Goal: Task Accomplishment & Management: Manage account settings

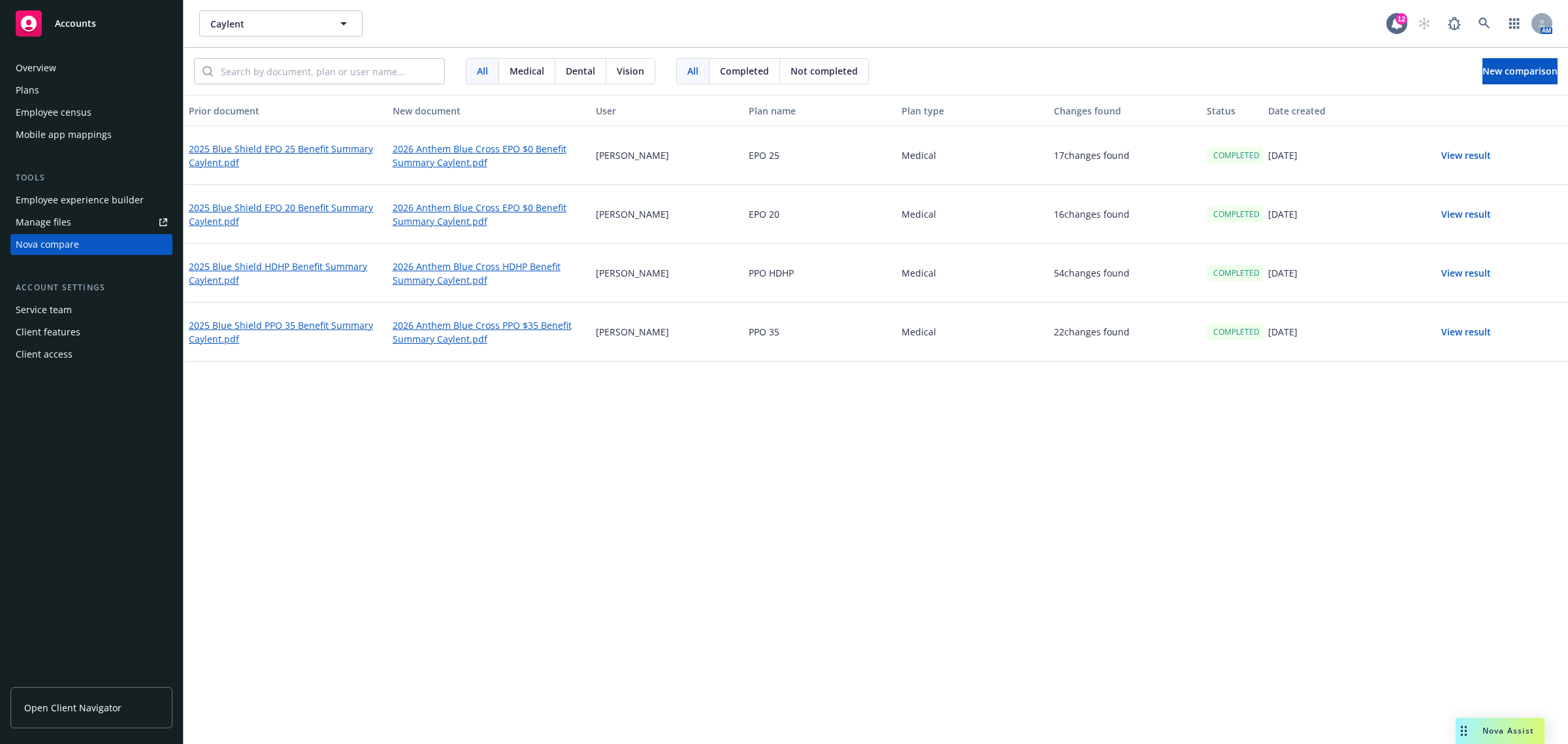
click at [229, 8] on div "Caylent Caylent 12 AM" at bounding box center [876, 23] width 1384 height 47
click at [232, 24] on span "Caylent" at bounding box center [267, 23] width 113 height 14
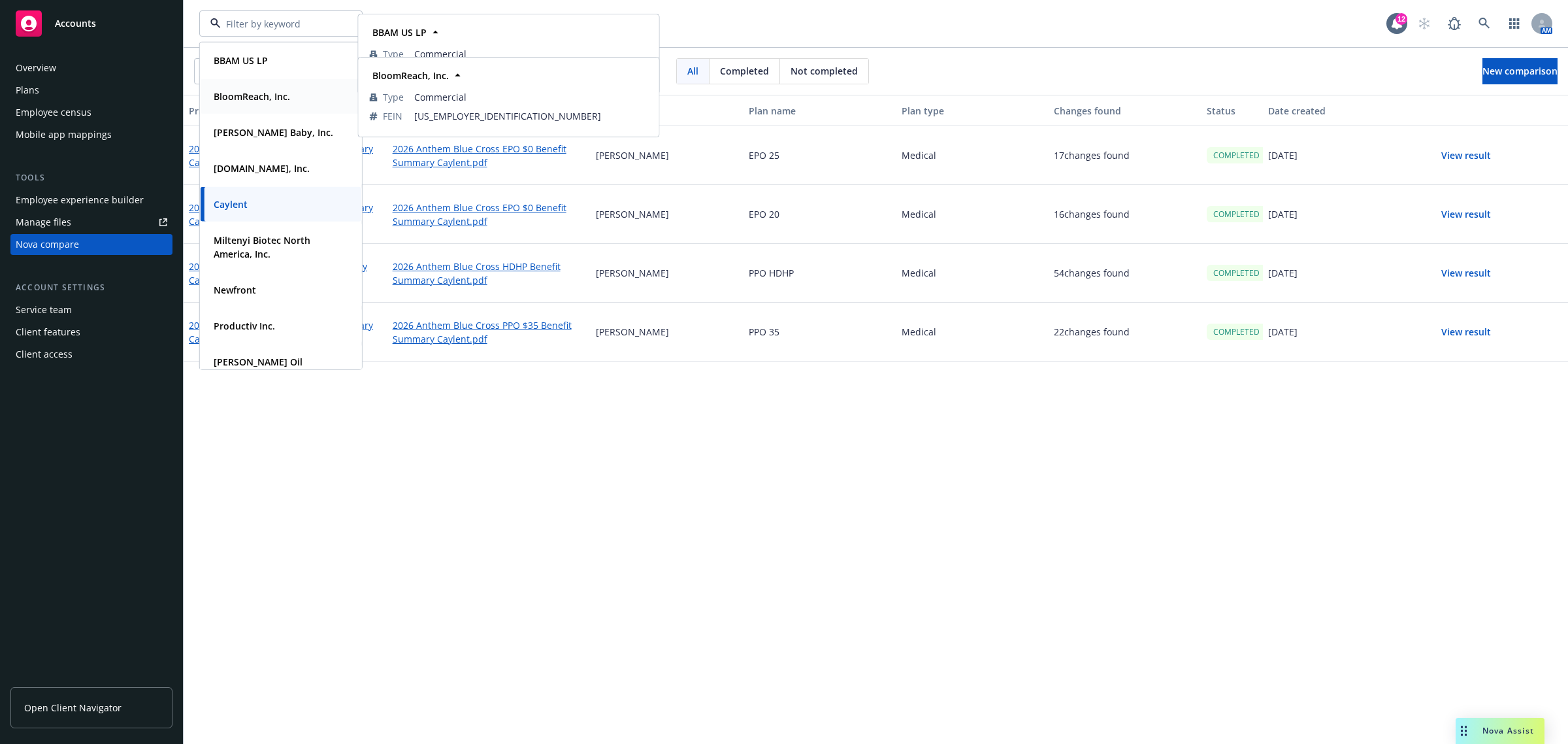
click at [248, 99] on strong "BloomReach, Inc." at bounding box center [251, 96] width 76 height 13
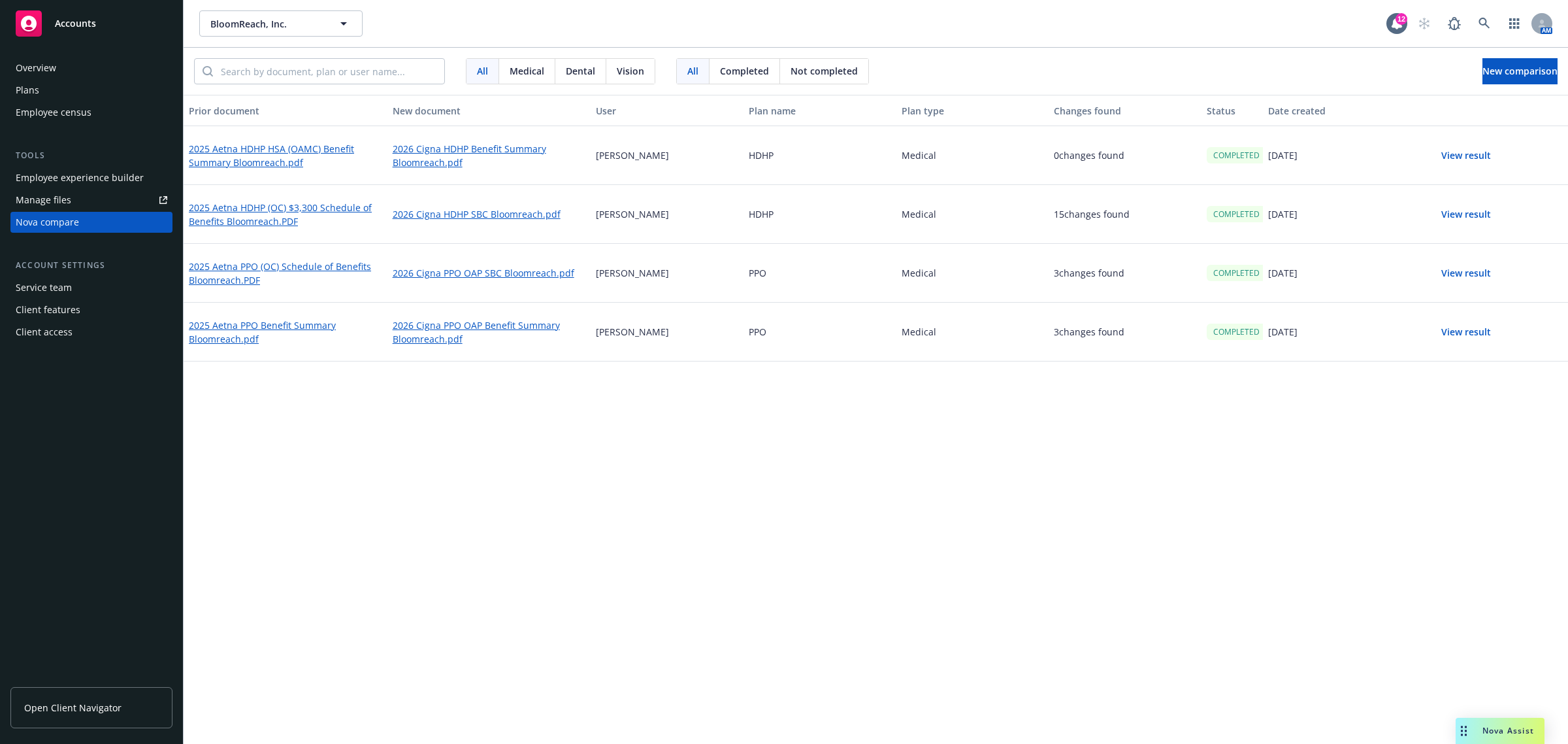
click at [1494, 724] on div "Nova Assist" at bounding box center [1500, 731] width 89 height 26
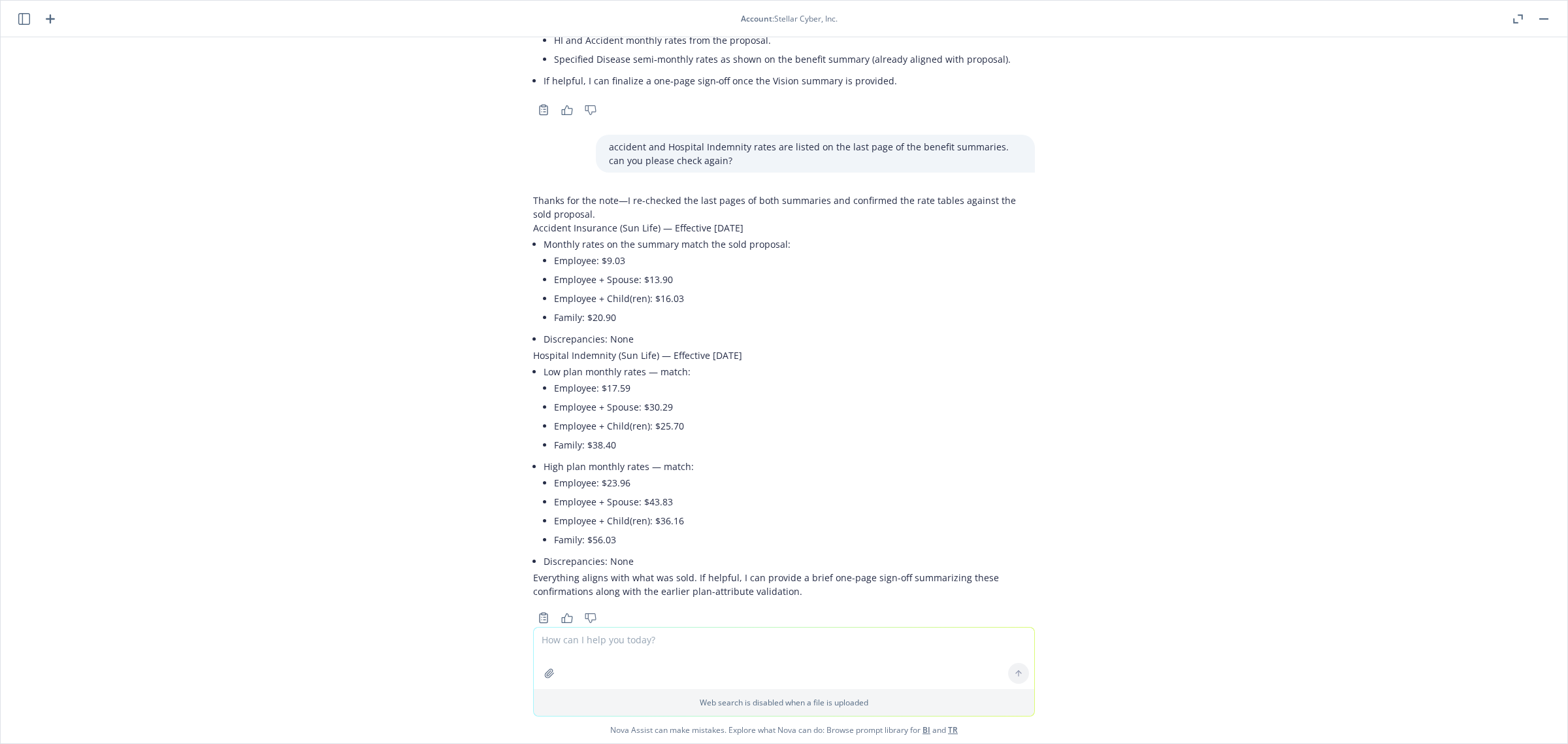
scroll to position [948, 0]
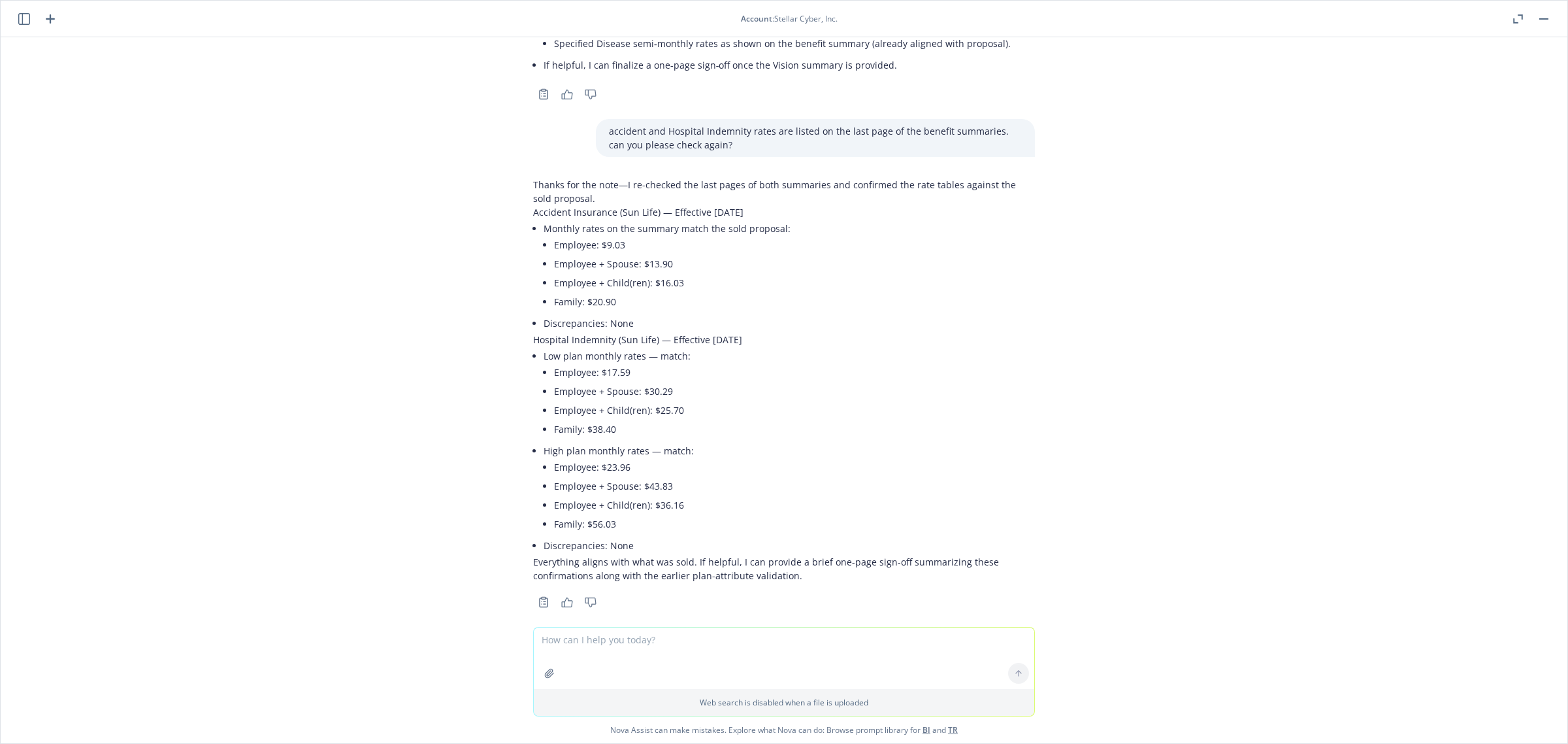
click at [544, 671] on icon "button" at bounding box center [550, 673] width 11 height 11
click at [589, 589] on textarea at bounding box center [784, 597] width 500 height 62
type textarea "Can you show me if these two documents are the same and if not what is different"
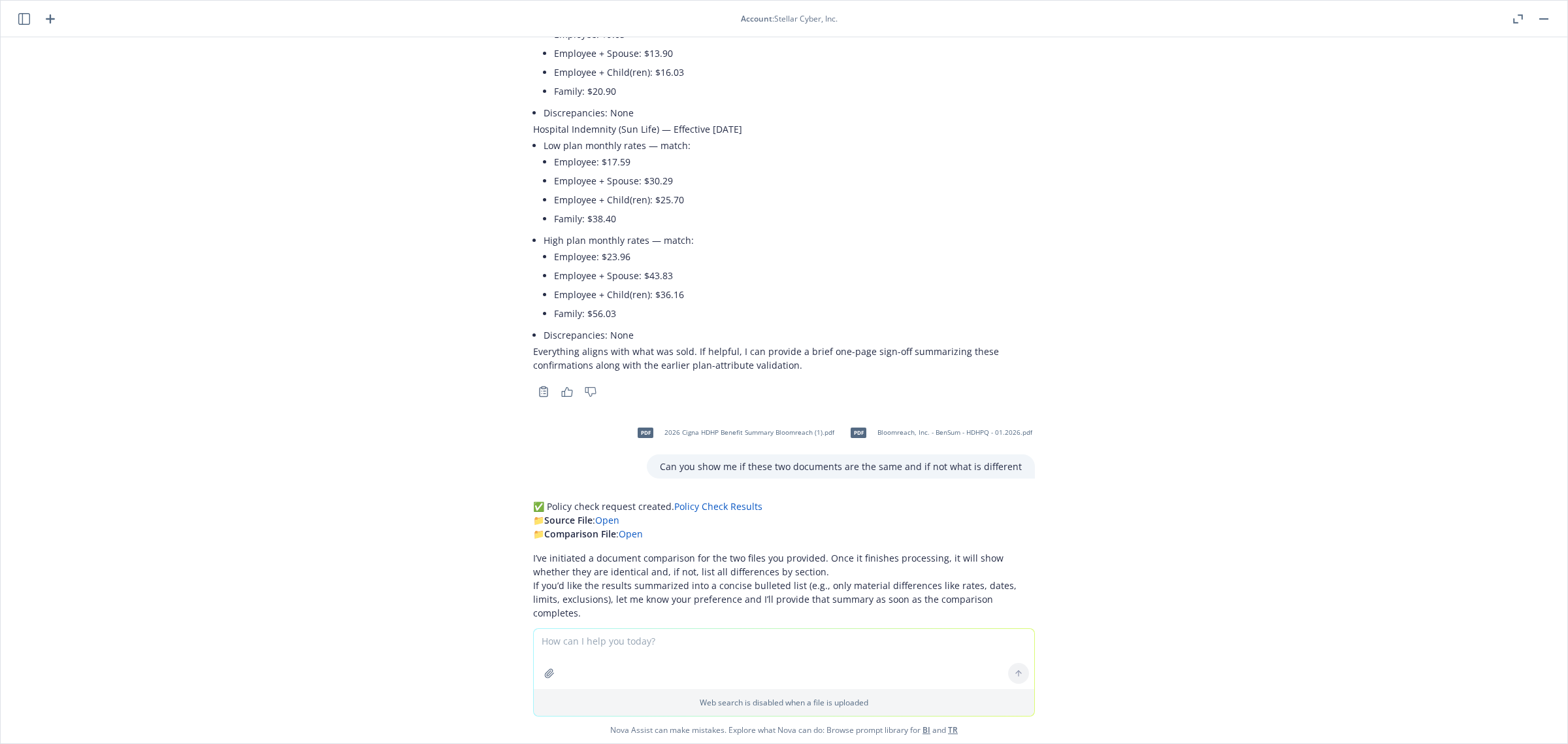
scroll to position [1180, 0]
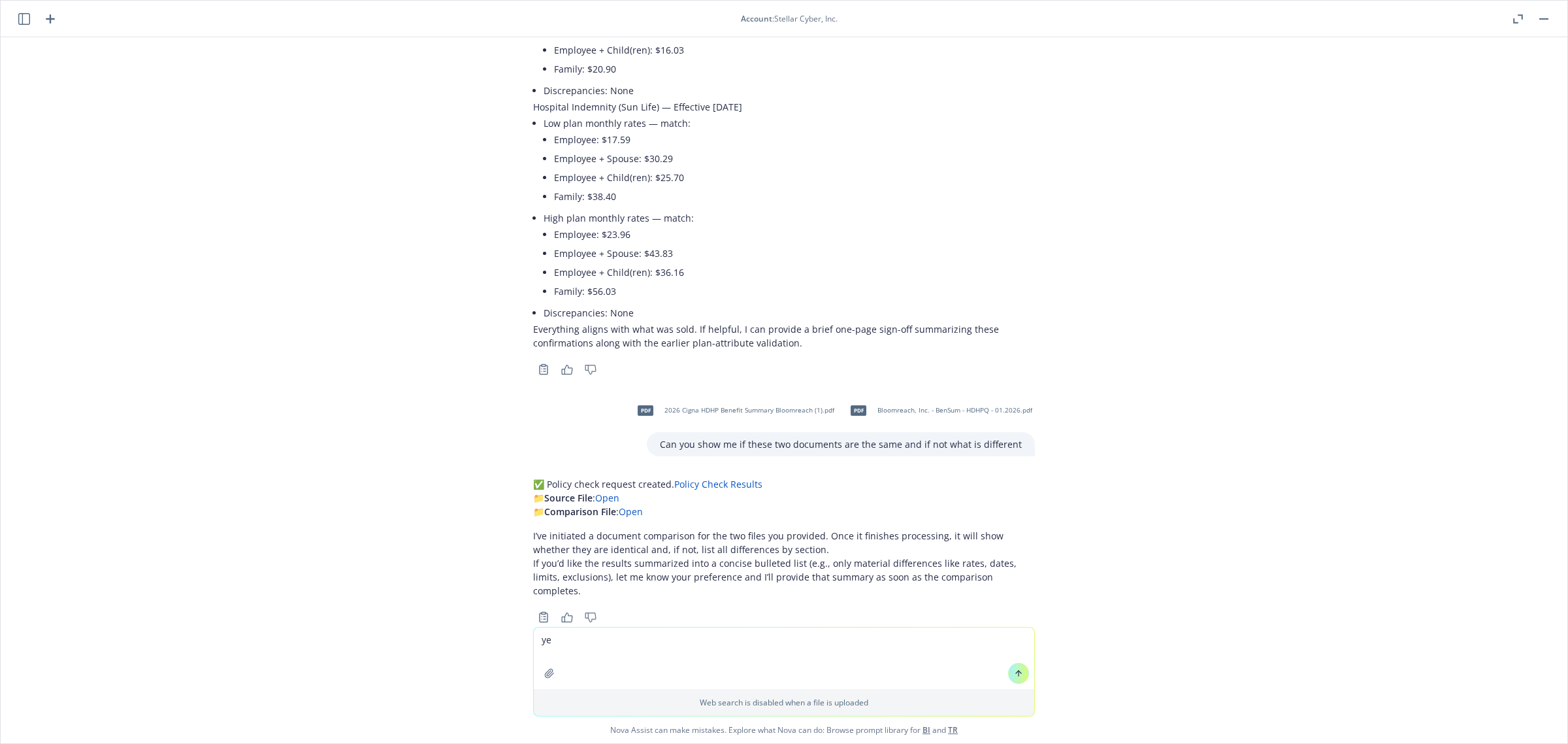
type textarea "yes"
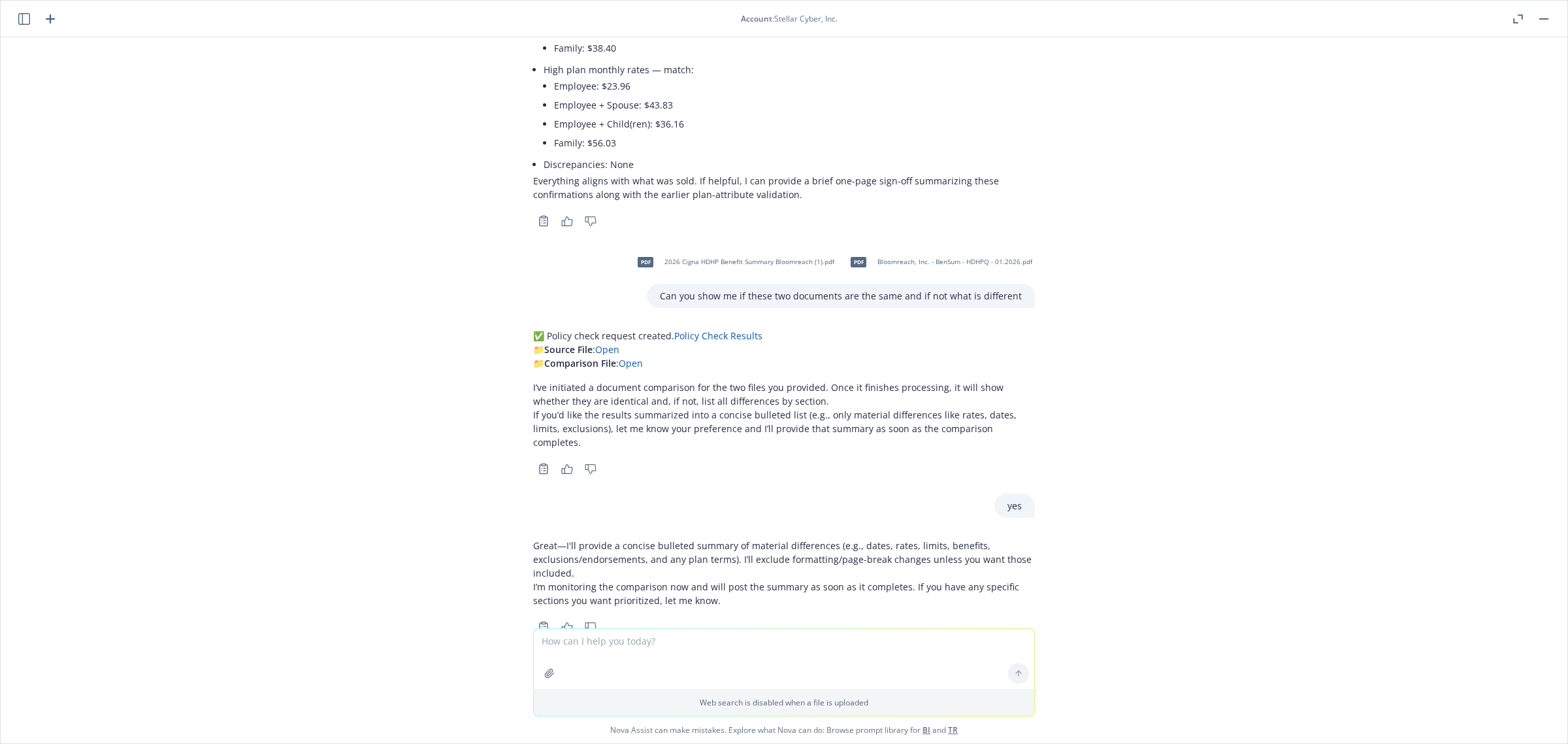
scroll to position [1339, 0]
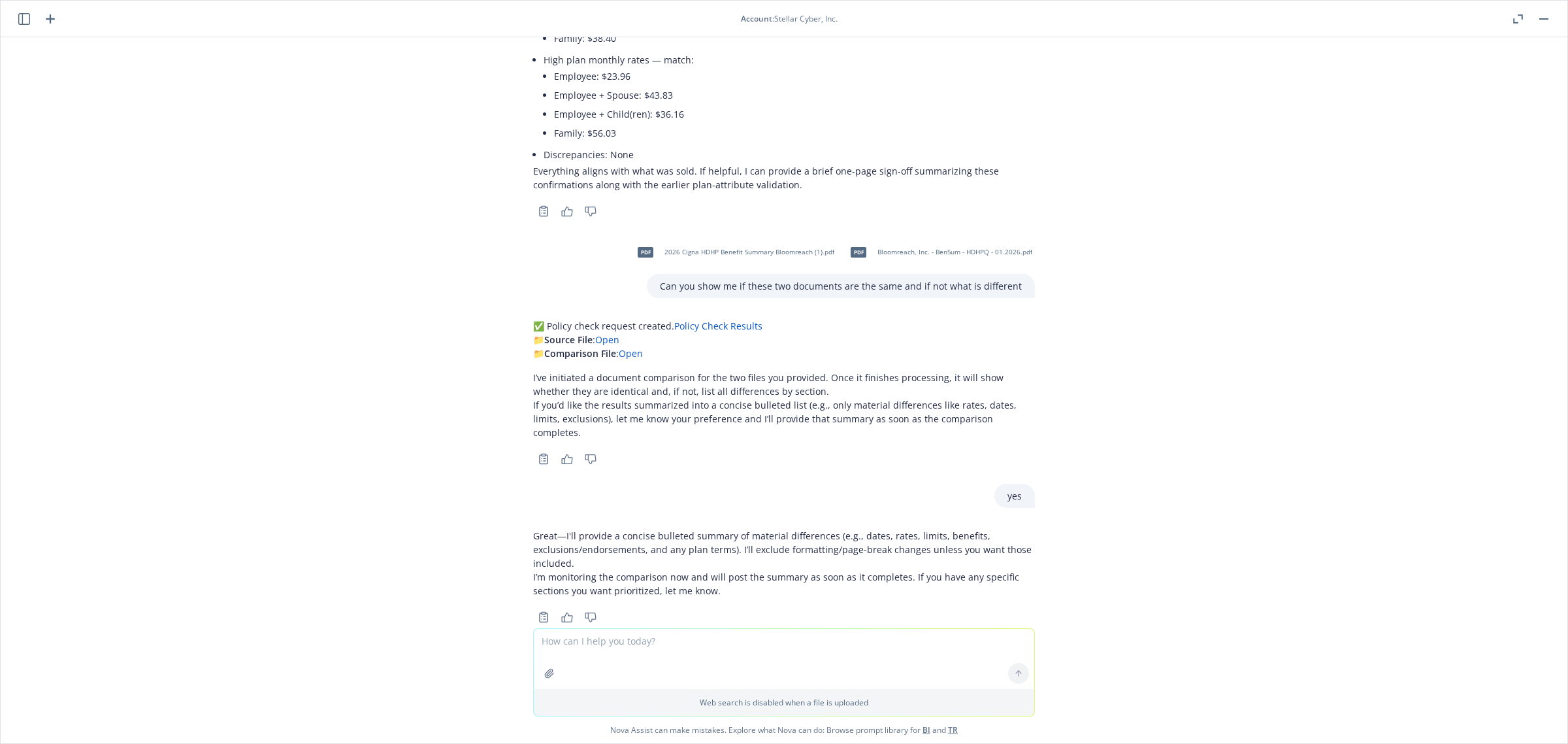
click at [628, 539] on p "Great—I'll provide a concise bulleted summary of material differences (e.g., da…" at bounding box center [784, 549] width 501 height 41
click at [598, 637] on textarea at bounding box center [784, 659] width 500 height 60
click at [655, 646] on textarea at bounding box center [784, 659] width 500 height 60
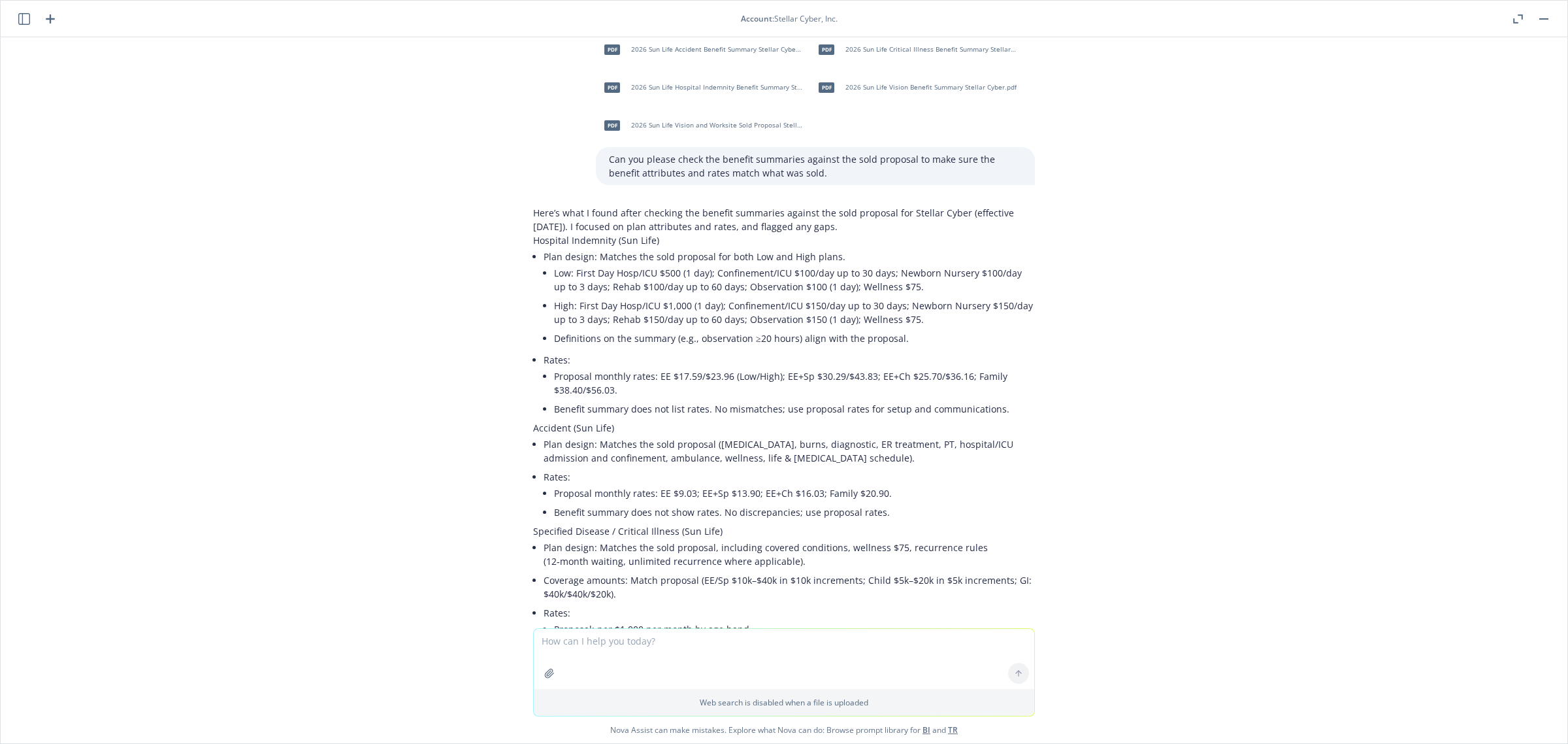
scroll to position [0, 0]
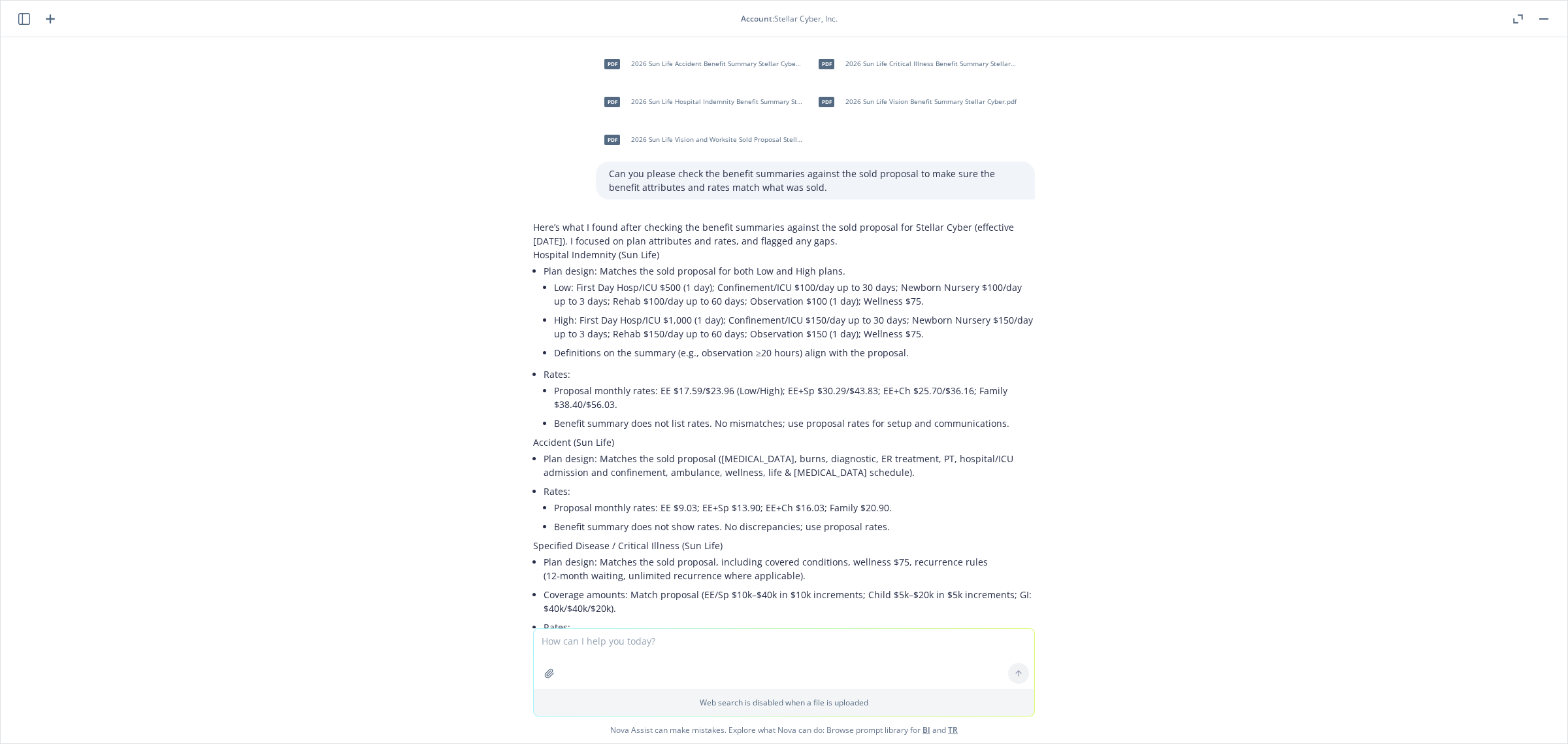
drag, startPoint x: 150, startPoint y: 5, endPoint x: 114, endPoint y: 131, distance: 131.0
click at [114, 131] on div "pdf 2026 Sun Life Accident Benefit Summary Stellar Cyber.pdf pdf 2026 Sun Life …" at bounding box center [784, 333] width 1567 height 591
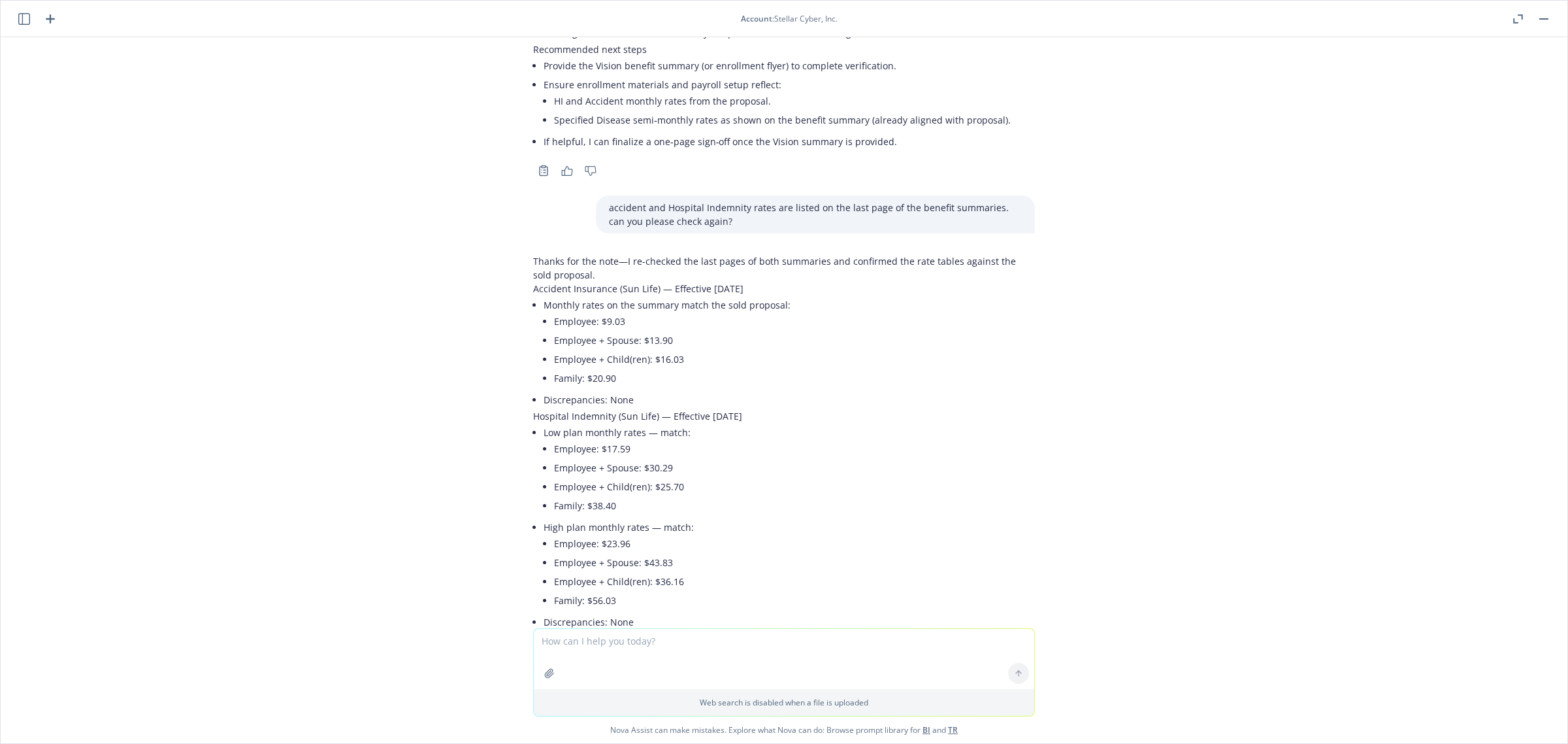
scroll to position [217, 0]
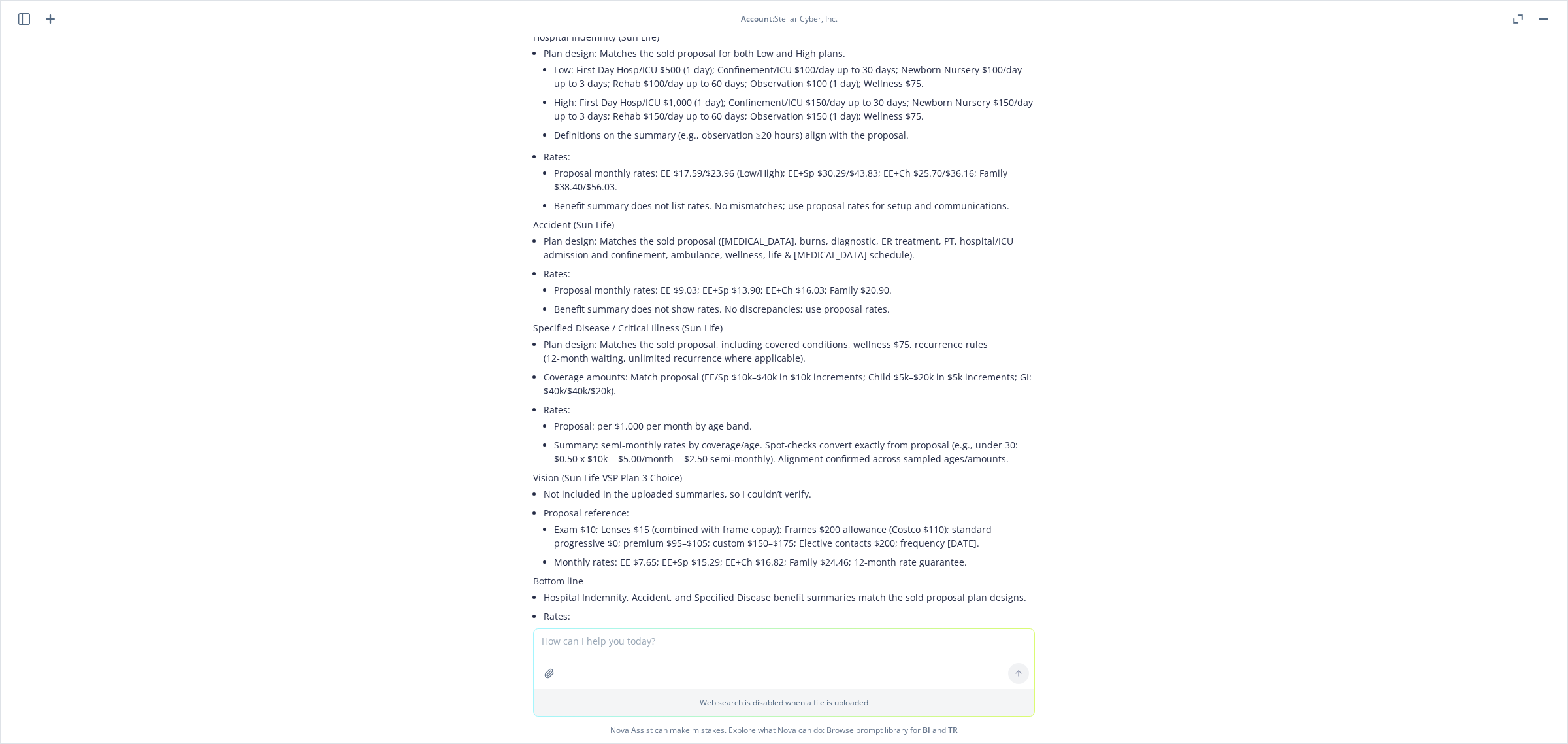
click at [1546, 23] on button "button" at bounding box center [1543, 19] width 15 height 15
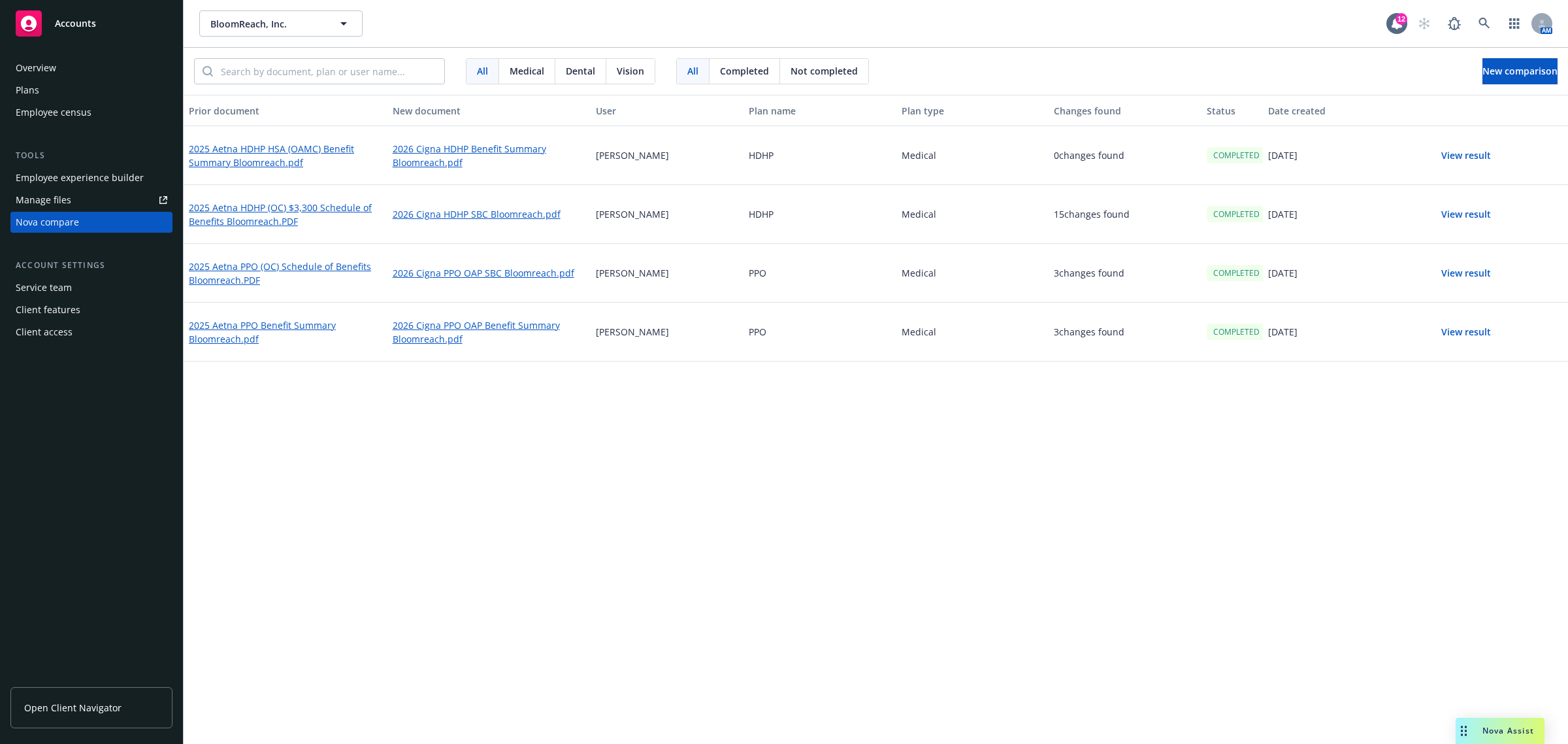
click at [33, 82] on div "Plans" at bounding box center [27, 90] width 23 height 21
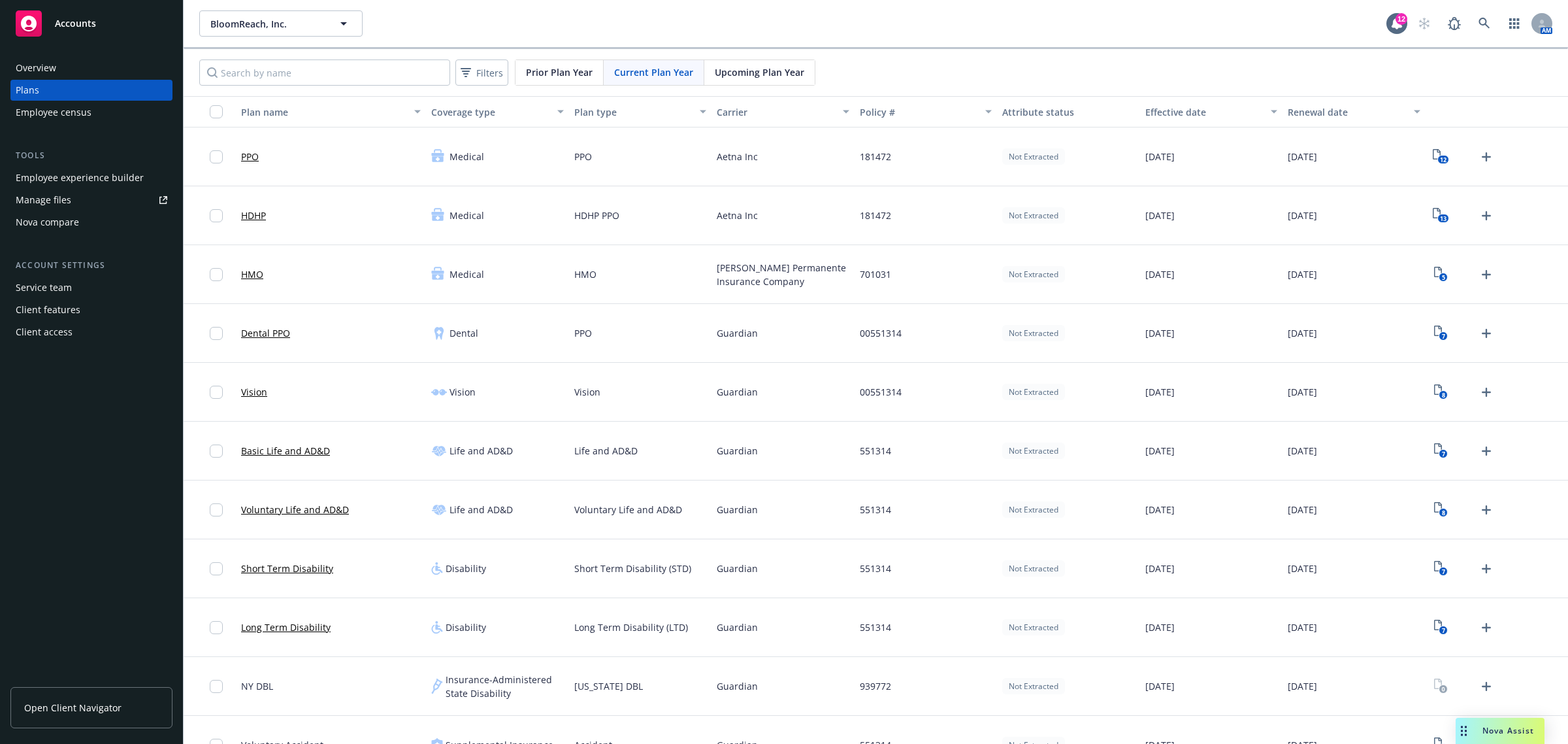
click at [766, 70] on span "Upcoming Plan Year" at bounding box center [760, 72] width 90 height 14
click at [1434, 156] on icon "2" at bounding box center [1440, 157] width 14 height 15
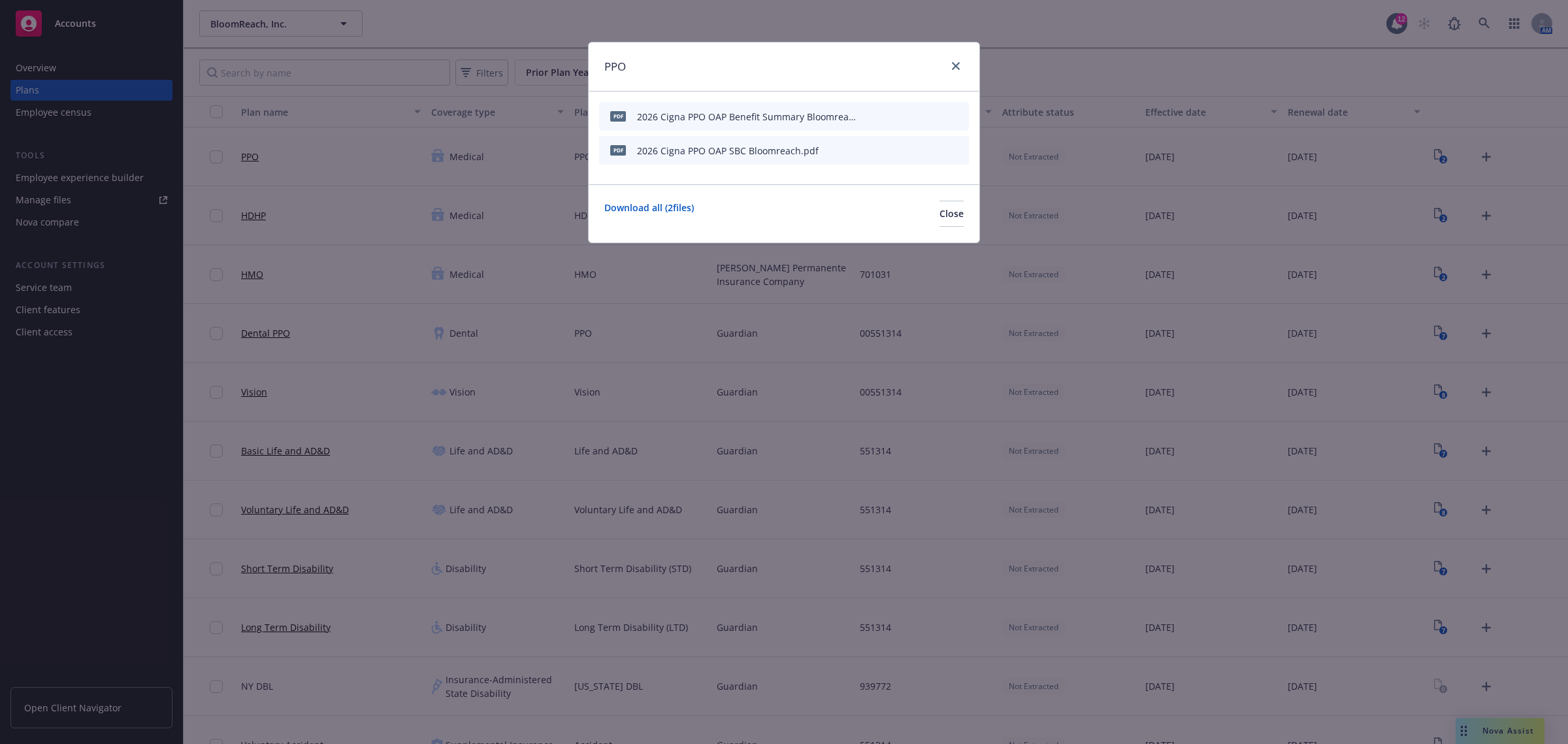
click at [957, 118] on icon "archive file" at bounding box center [957, 116] width 9 height 11
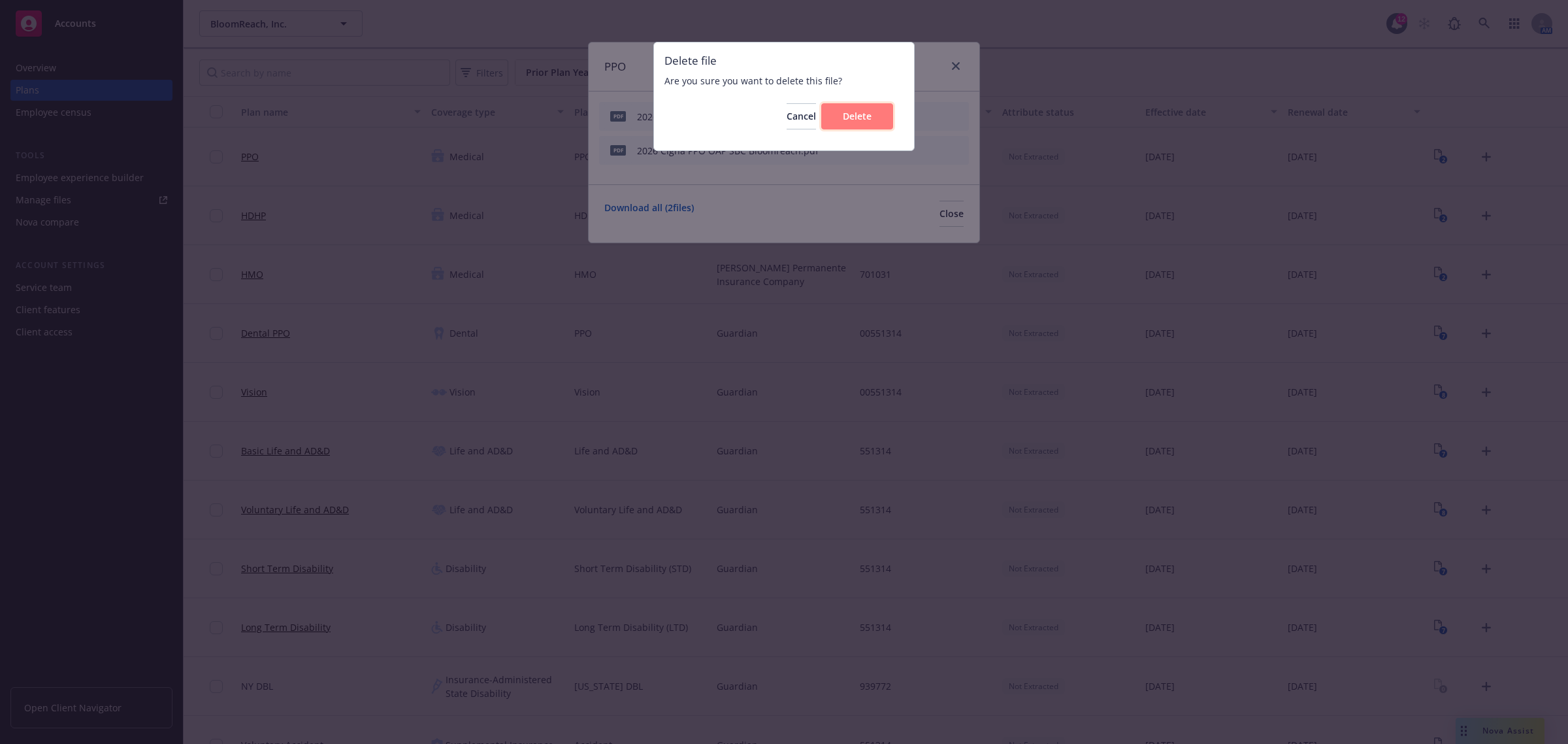
click at [847, 118] on span "Delete" at bounding box center [857, 116] width 29 height 13
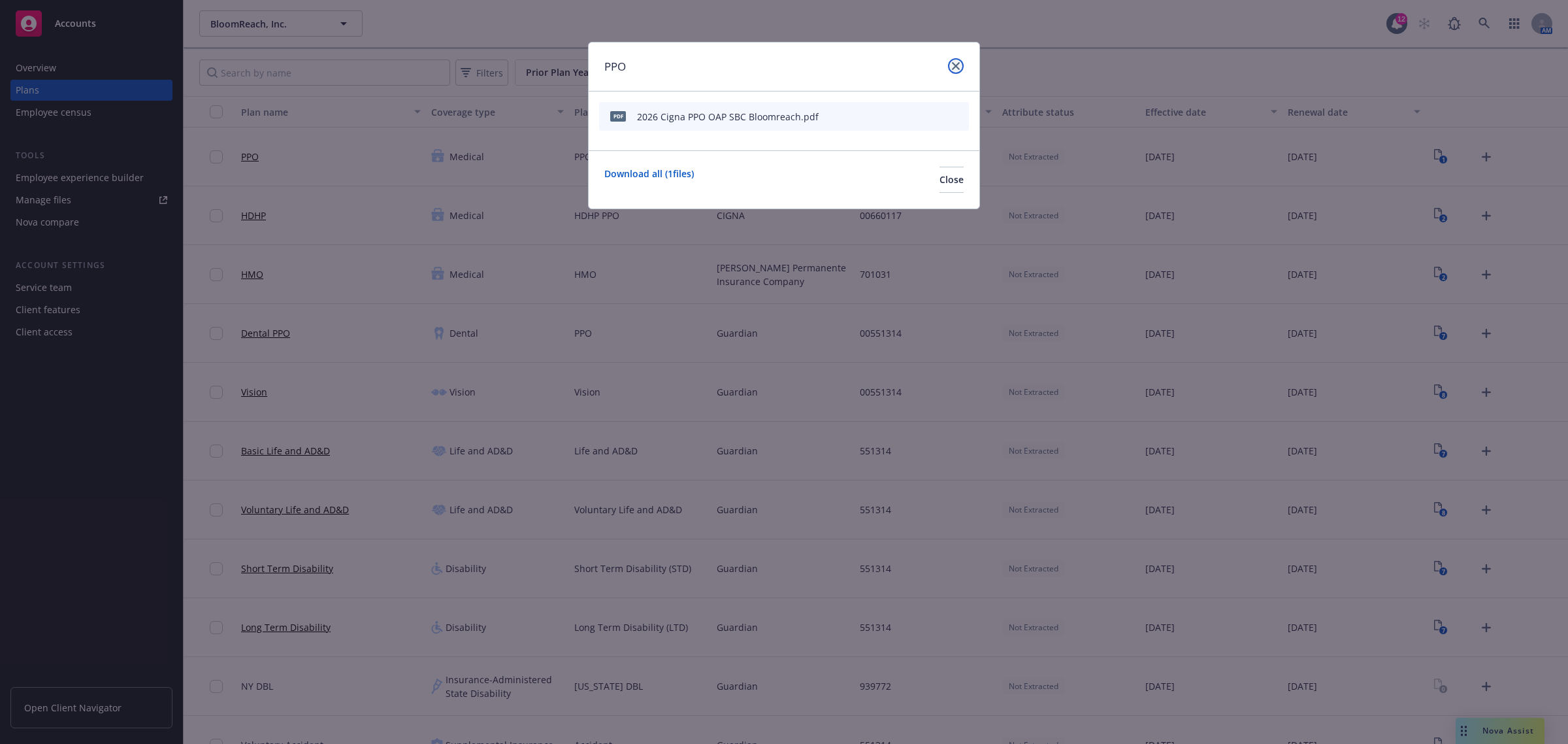
click at [956, 63] on icon "close" at bounding box center [956, 66] width 8 height 8
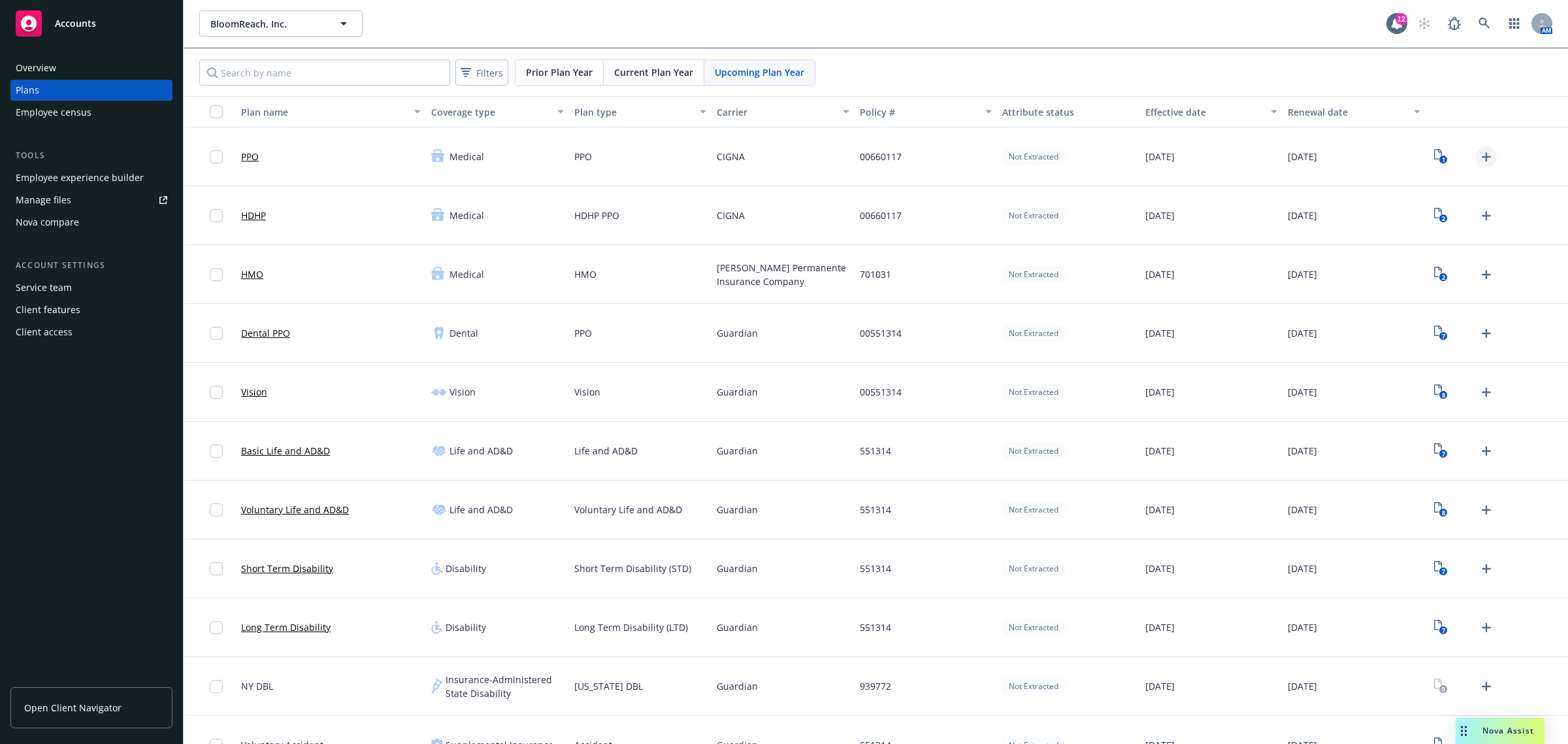
click at [1482, 155] on icon "Upload Plan Documents" at bounding box center [1486, 157] width 9 height 9
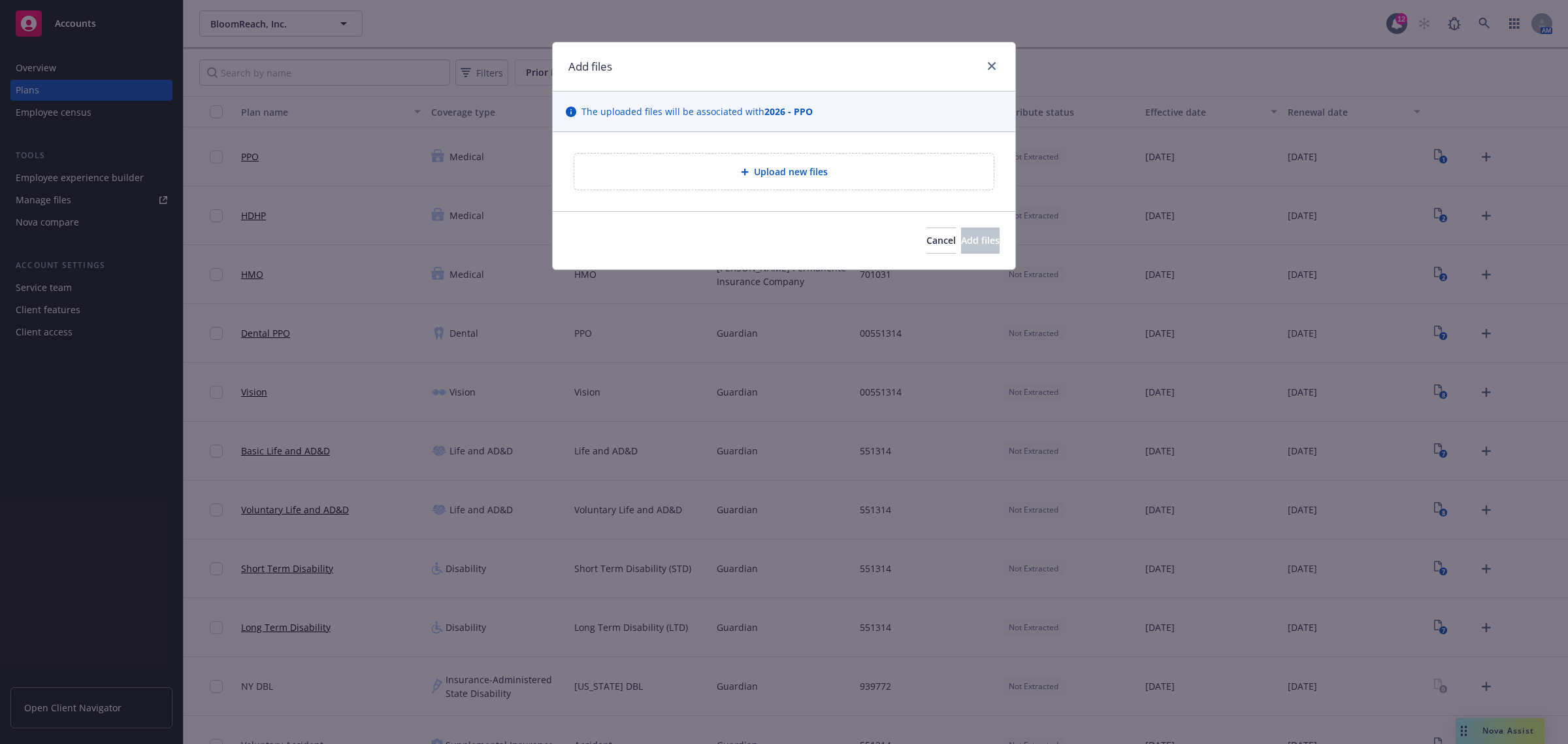
click at [726, 171] on div "Upload new files" at bounding box center [784, 171] width 399 height 15
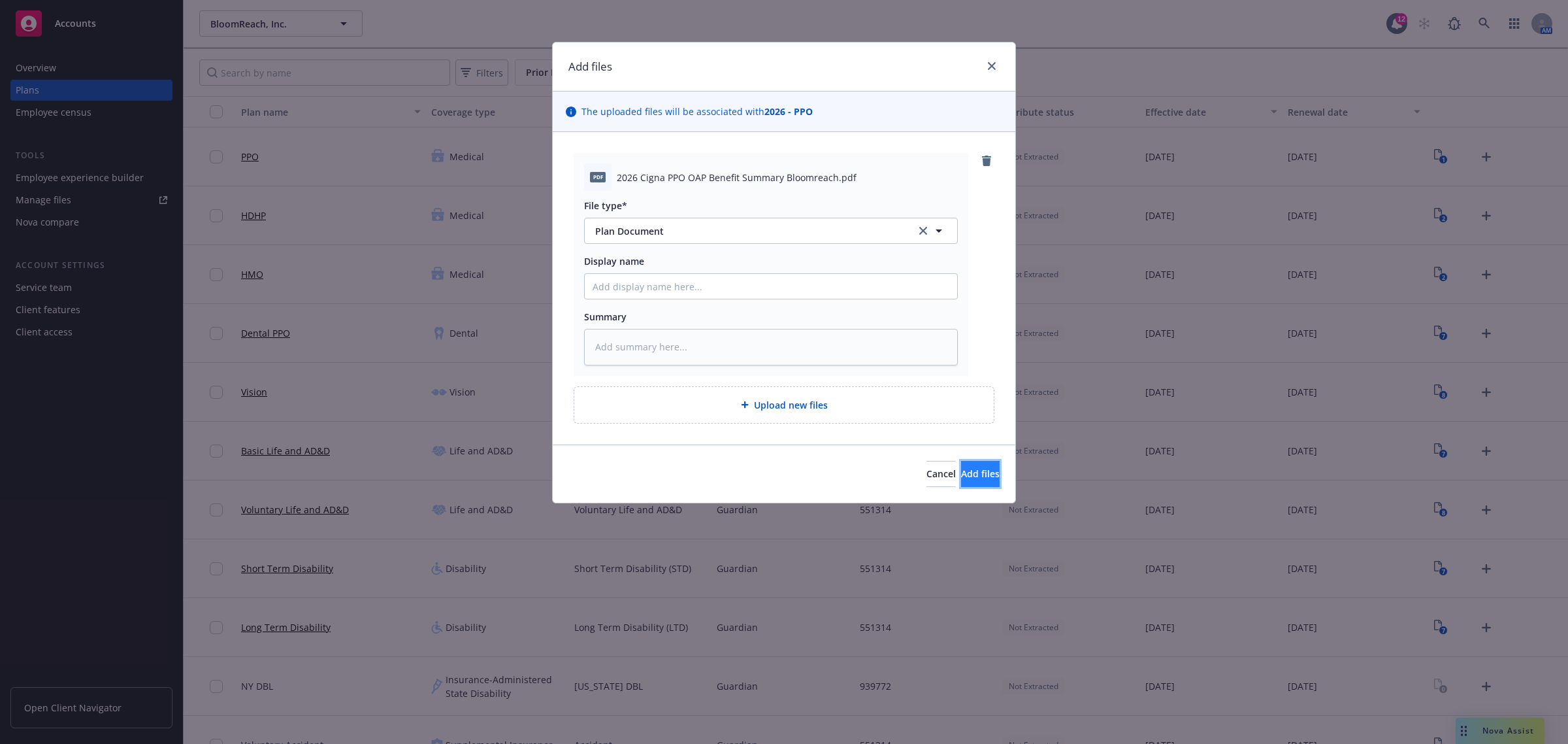
click at [961, 477] on span "Add files" at bounding box center [980, 473] width 39 height 13
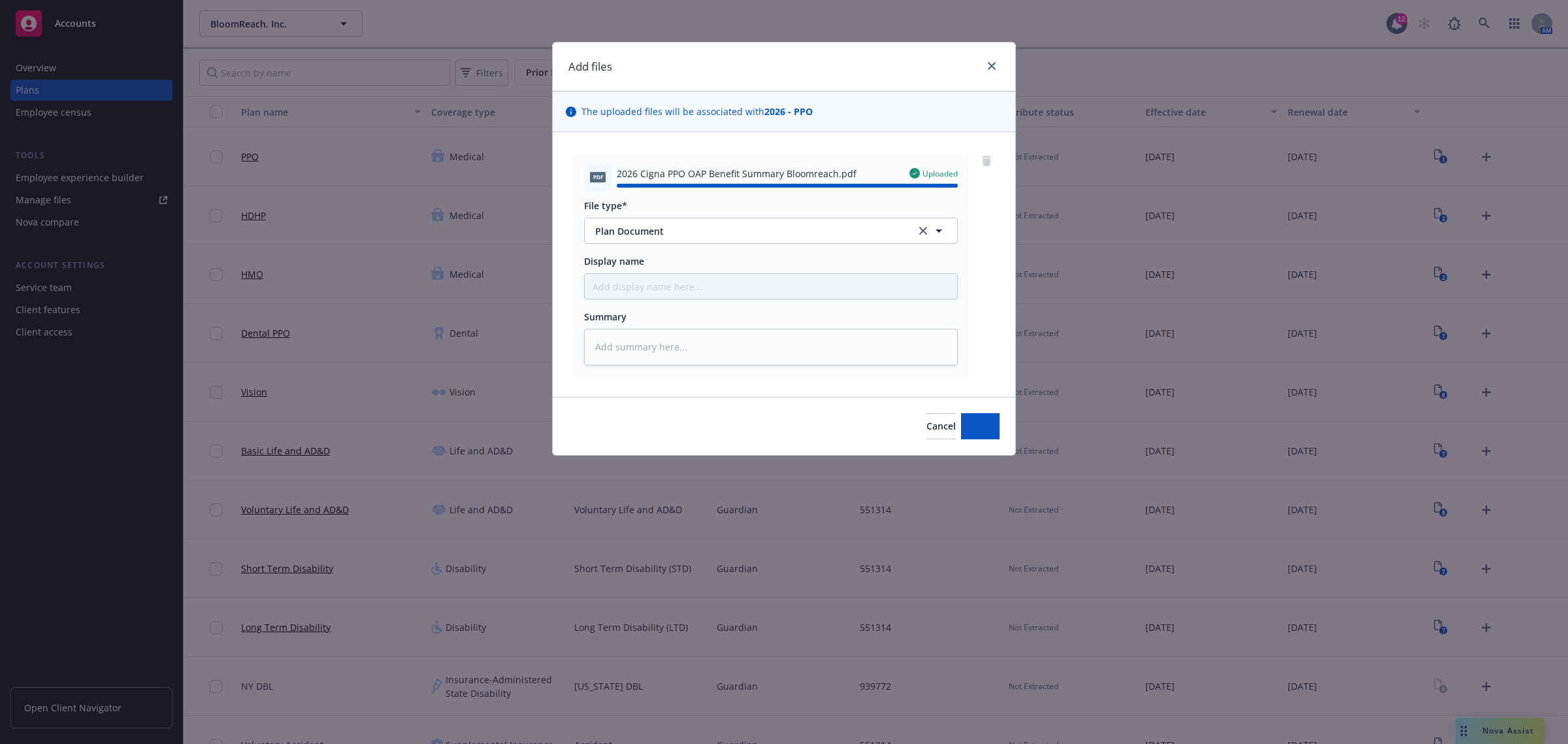
type textarea "x"
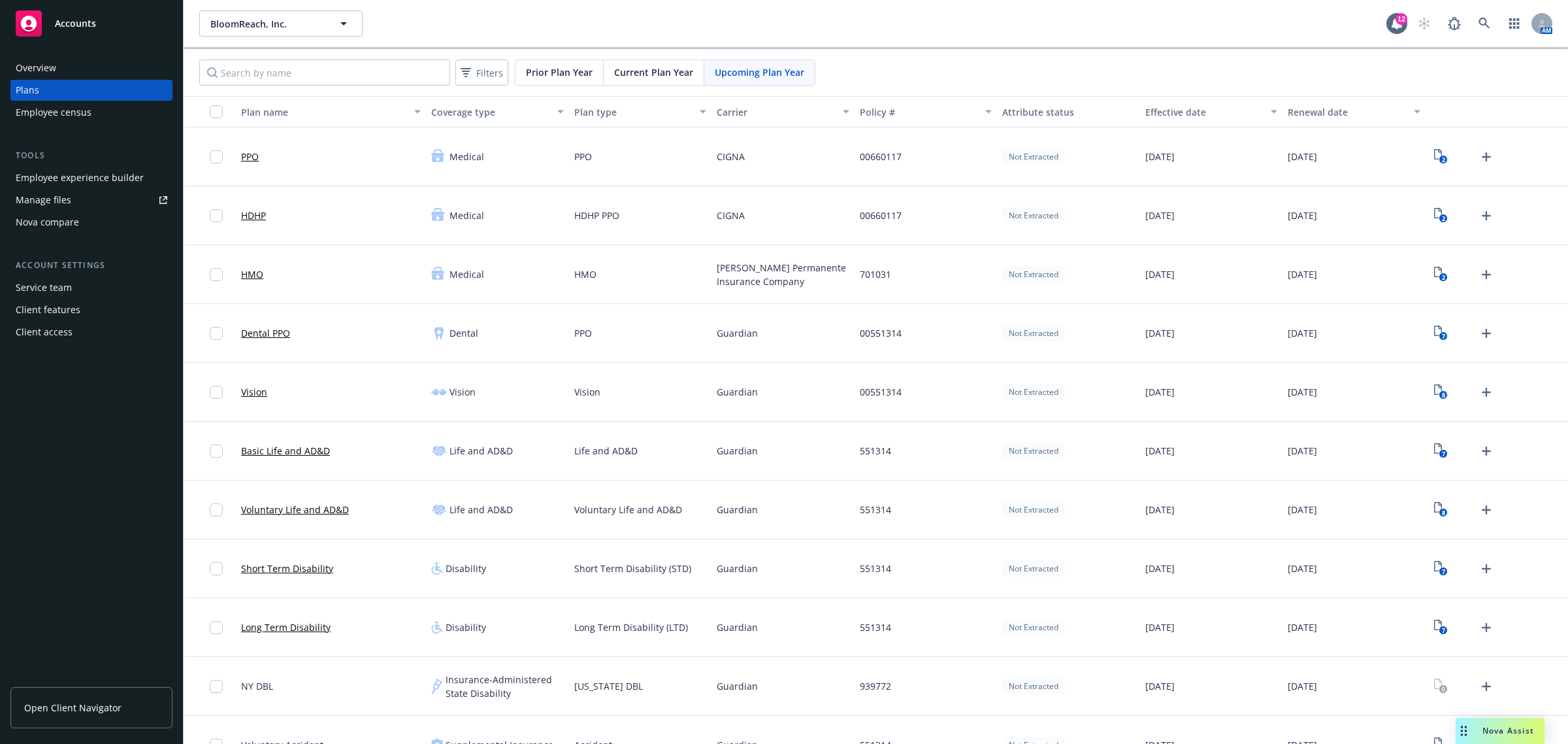
click at [99, 706] on span "Open Client Navigator" at bounding box center [73, 707] width 98 height 14
click at [320, 21] on span "BloomReach, Inc." at bounding box center [267, 23] width 113 height 14
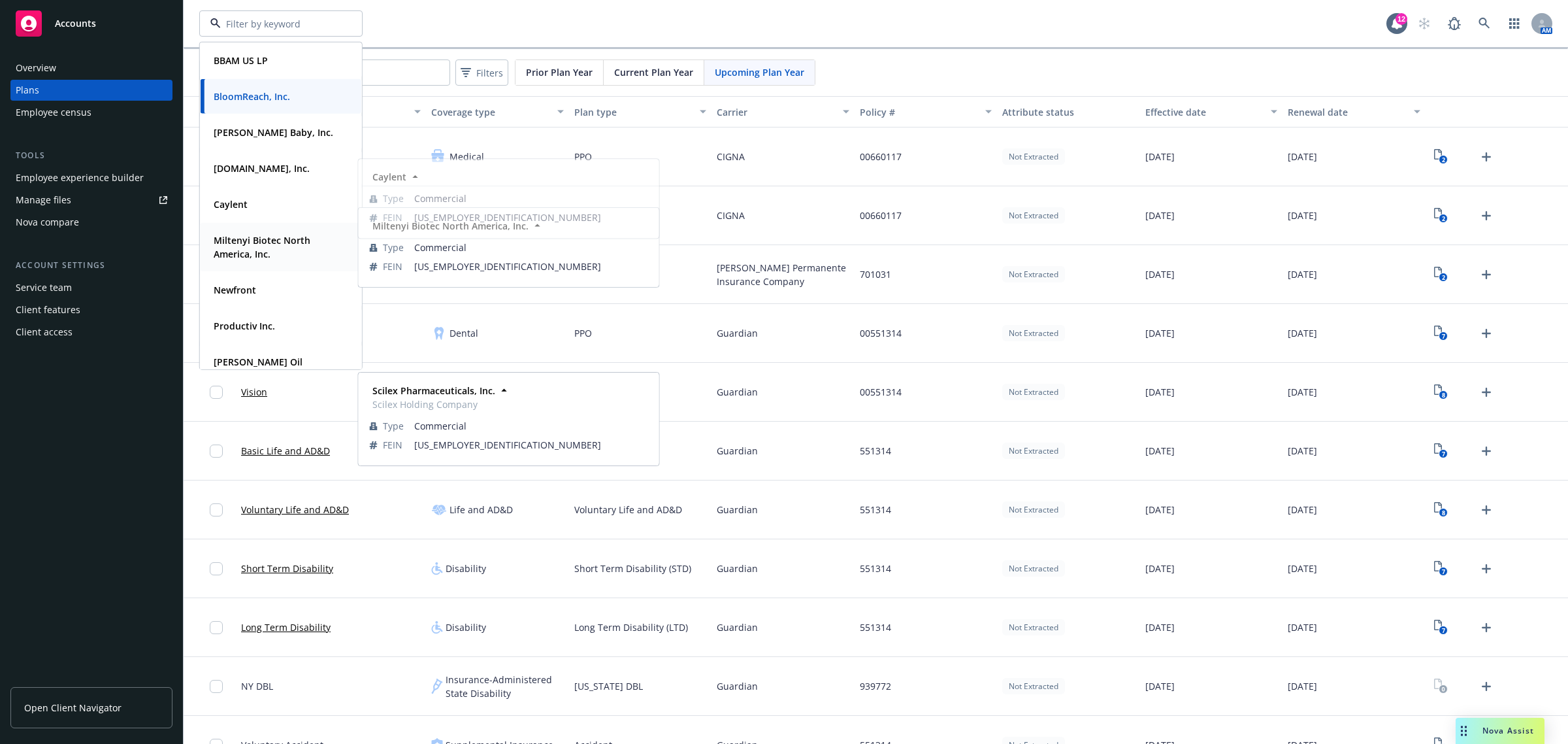
click at [257, 254] on strong "Miltenyi Biotec North America, Inc." at bounding box center [261, 247] width 97 height 26
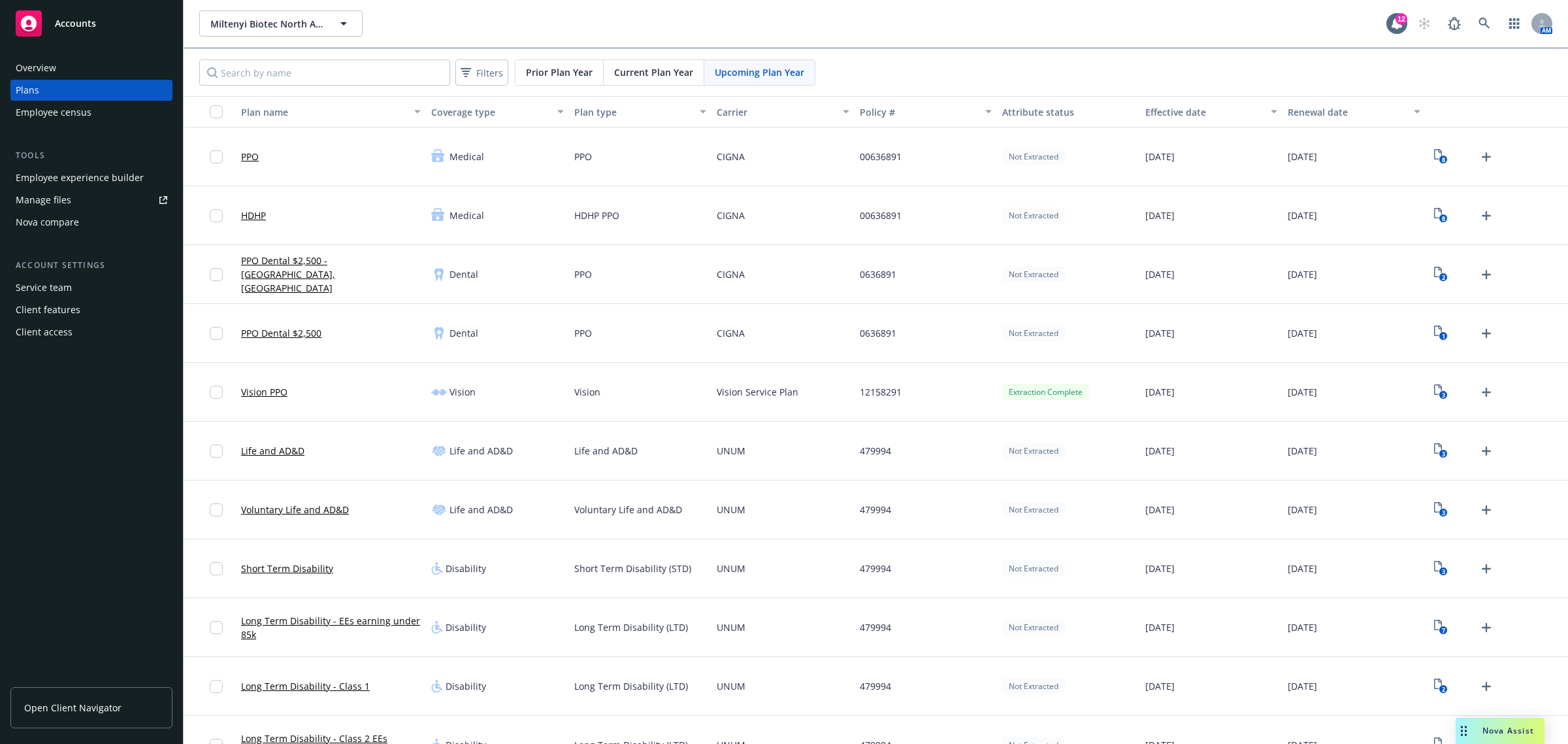
click at [76, 697] on link "Open Client Navigator" at bounding box center [92, 708] width 162 height 41
click at [274, 19] on span "Miltenyi Biotec North America, Inc." at bounding box center [267, 23] width 113 height 14
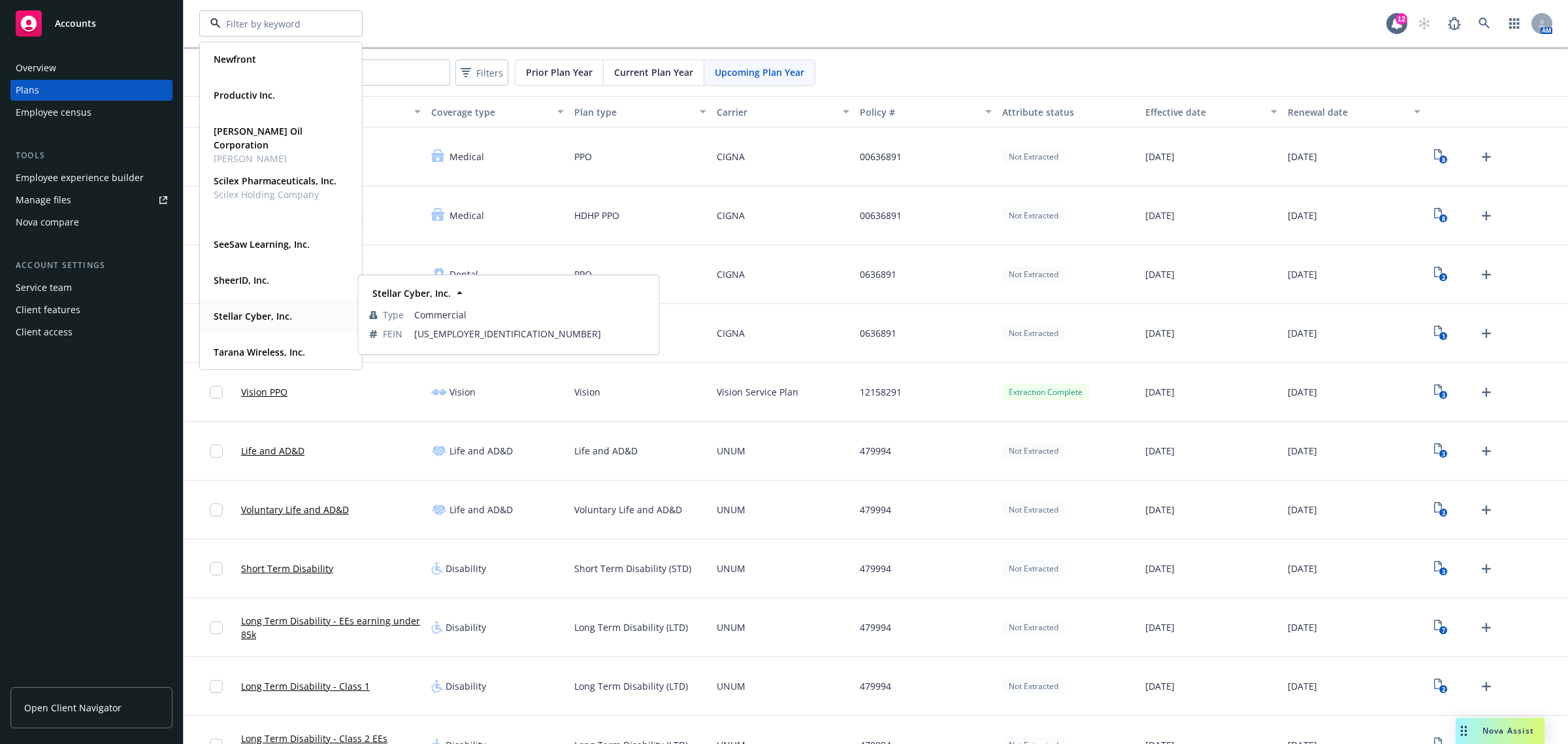
scroll to position [232, 0]
click at [263, 348] on strong "Tarana Wireless, Inc." at bounding box center [259, 351] width 92 height 13
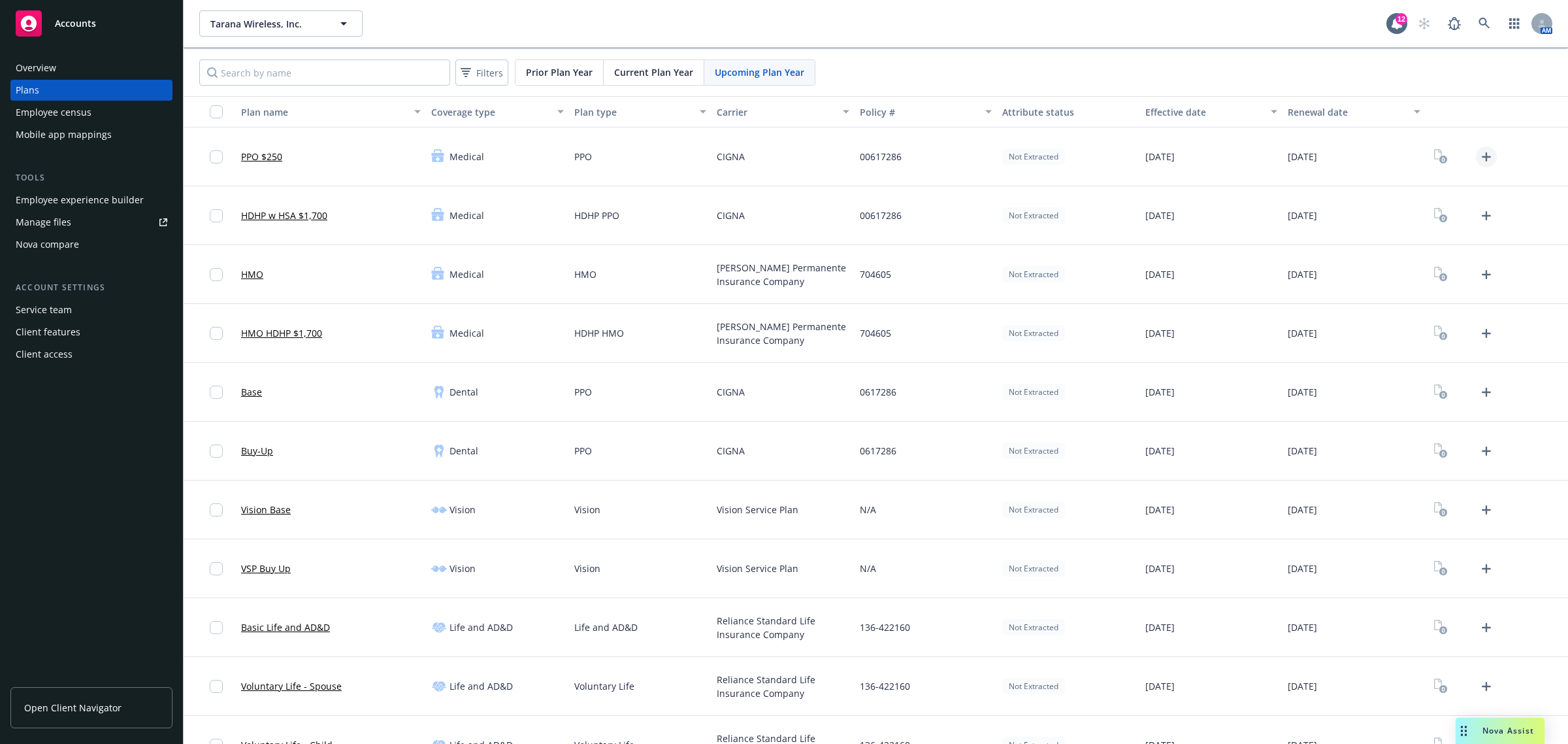
click at [1478, 156] on icon "Upload Plan Documents" at bounding box center [1486, 157] width 15 height 15
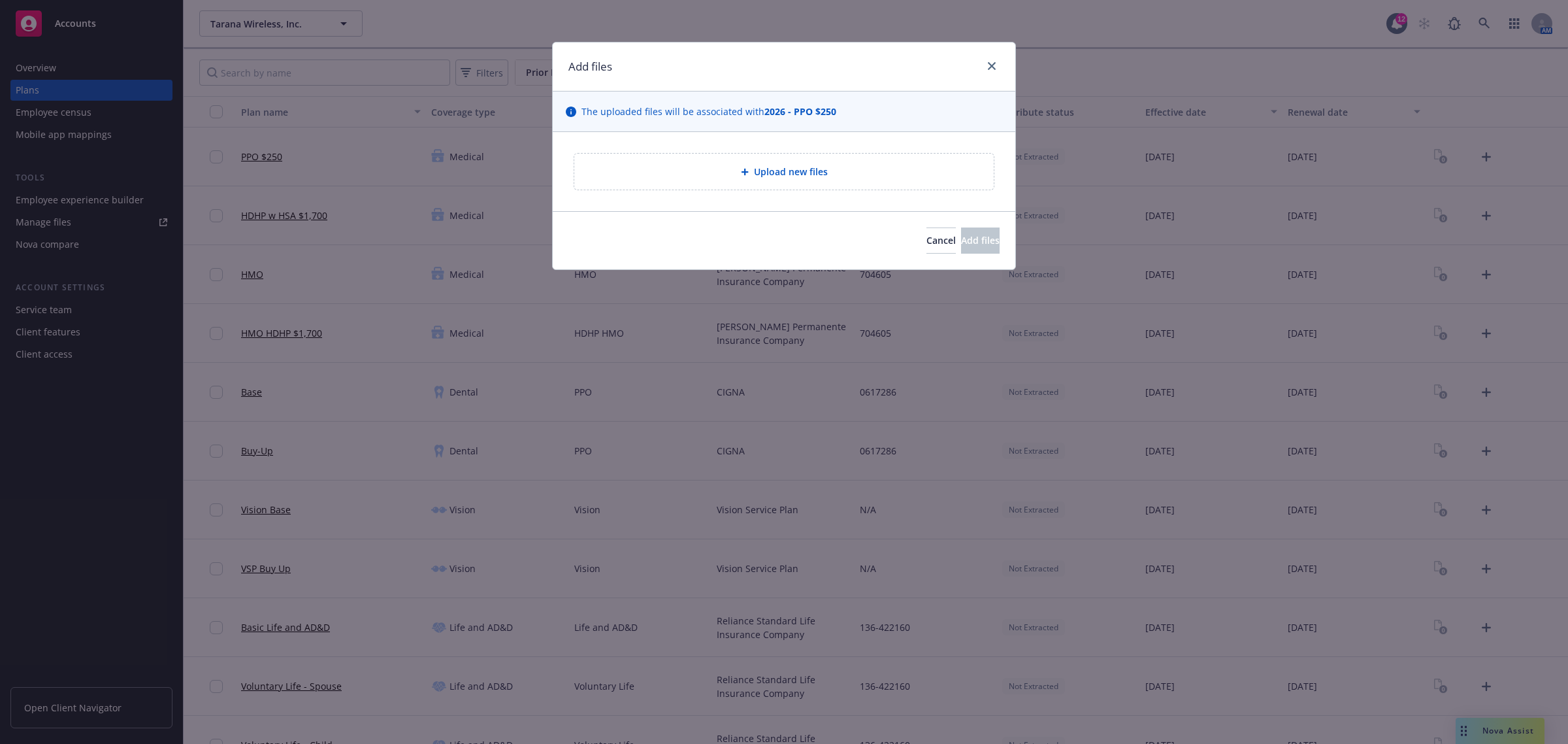
click at [820, 172] on span "Upload new files" at bounding box center [790, 171] width 74 height 14
click at [926, 240] on span "Cancel" at bounding box center [941, 240] width 29 height 13
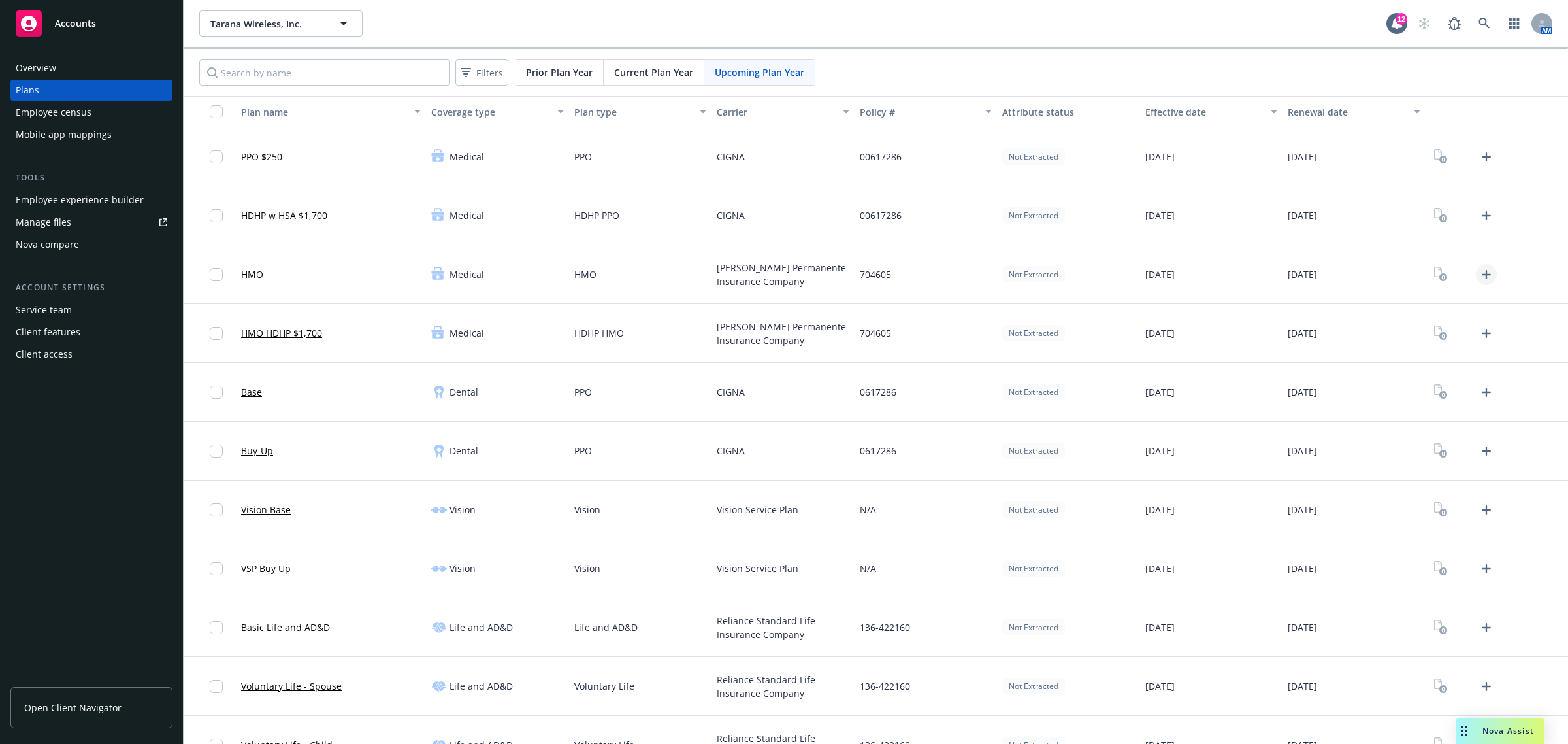
click at [1478, 269] on icon "Upload Plan Documents" at bounding box center [1486, 274] width 15 height 15
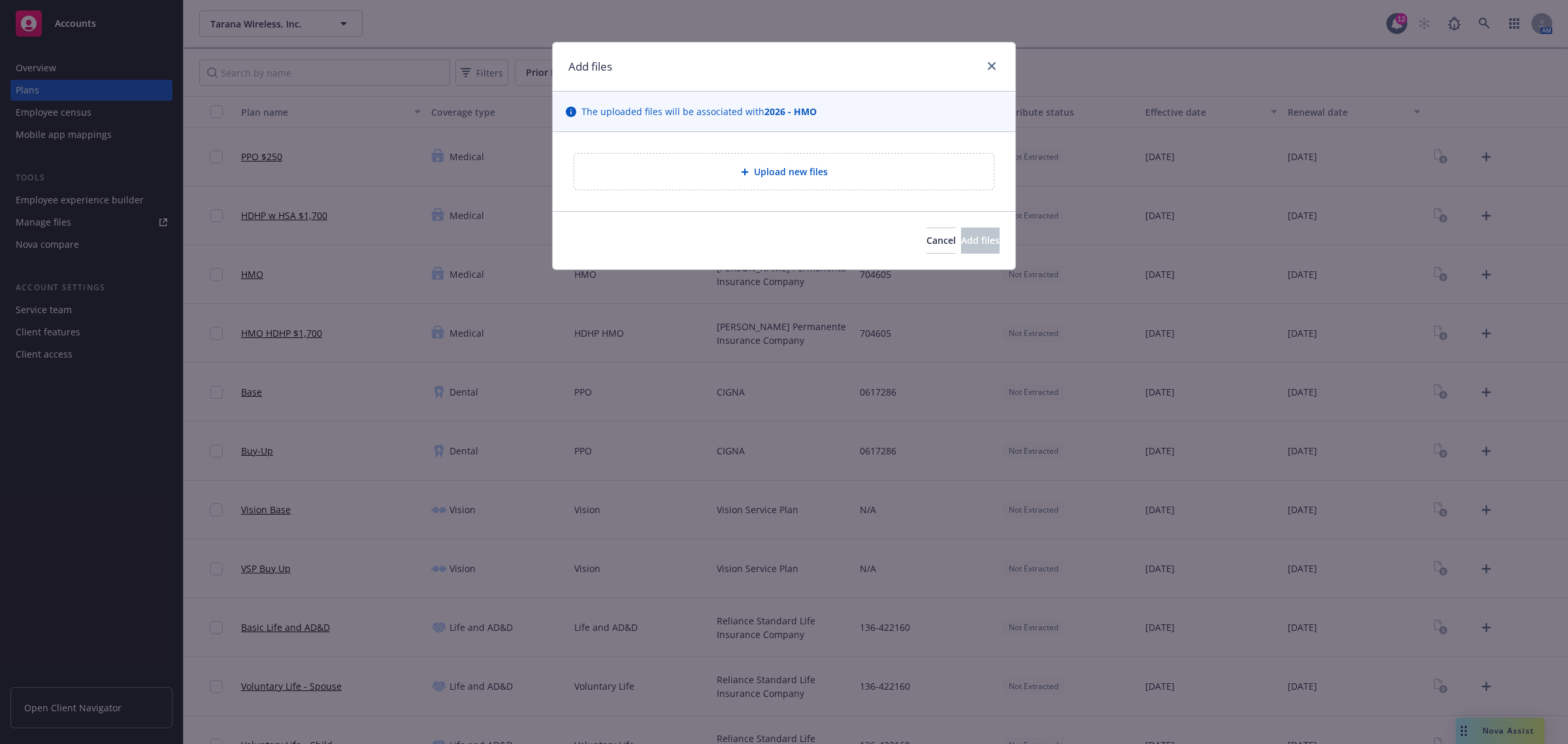
click at [847, 175] on div "Upload new files" at bounding box center [784, 171] width 399 height 15
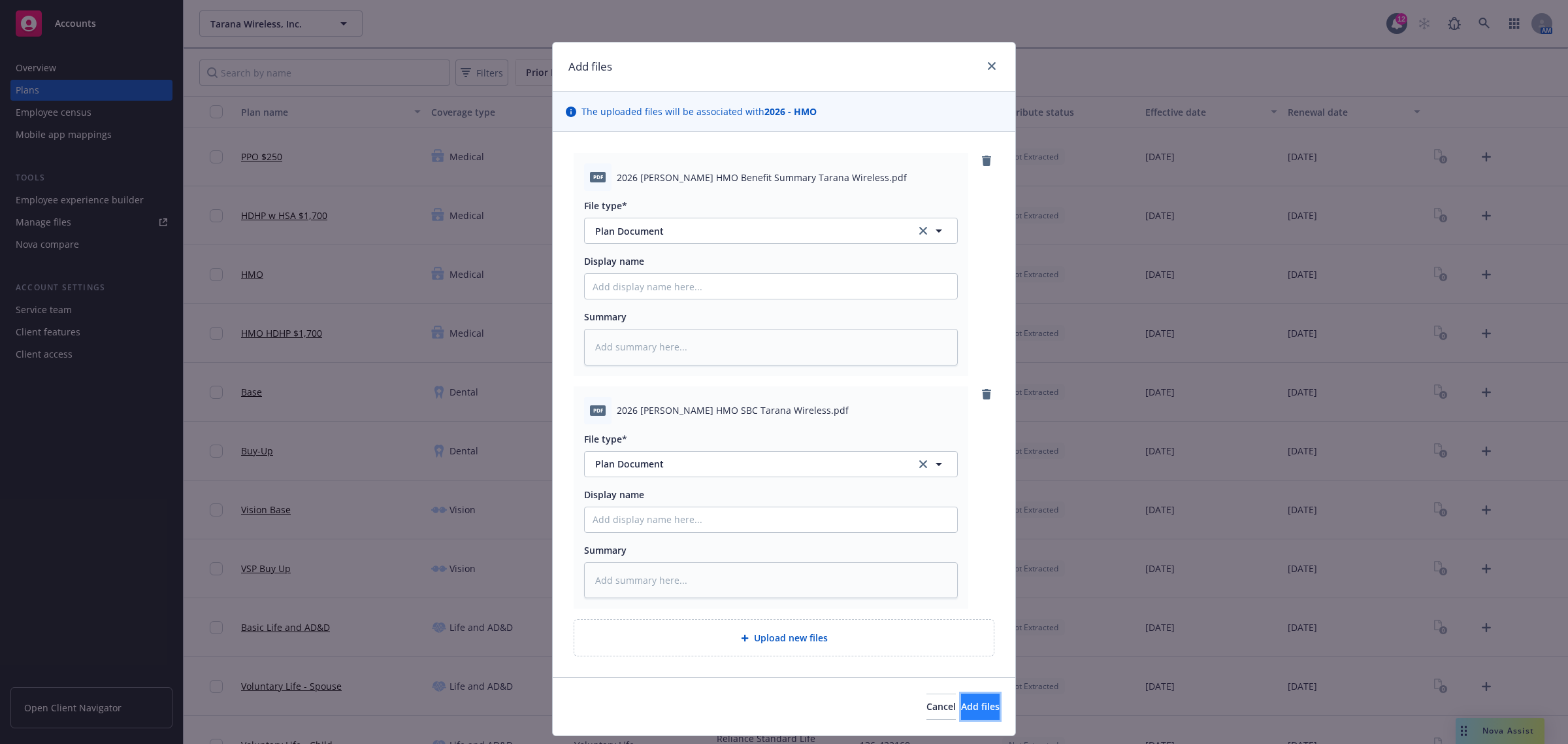
click at [981, 710] on button "Add files" at bounding box center [980, 707] width 39 height 26
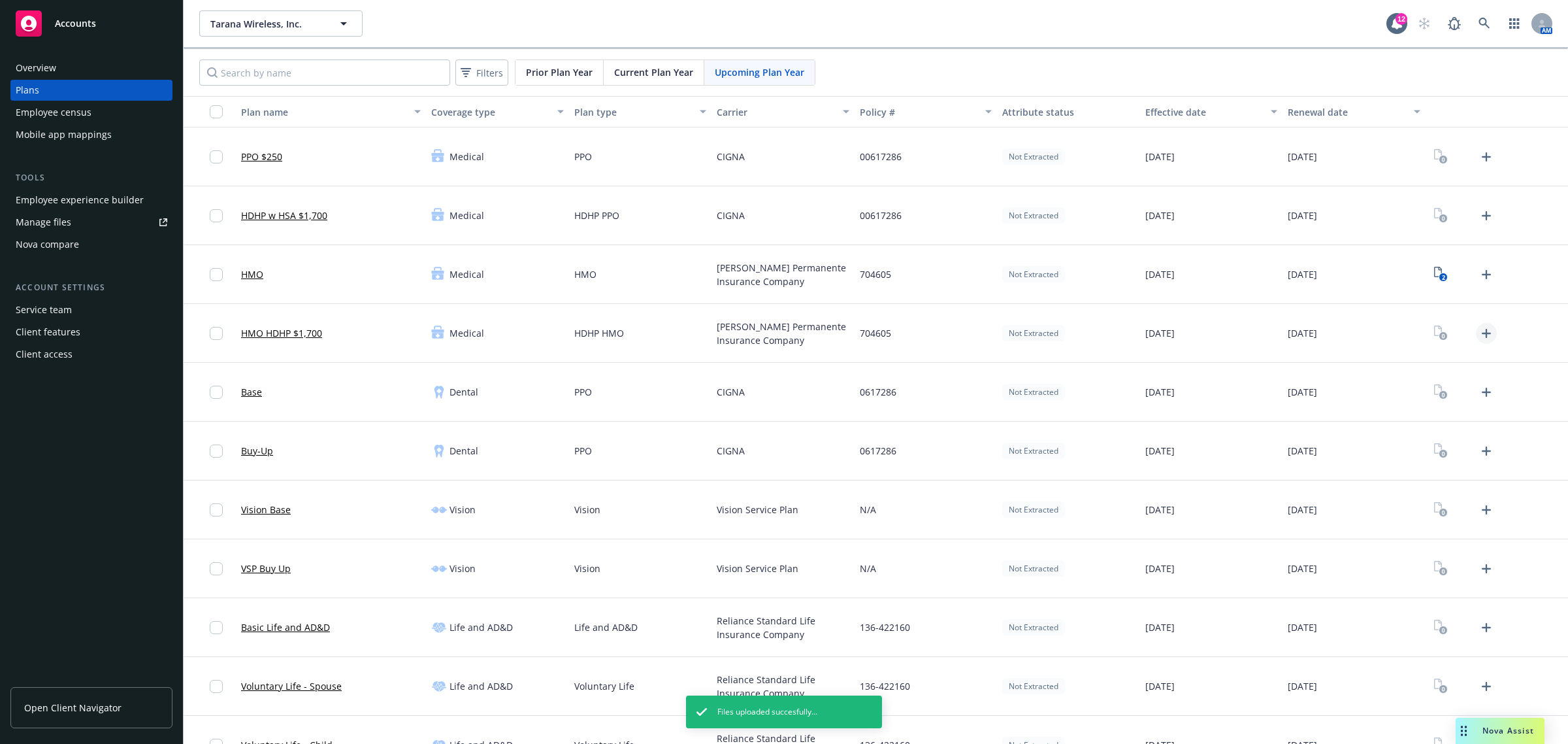
click at [1478, 331] on icon "Upload Plan Documents" at bounding box center [1486, 333] width 15 height 15
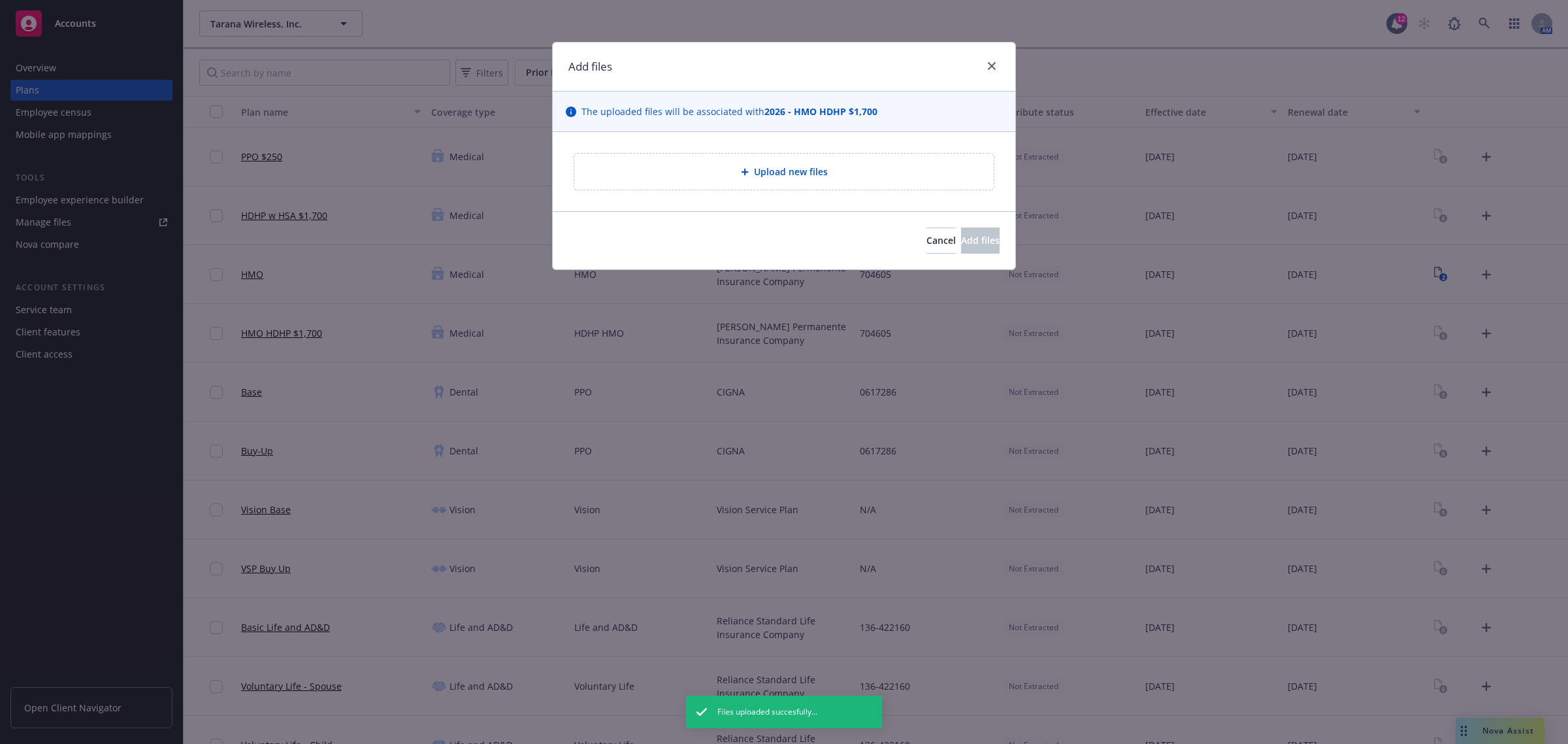
click at [818, 164] on div "Upload new files" at bounding box center [784, 171] width 399 height 15
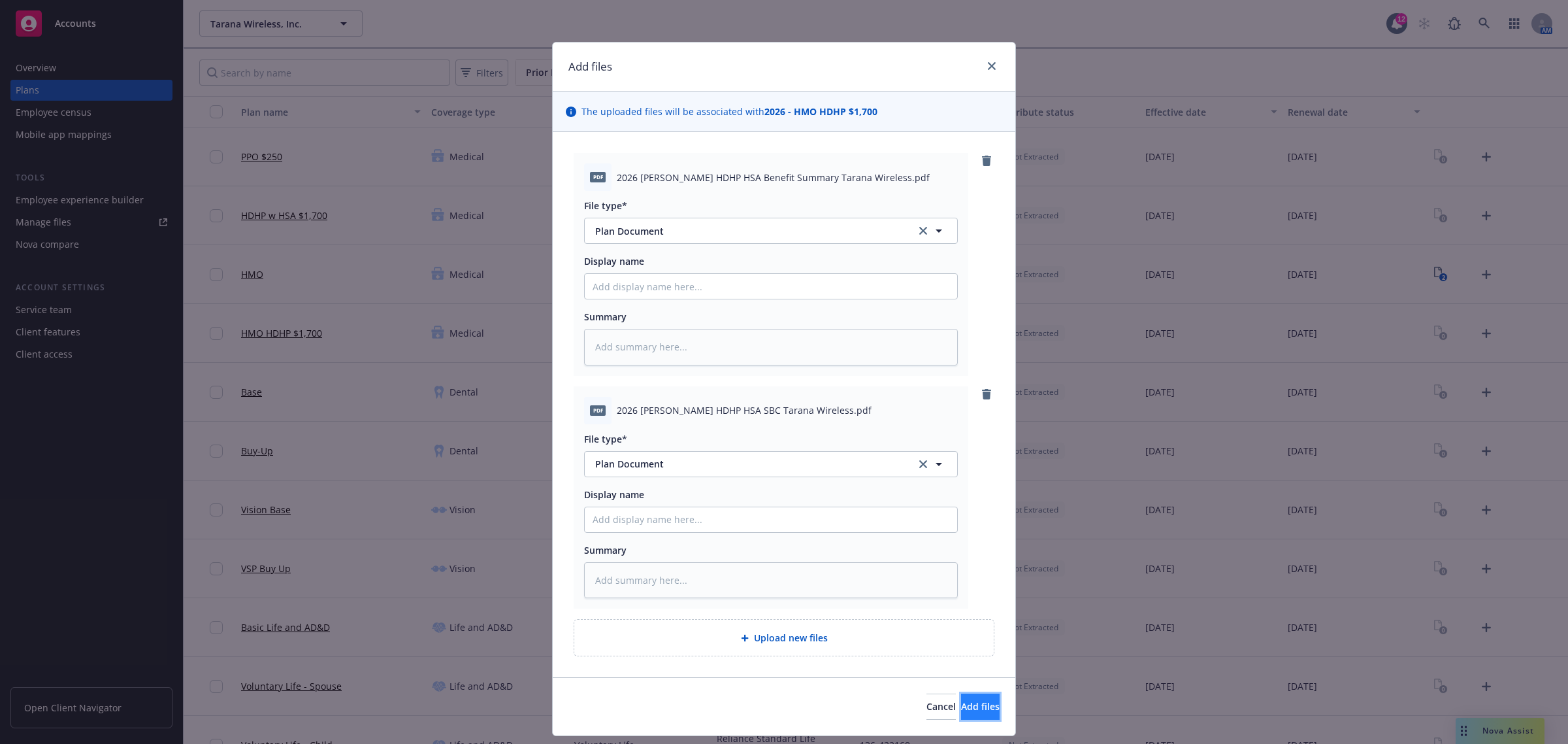
click at [961, 713] on span "Add files" at bounding box center [980, 706] width 39 height 13
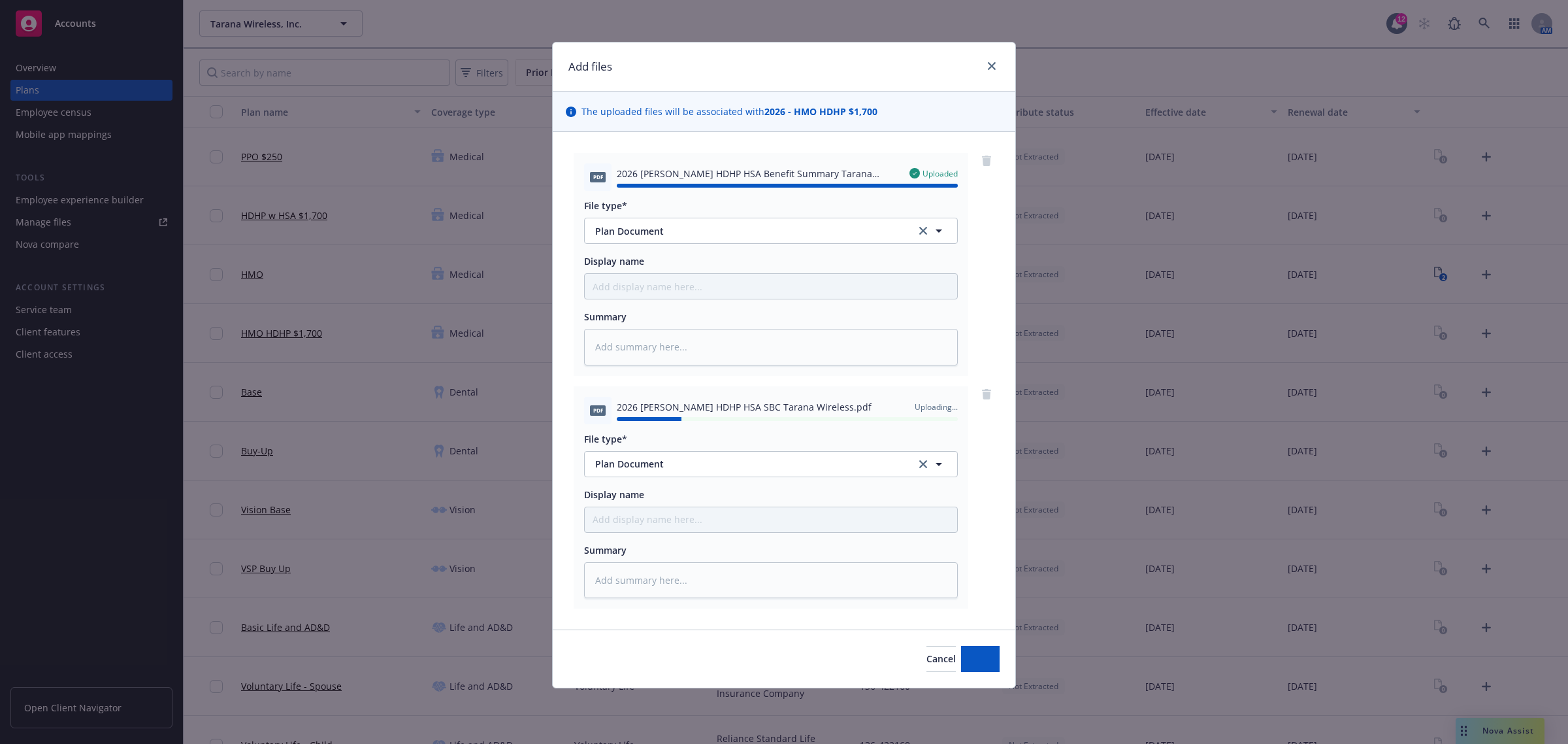
type textarea "x"
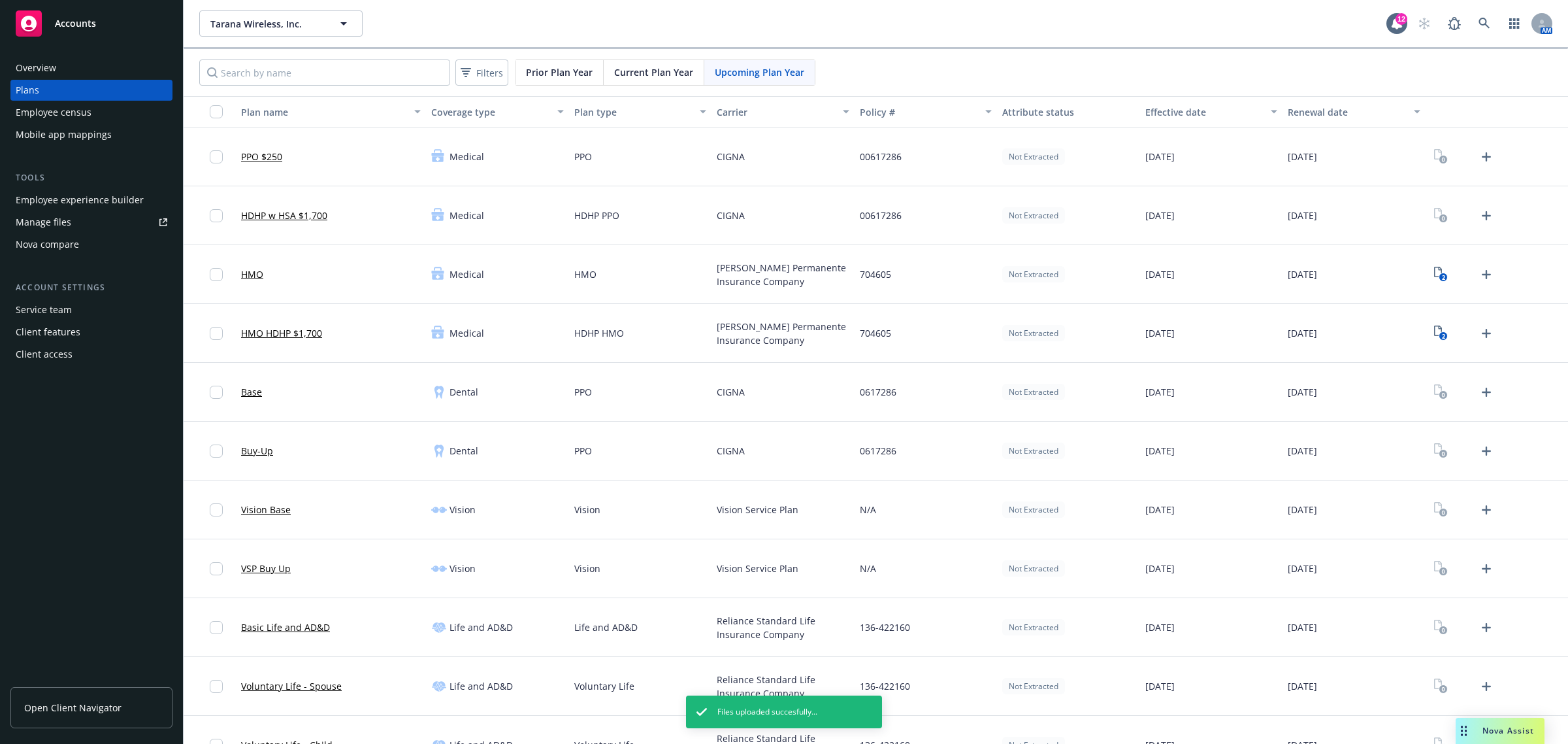
click at [60, 242] on div "Nova compare" at bounding box center [47, 244] width 64 height 21
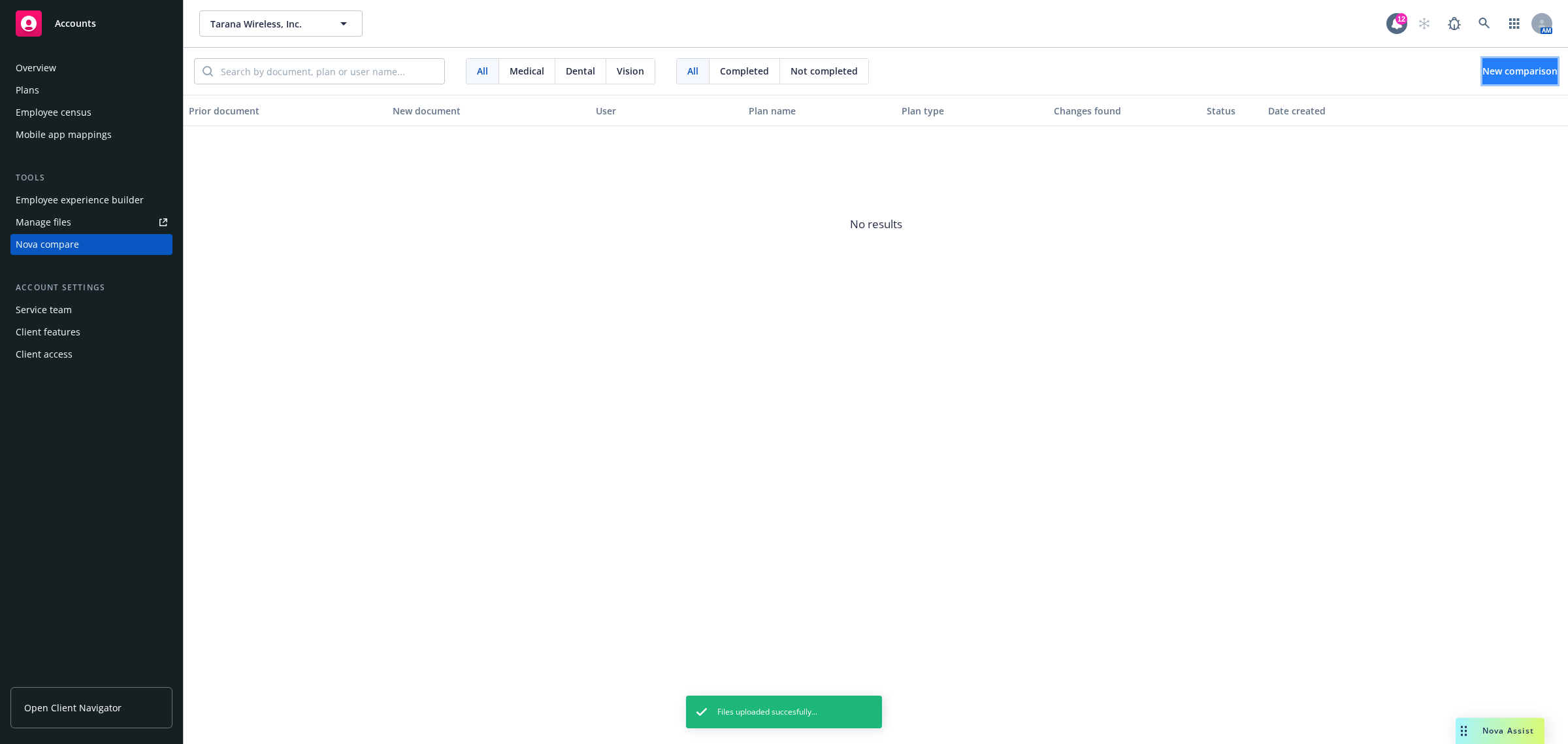
click at [1516, 72] on span "New comparison" at bounding box center [1520, 71] width 75 height 13
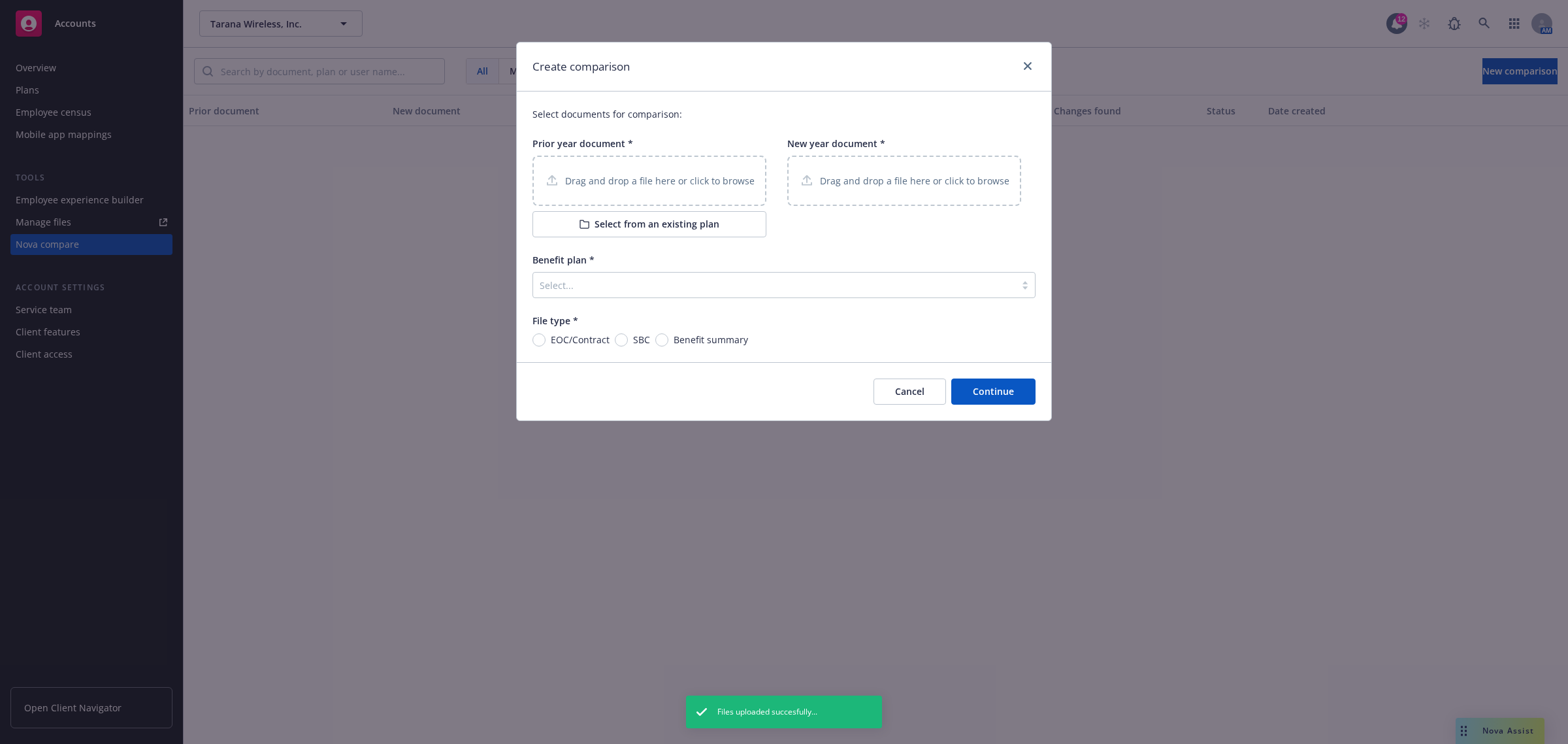
click at [635, 226] on button "Select from an existing plan" at bounding box center [649, 224] width 234 height 26
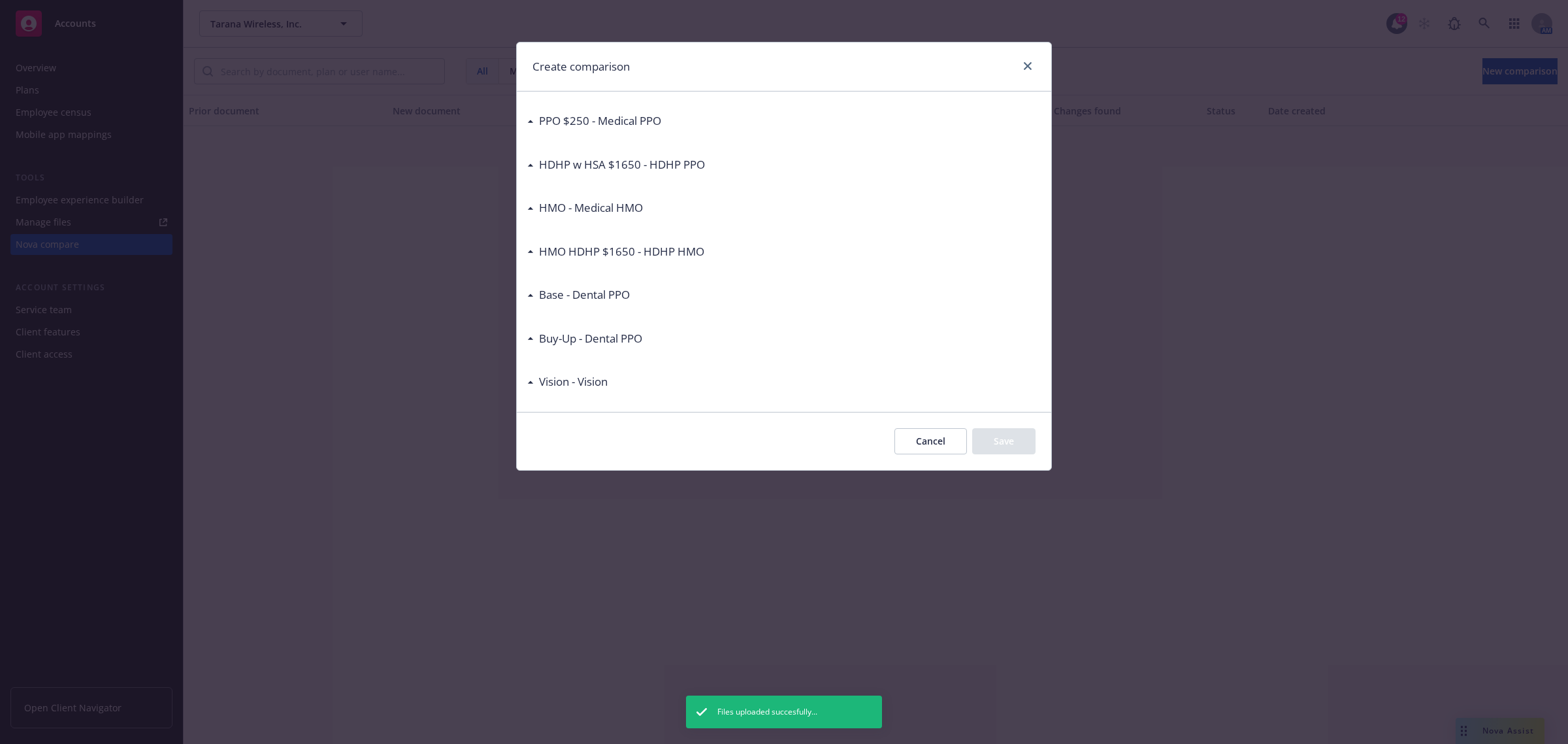
click at [534, 208] on div "HMO - Medical HMO" at bounding box center [588, 207] width 109 height 17
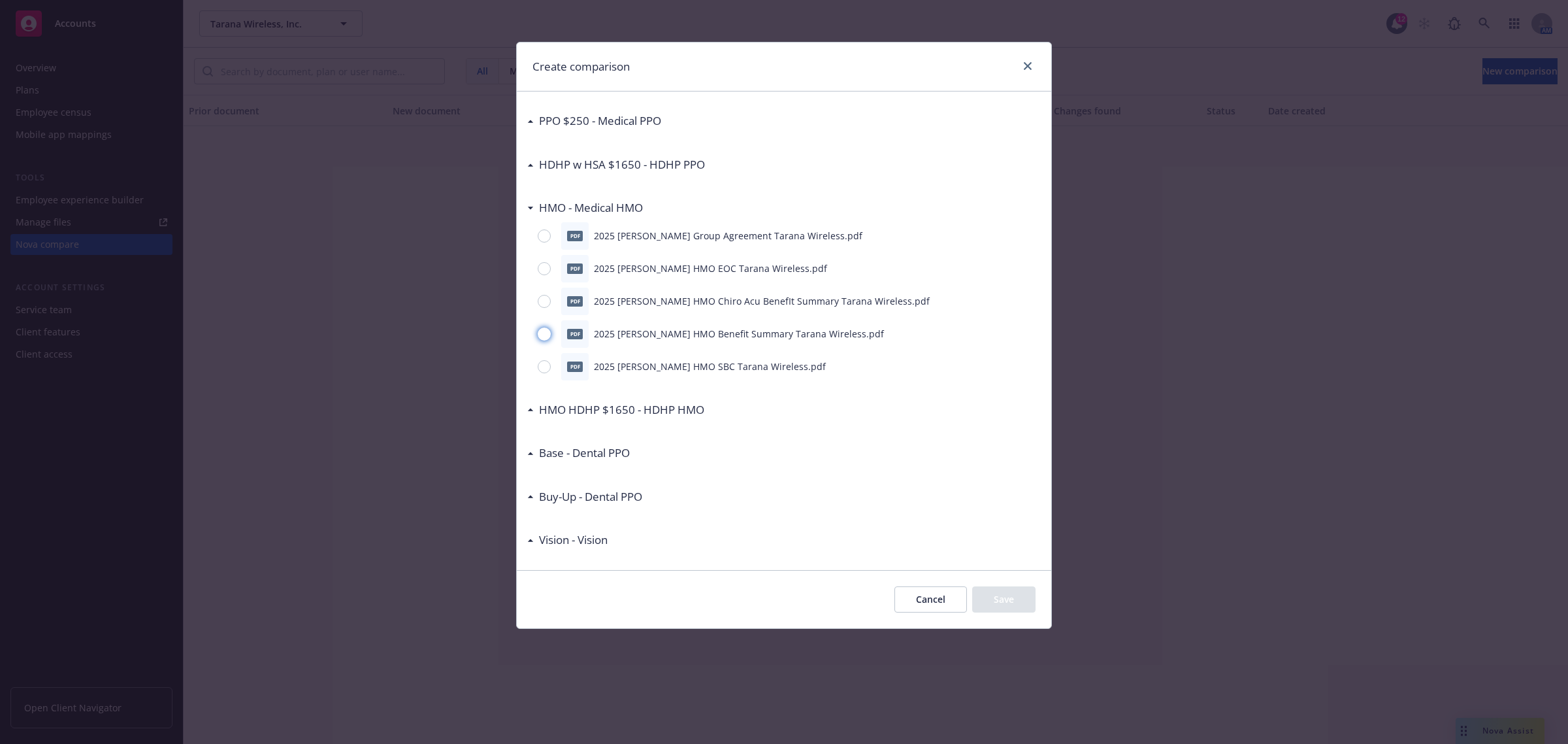
click at [542, 335] on input "radio" at bounding box center [544, 334] width 13 height 13
radio input "true"
click at [1006, 600] on button "Save" at bounding box center [1004, 599] width 64 height 26
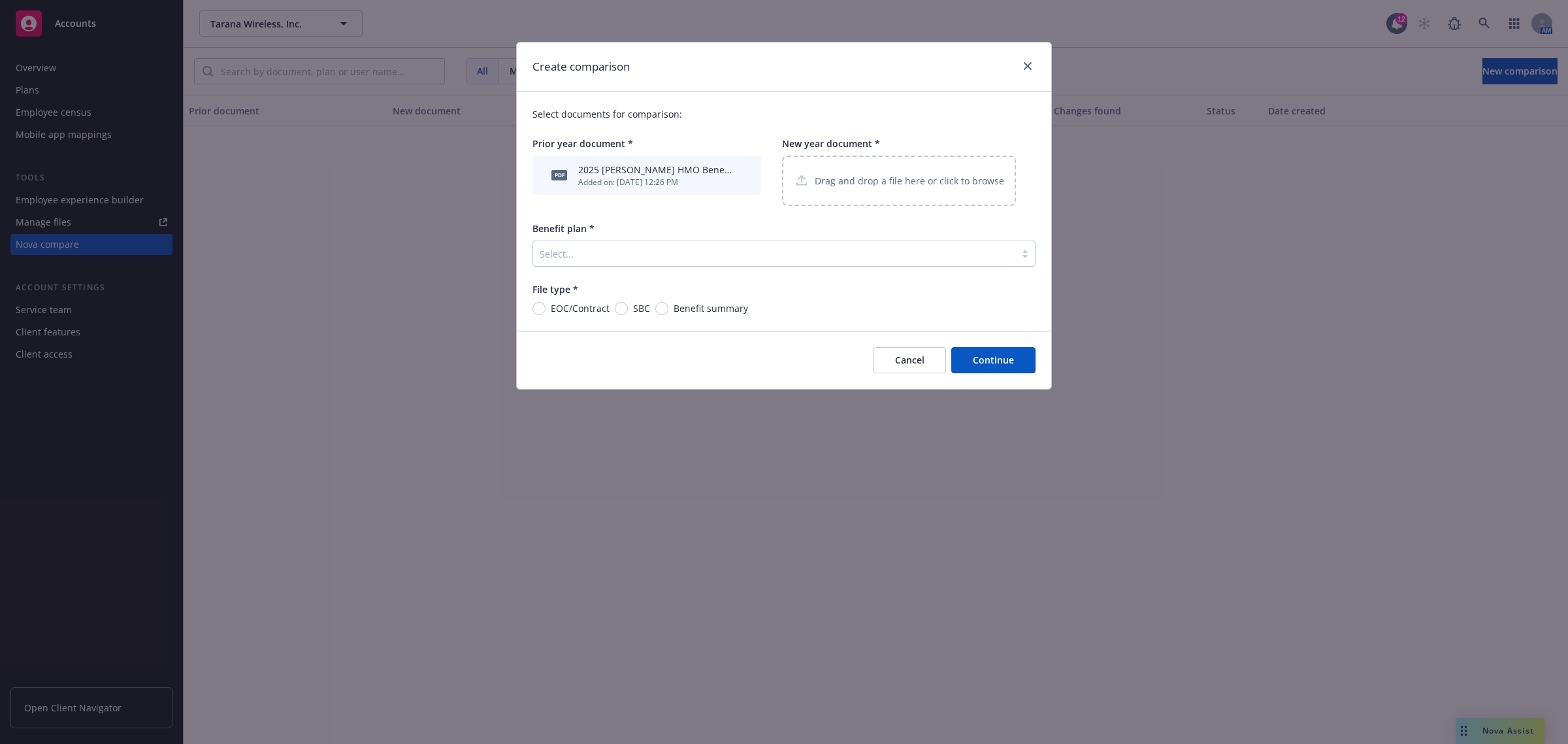
click at [853, 180] on p "Drag and drop a file here or click to browse" at bounding box center [909, 181] width 189 height 14
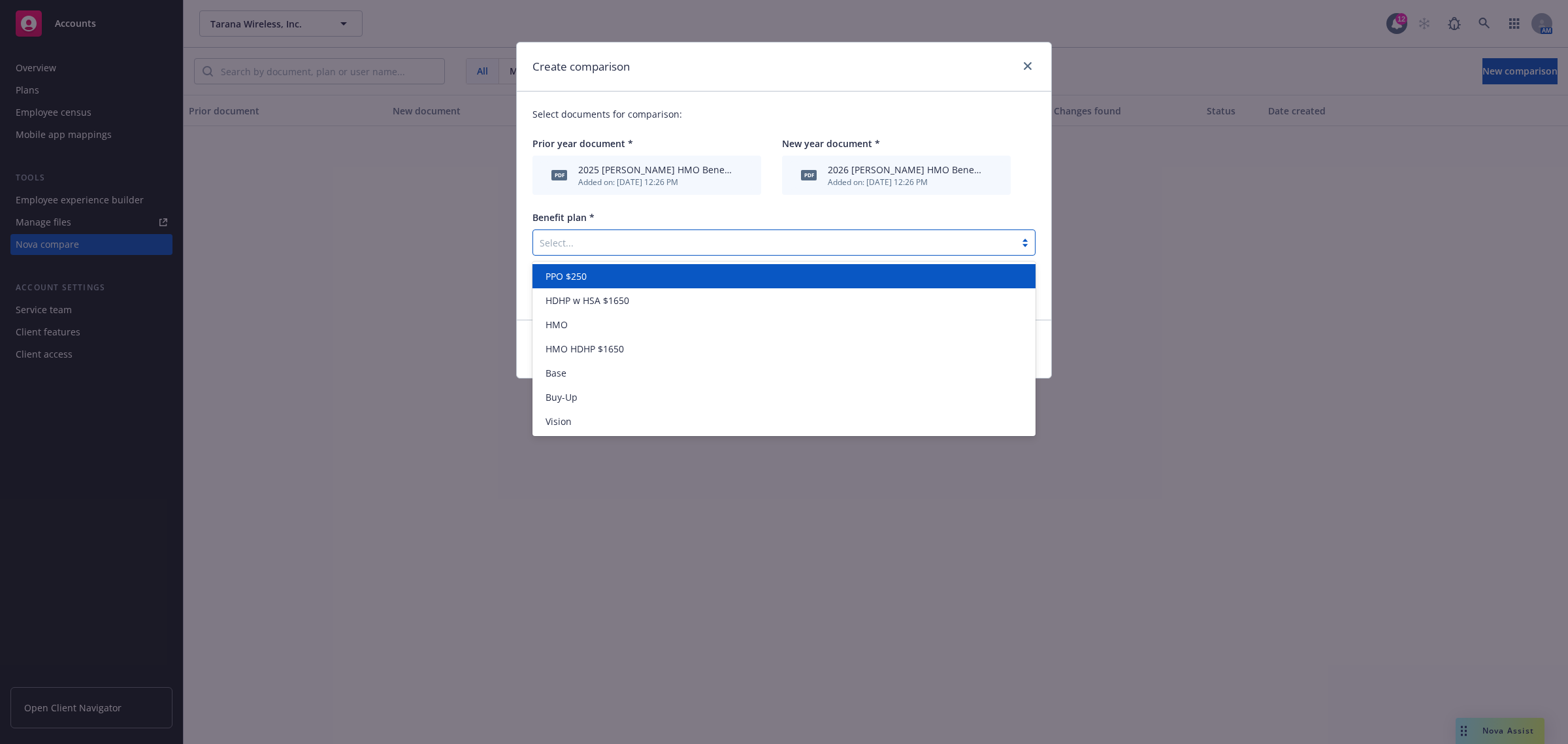
click at [580, 242] on div at bounding box center [774, 242] width 469 height 15
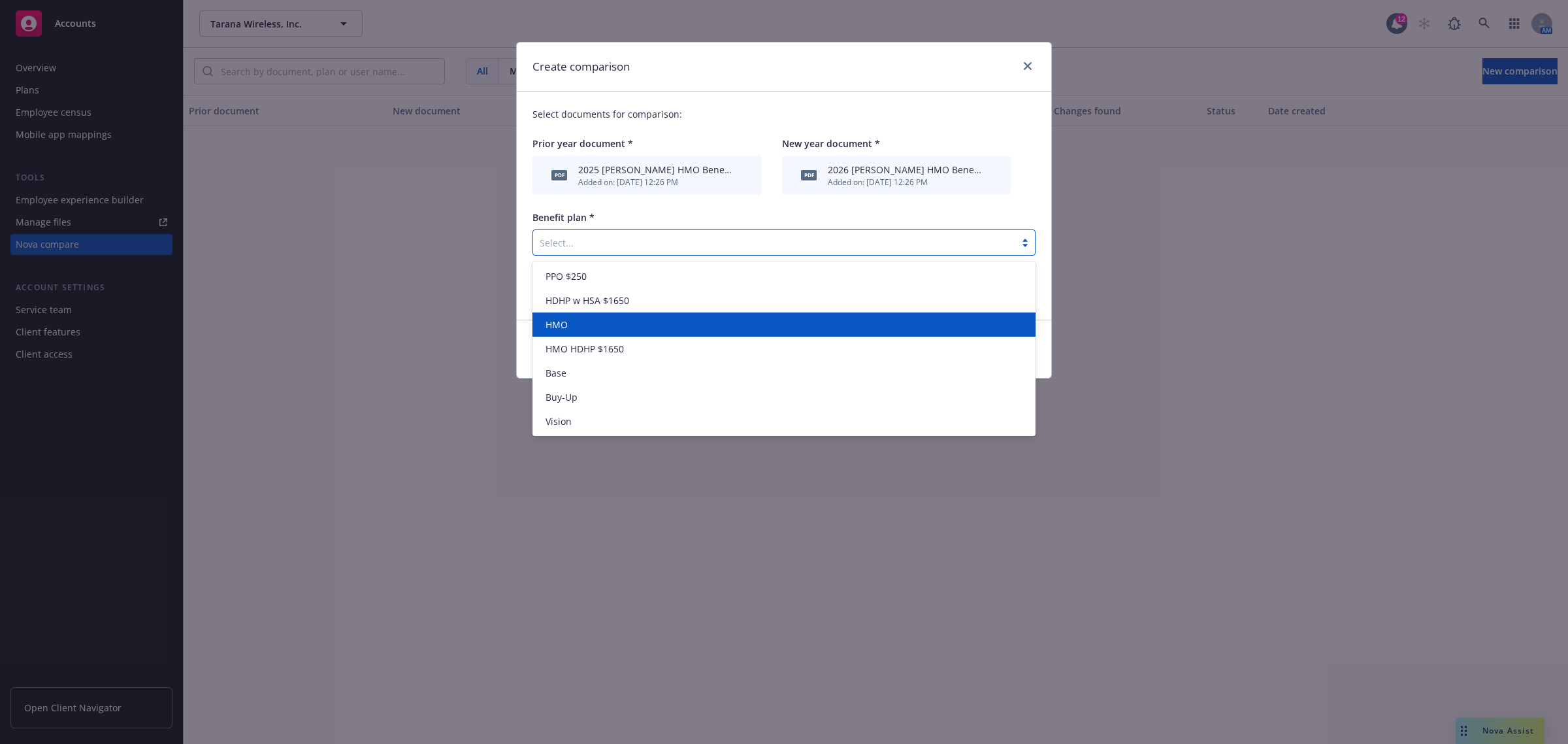
click at [599, 319] on div "HMO" at bounding box center [784, 324] width 487 height 14
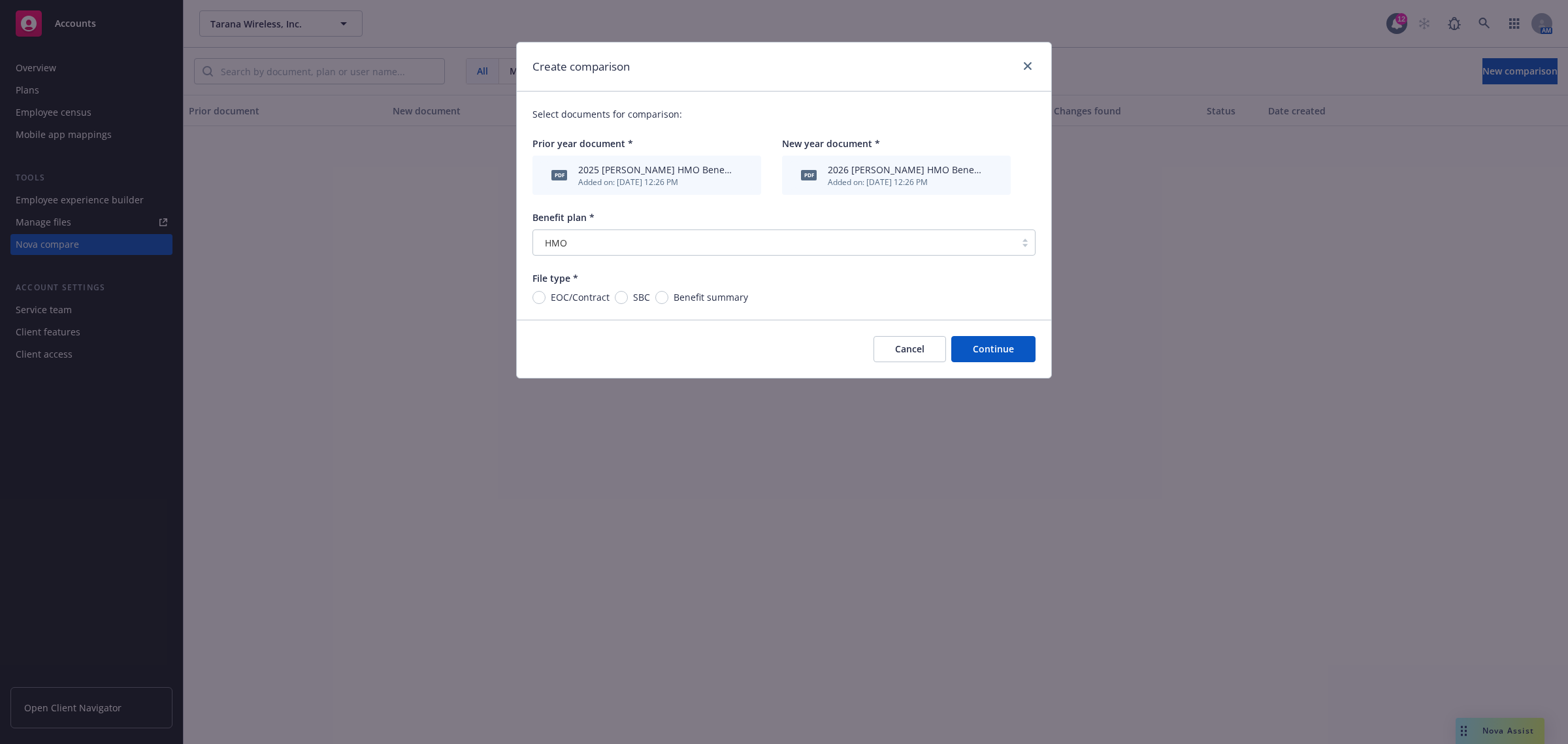
click at [685, 298] on span "Benefit summary" at bounding box center [710, 297] width 74 height 14
click at [668, 298] on input "Benefit summary" at bounding box center [662, 298] width 13 height 13
radio input "true"
click at [974, 344] on button "Continue" at bounding box center [993, 349] width 84 height 26
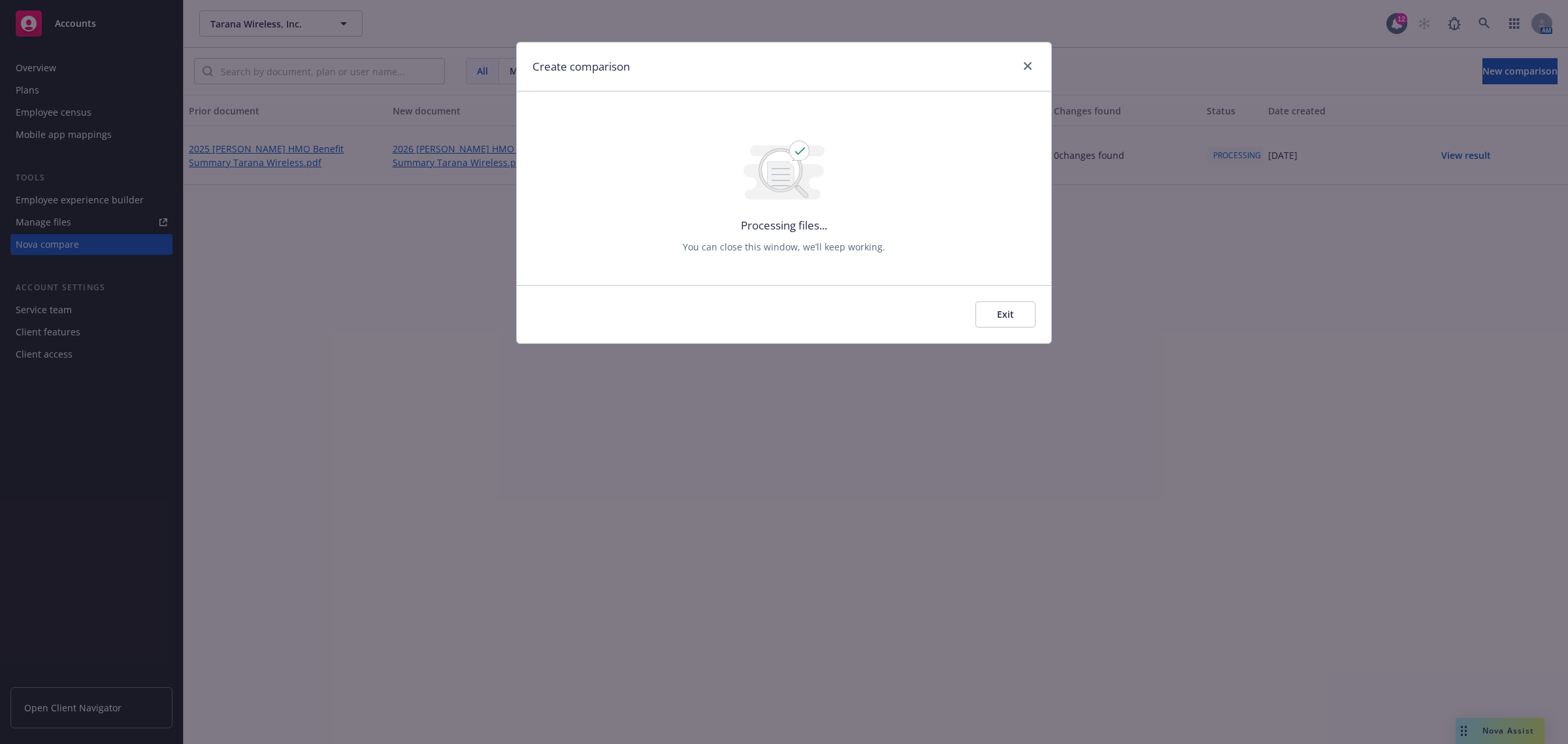
click at [994, 321] on button "Exit" at bounding box center [1006, 314] width 60 height 26
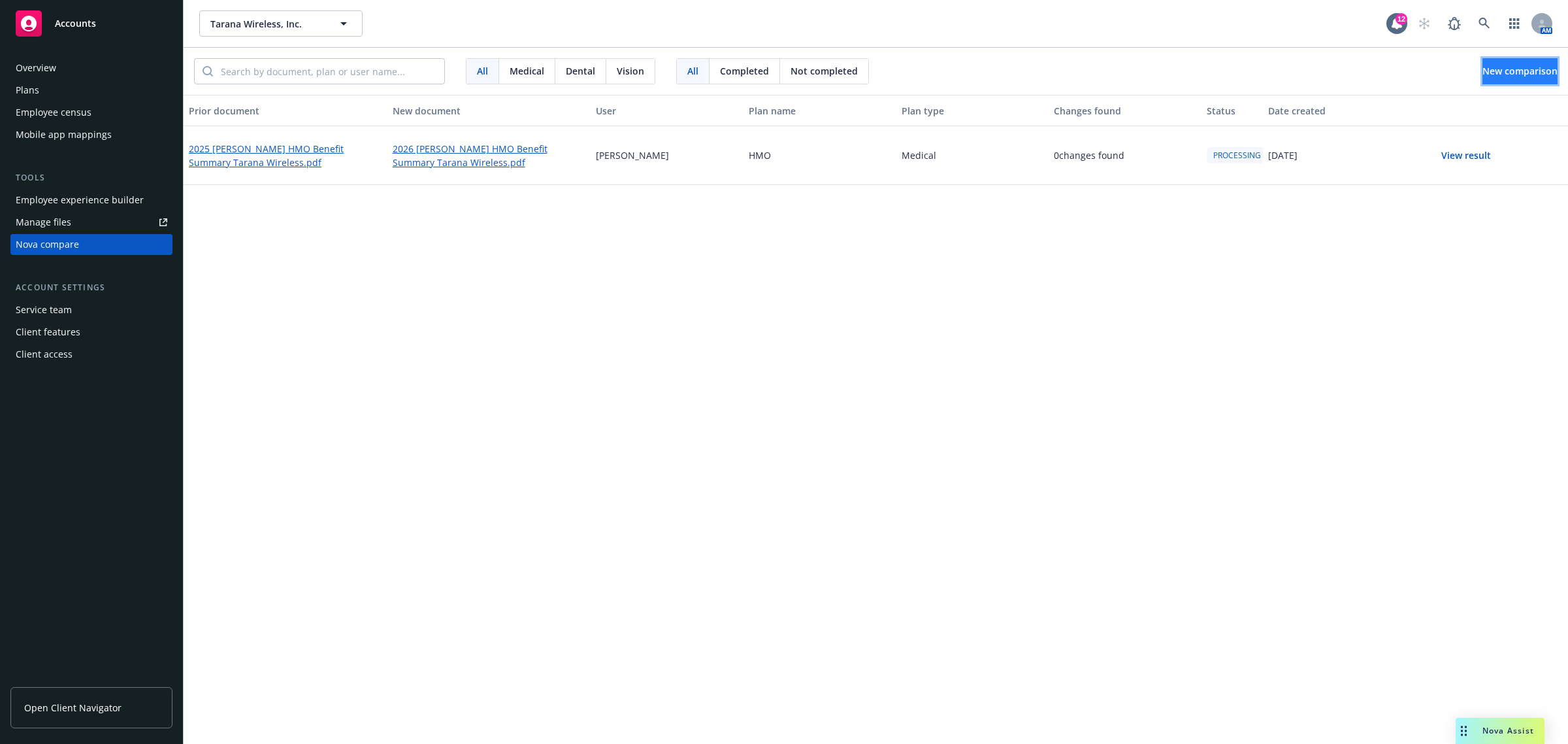
click at [1484, 70] on span "New comparison" at bounding box center [1520, 71] width 75 height 13
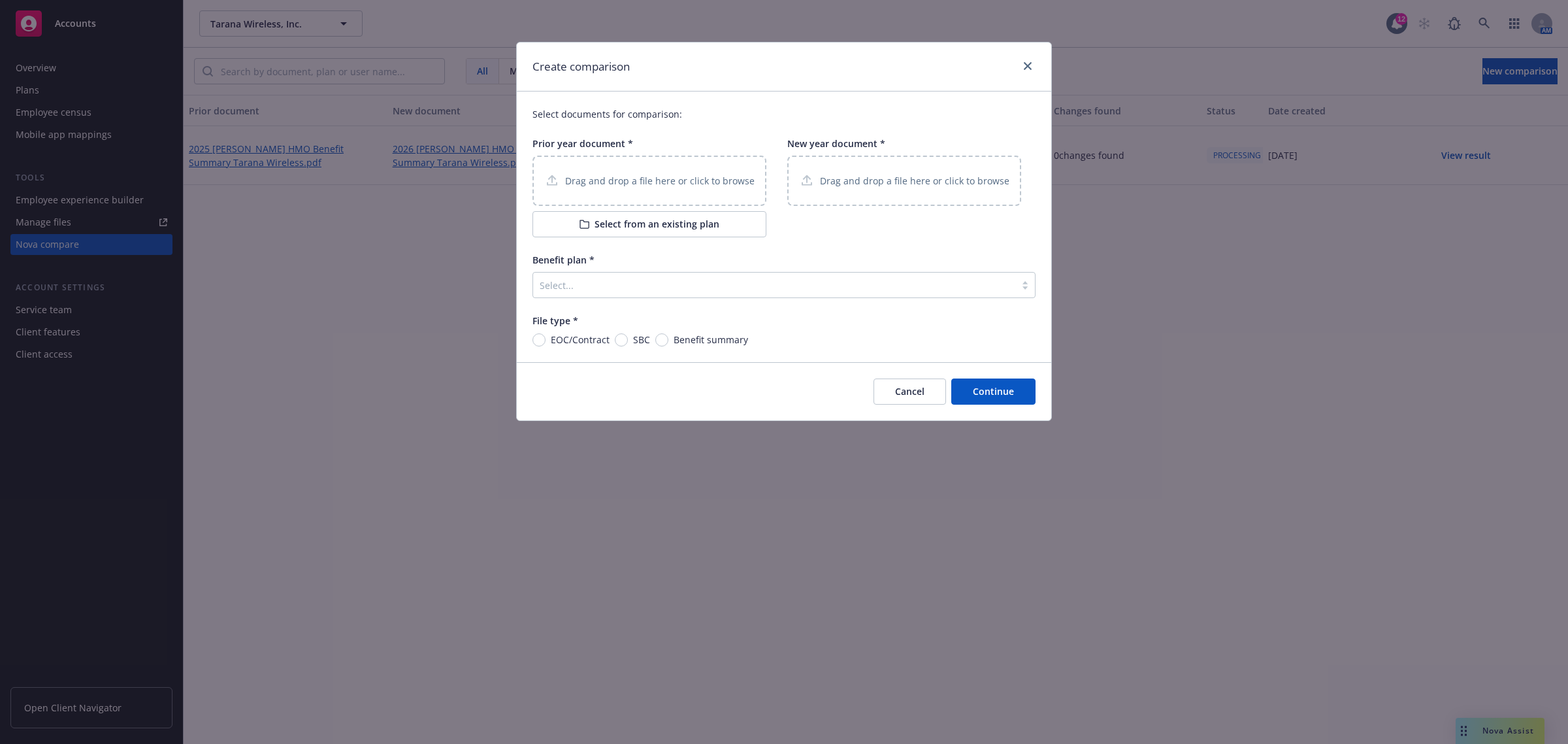
click at [621, 225] on button "Select from an existing plan" at bounding box center [649, 224] width 234 height 26
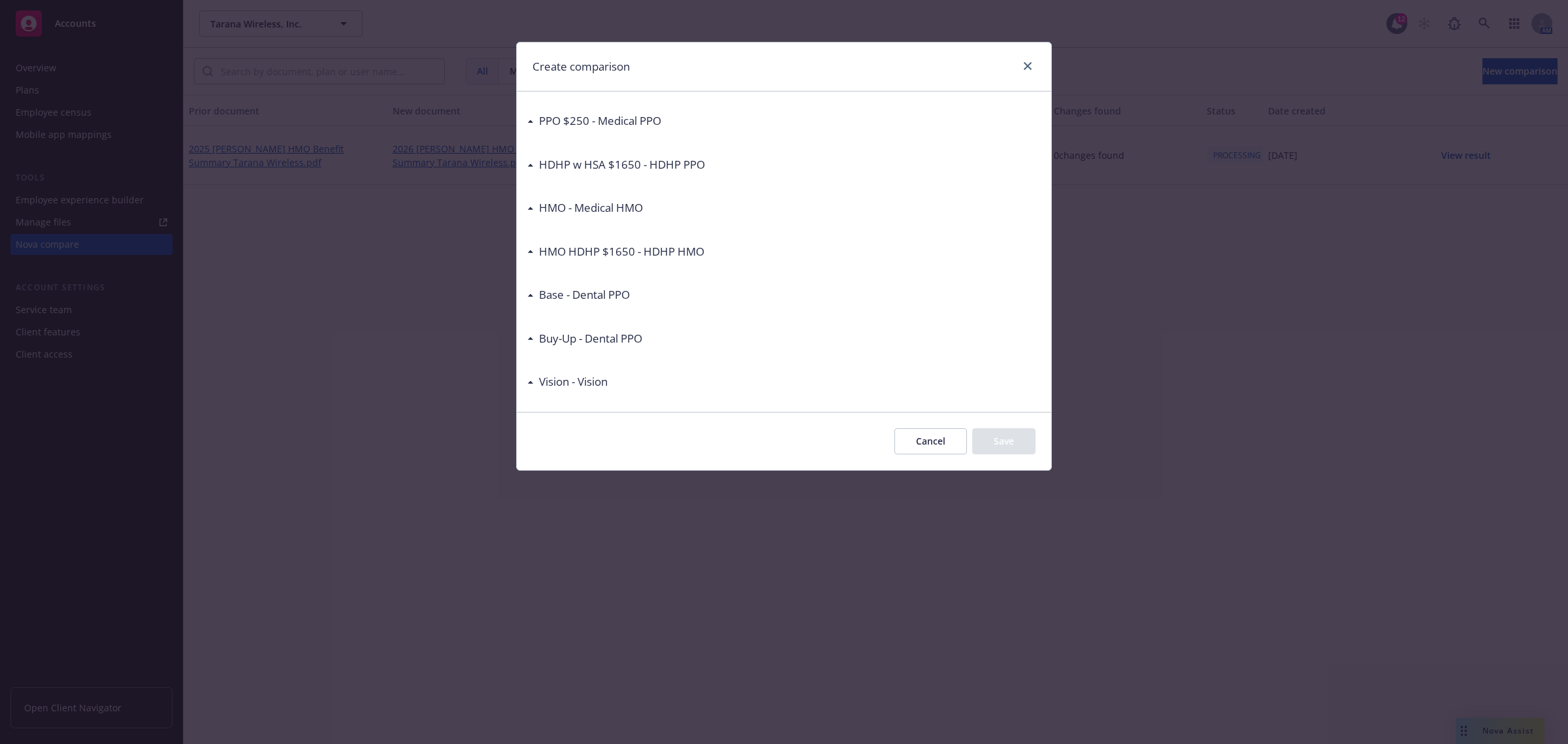
click at [533, 209] on icon at bounding box center [530, 208] width 7 height 3
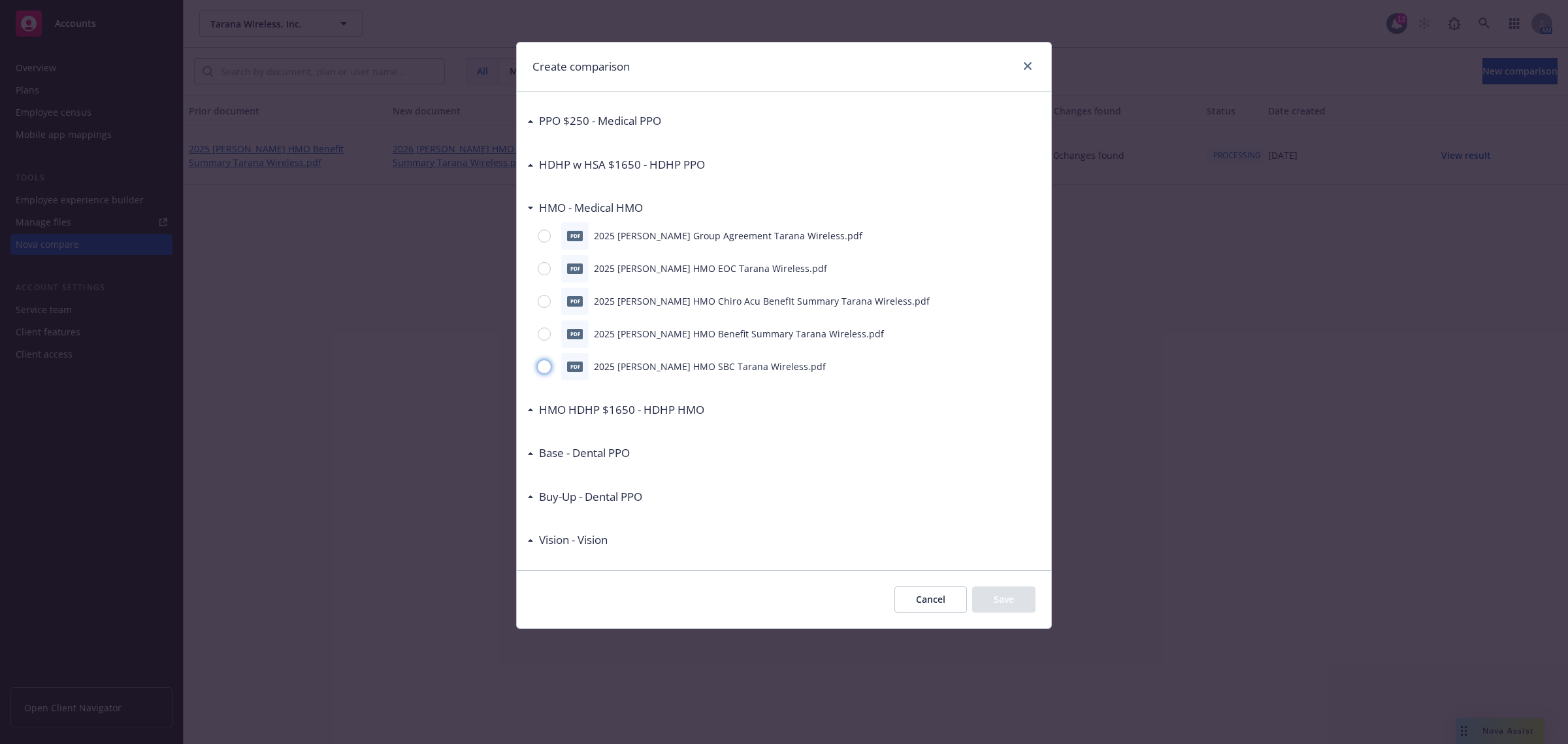
click at [546, 367] on input "radio" at bounding box center [544, 367] width 13 height 13
radio input "true"
click at [990, 595] on button "Save" at bounding box center [1004, 599] width 64 height 26
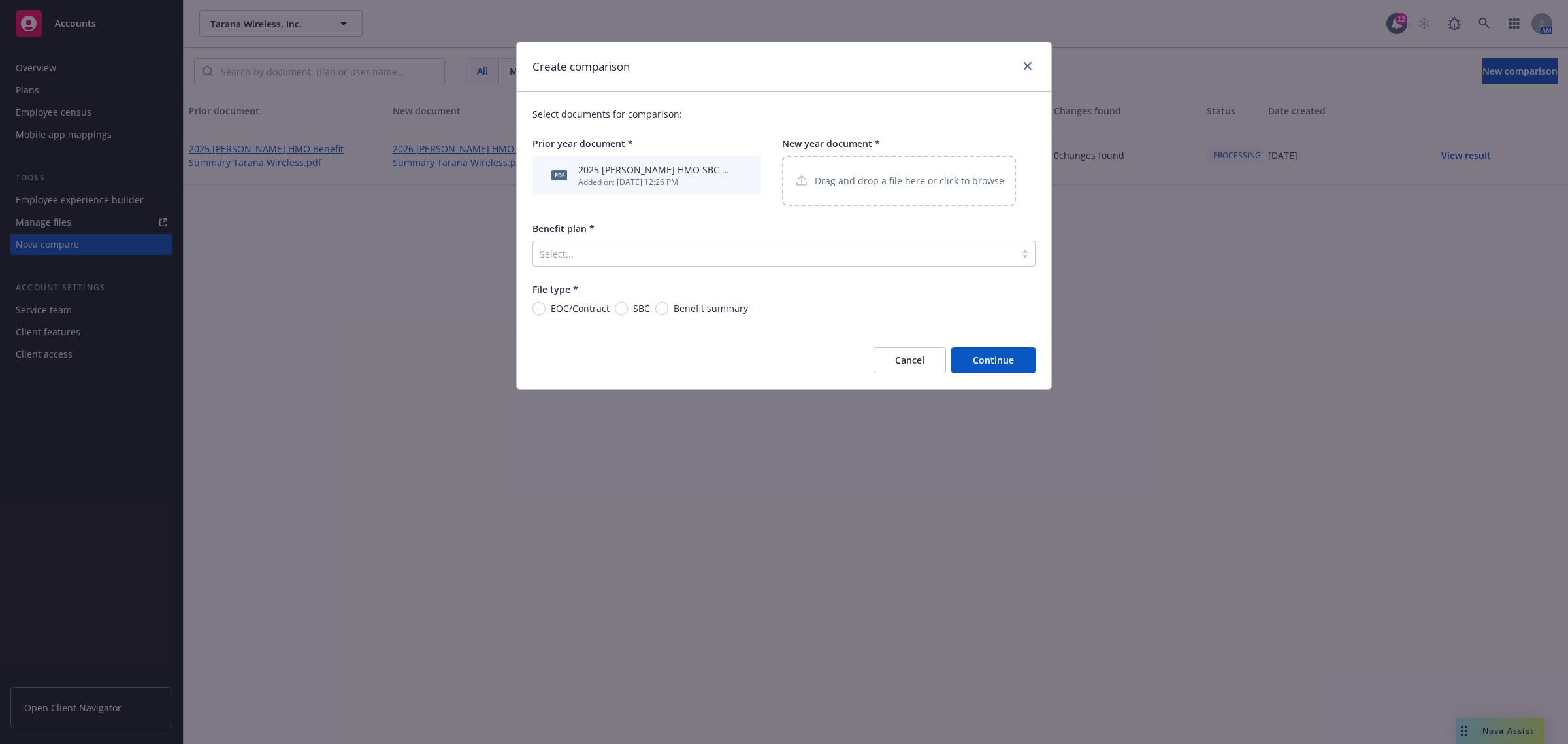
click at [900, 182] on p "Drag and drop a file here or click to browse" at bounding box center [909, 181] width 189 height 14
click at [645, 241] on div "Select..." at bounding box center [784, 254] width 503 height 26
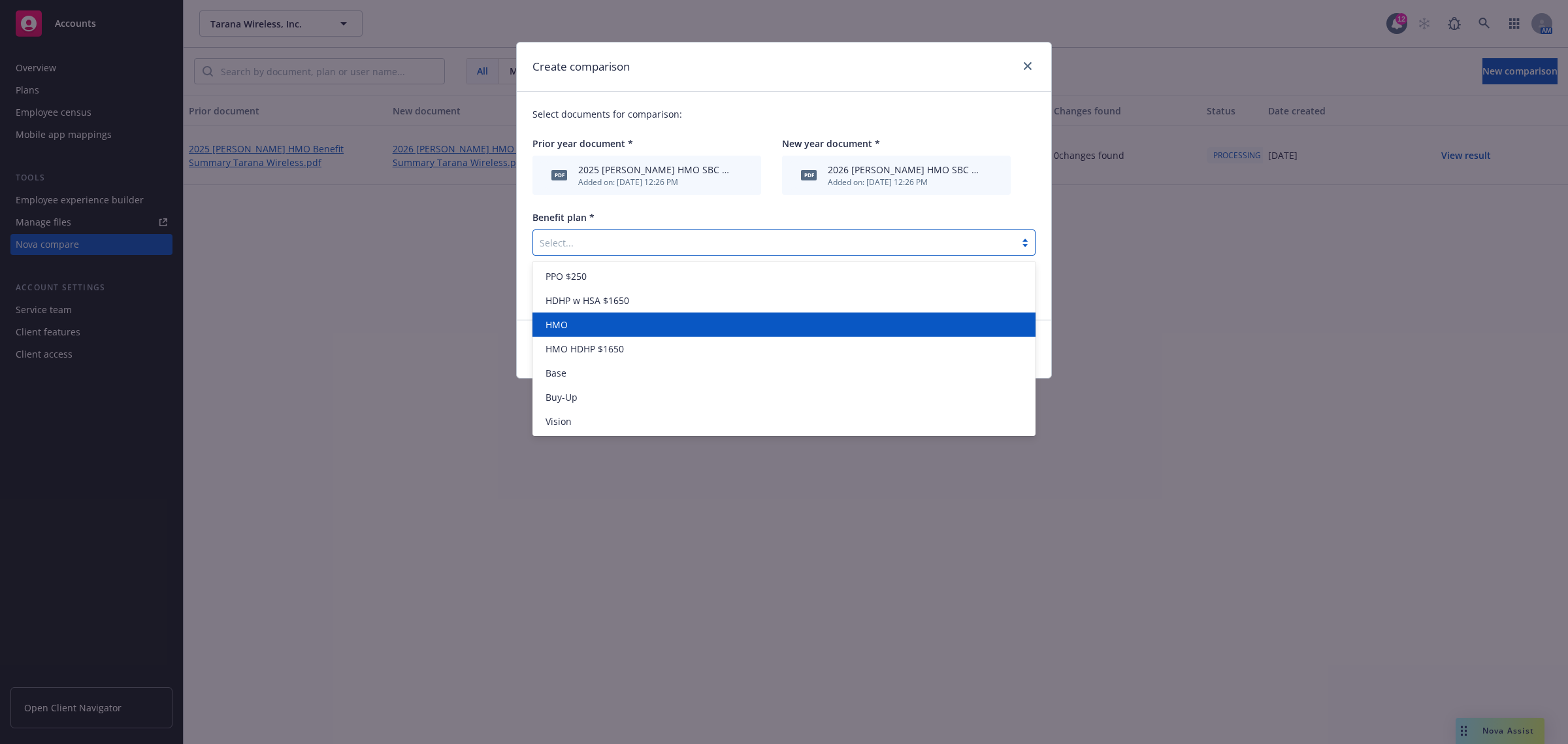
click at [634, 330] on div "HMO" at bounding box center [784, 324] width 487 height 14
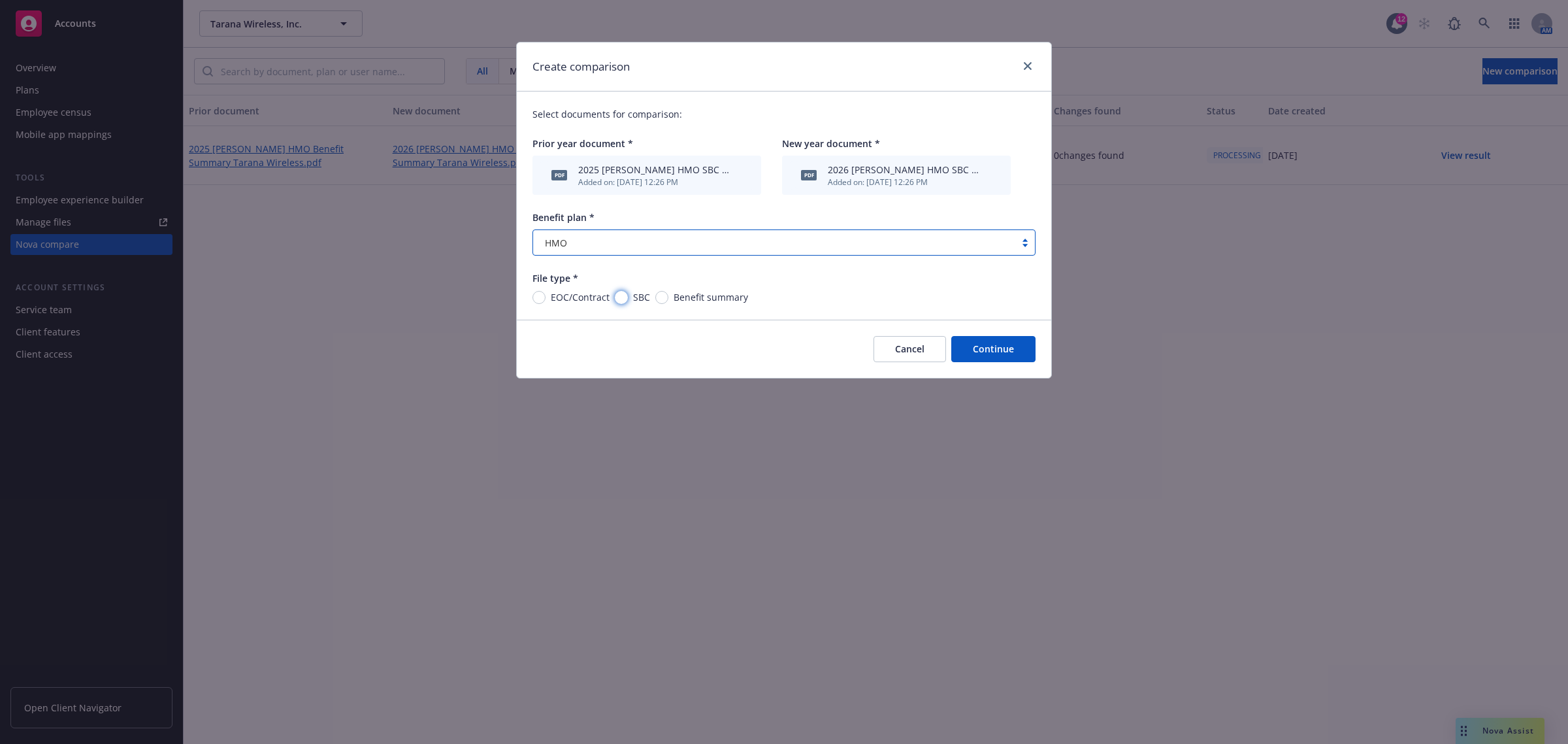
click at [621, 298] on input "SBC" at bounding box center [621, 298] width 13 height 13
radio input "true"
click at [990, 350] on button "Continue" at bounding box center [993, 349] width 84 height 26
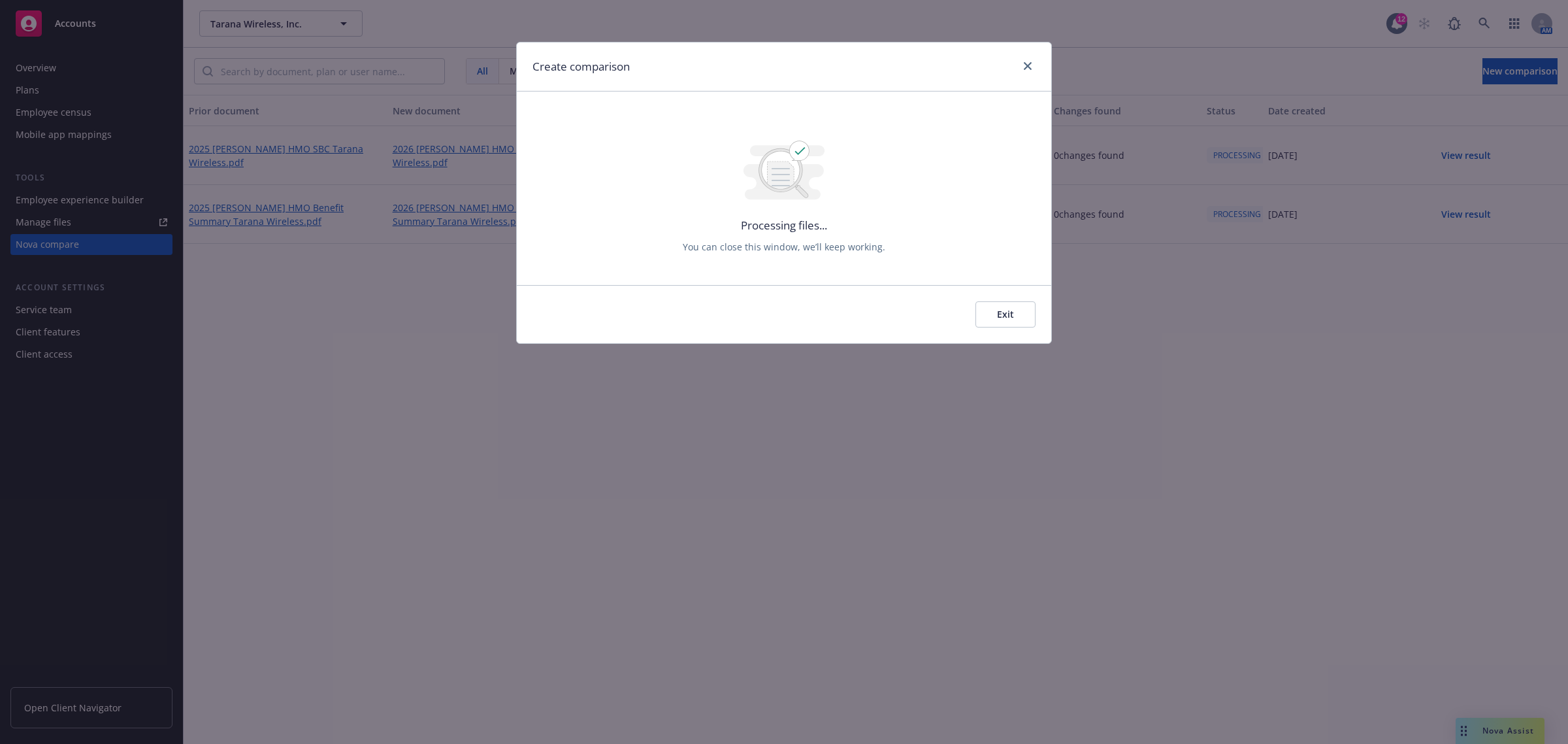
click at [1000, 310] on button "Exit" at bounding box center [1006, 314] width 60 height 26
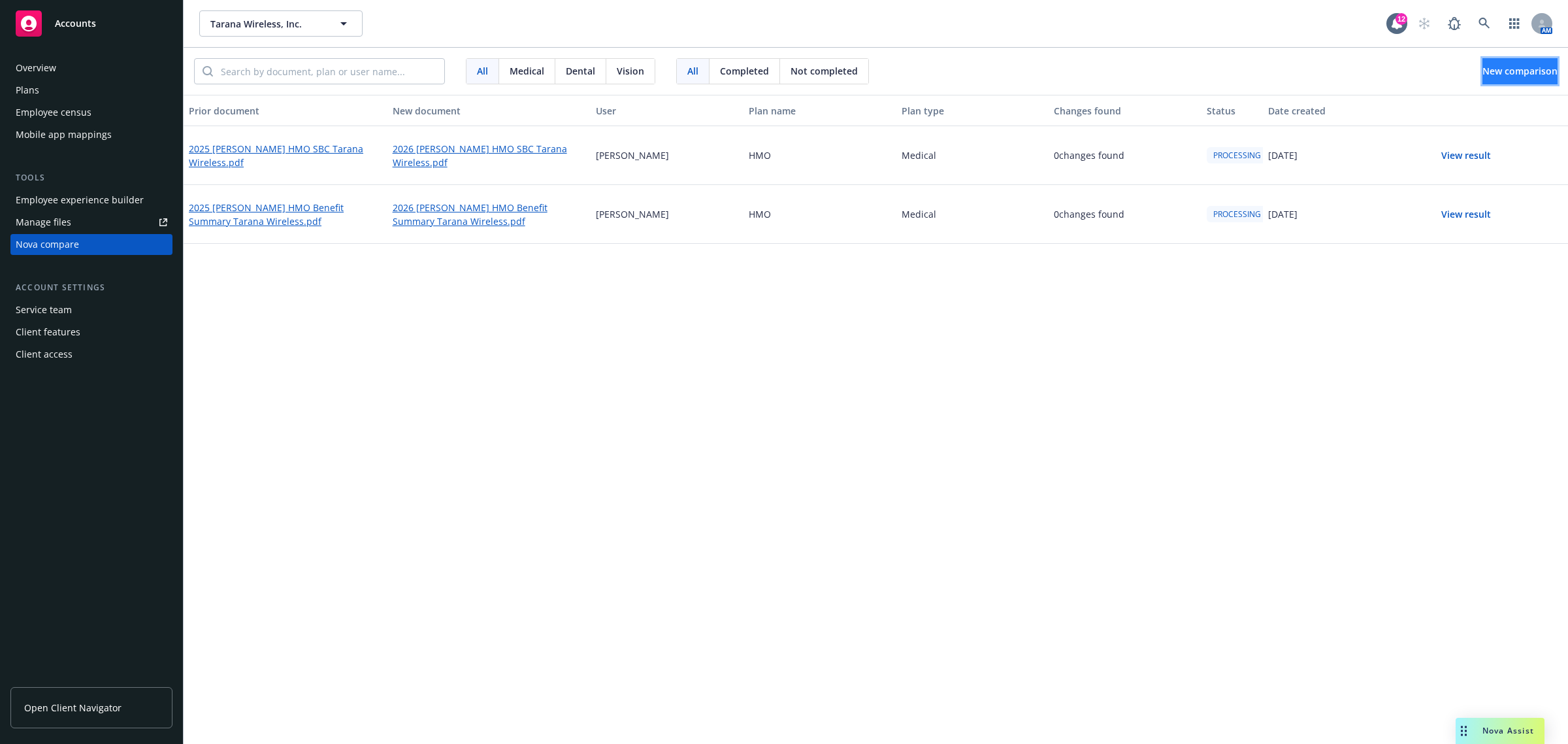
click at [1482, 68] on span "New comparison" at bounding box center [1520, 71] width 75 height 13
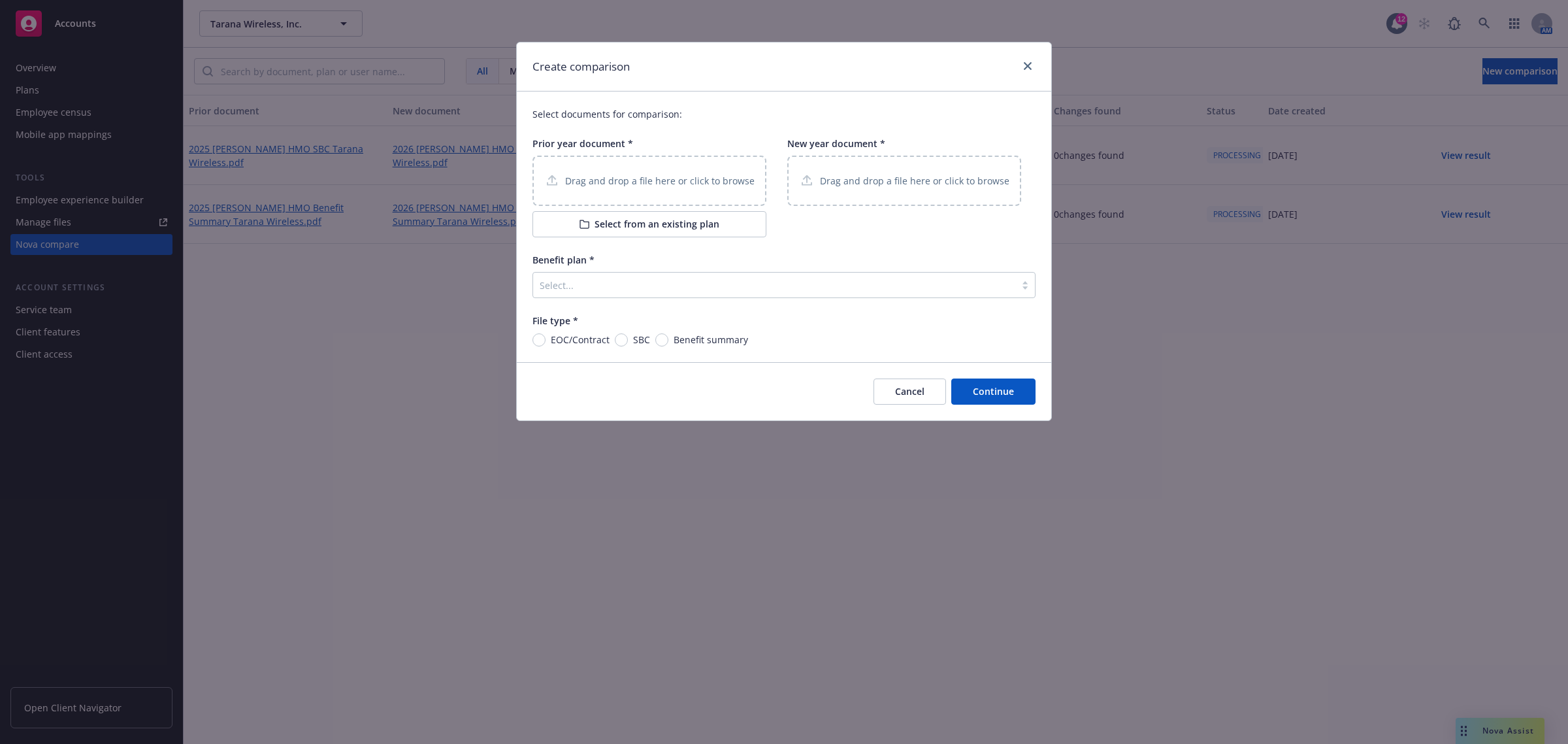
click at [614, 220] on button "Select from an existing plan" at bounding box center [649, 224] width 234 height 26
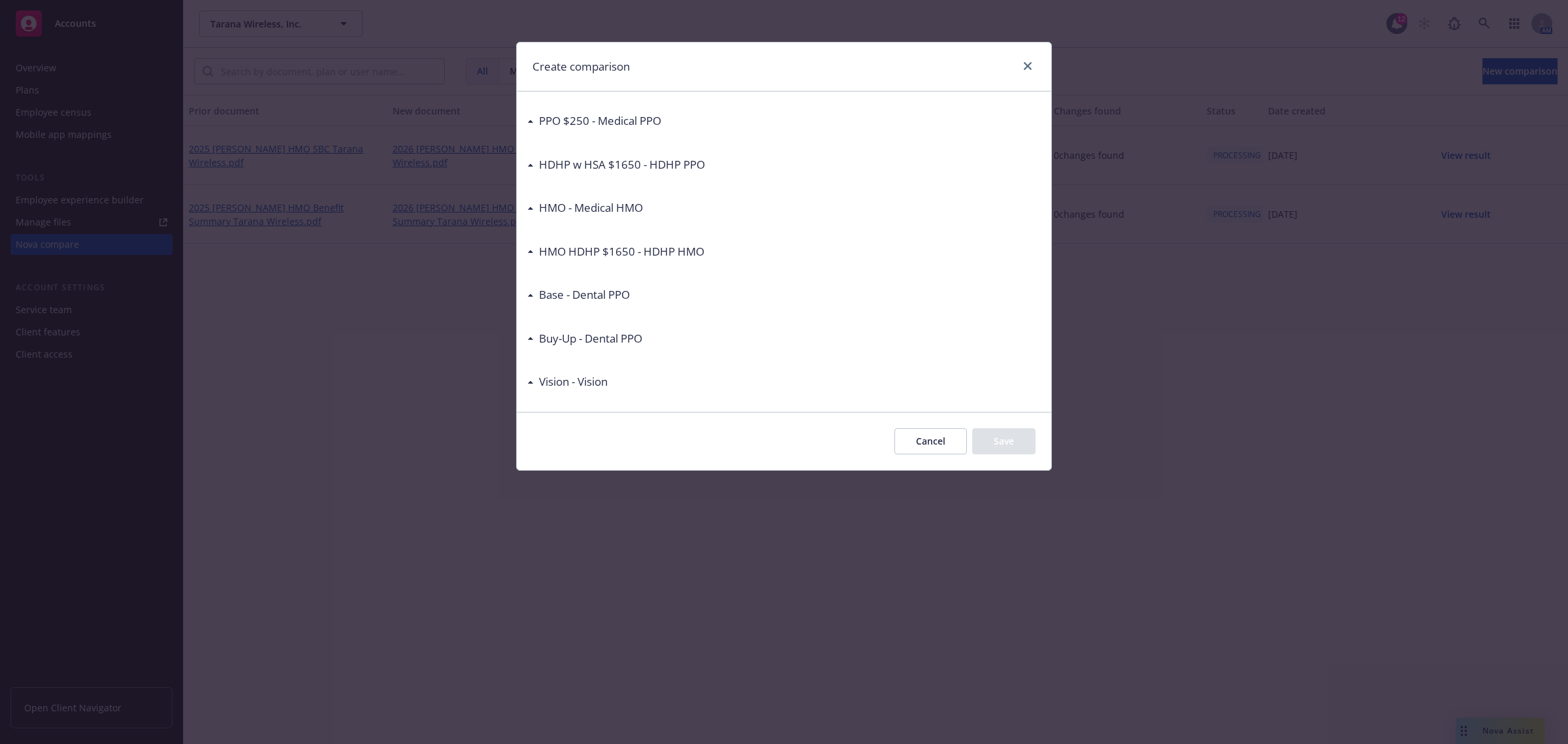
click at [534, 252] on div "HMO HDHP $1650 - HDHP HMO" at bounding box center [619, 251] width 171 height 17
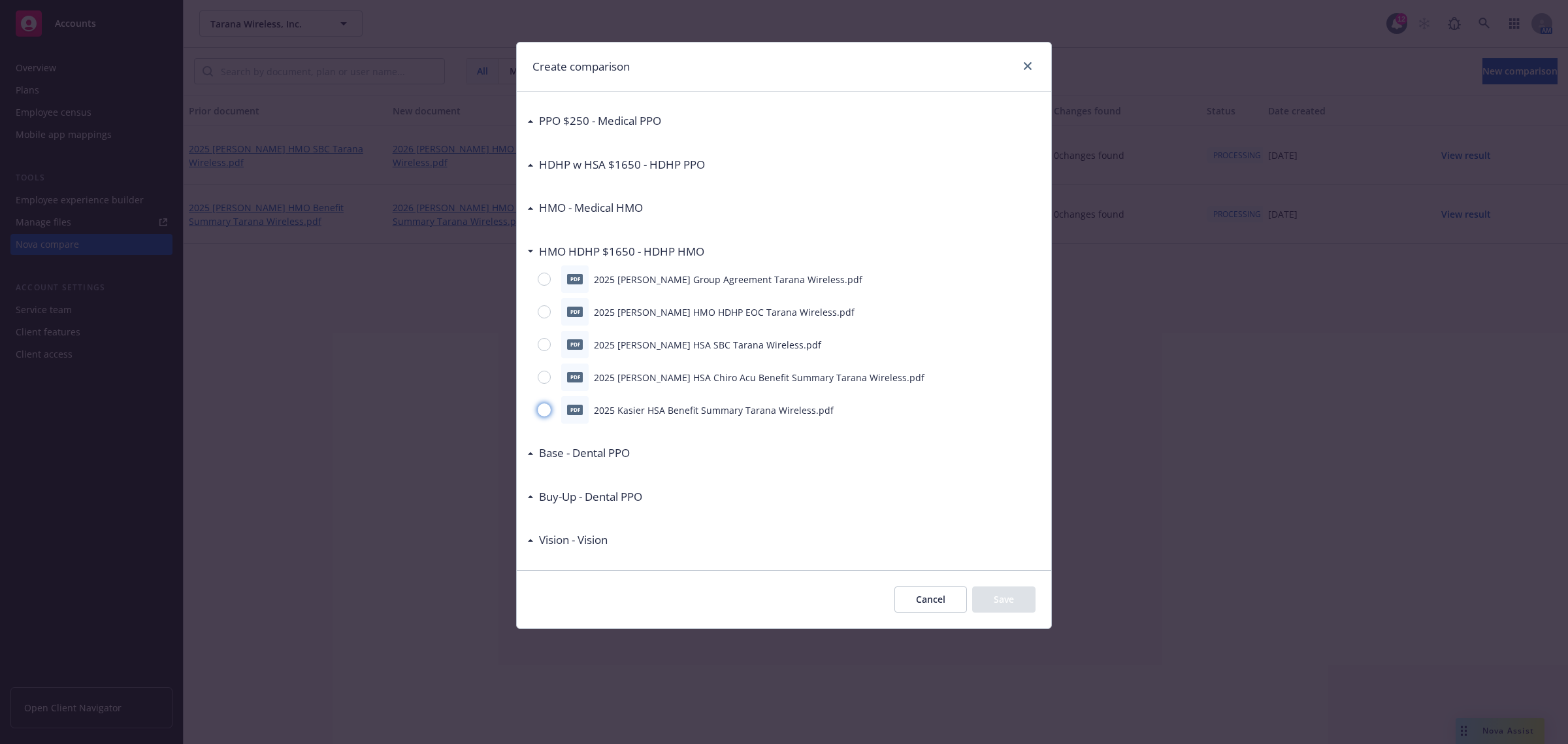
click at [549, 412] on input "radio" at bounding box center [544, 410] width 13 height 13
radio input "true"
click at [1012, 598] on button "Save" at bounding box center [1004, 599] width 64 height 26
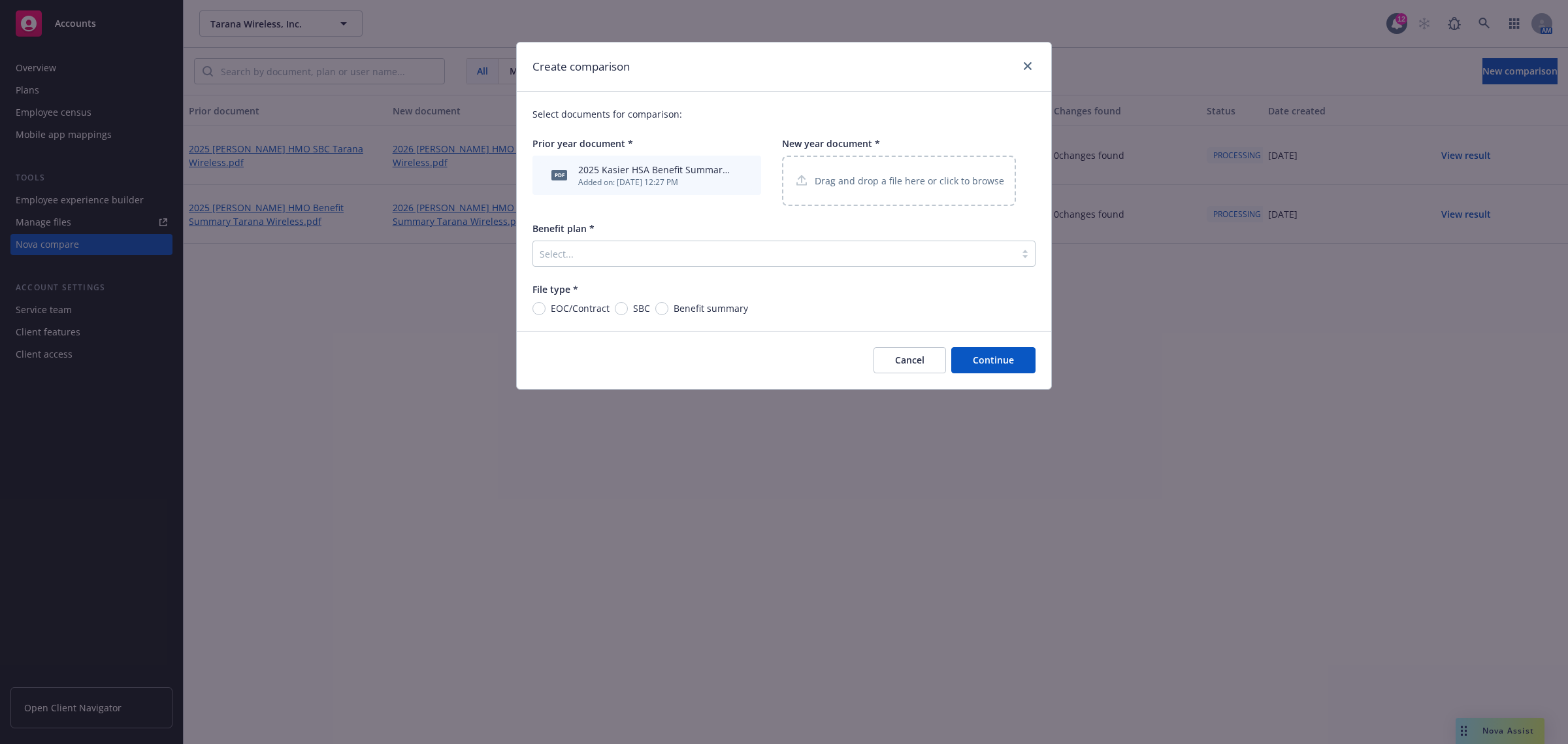
click at [876, 179] on p "Drag and drop a file here or click to browse" at bounding box center [909, 181] width 189 height 14
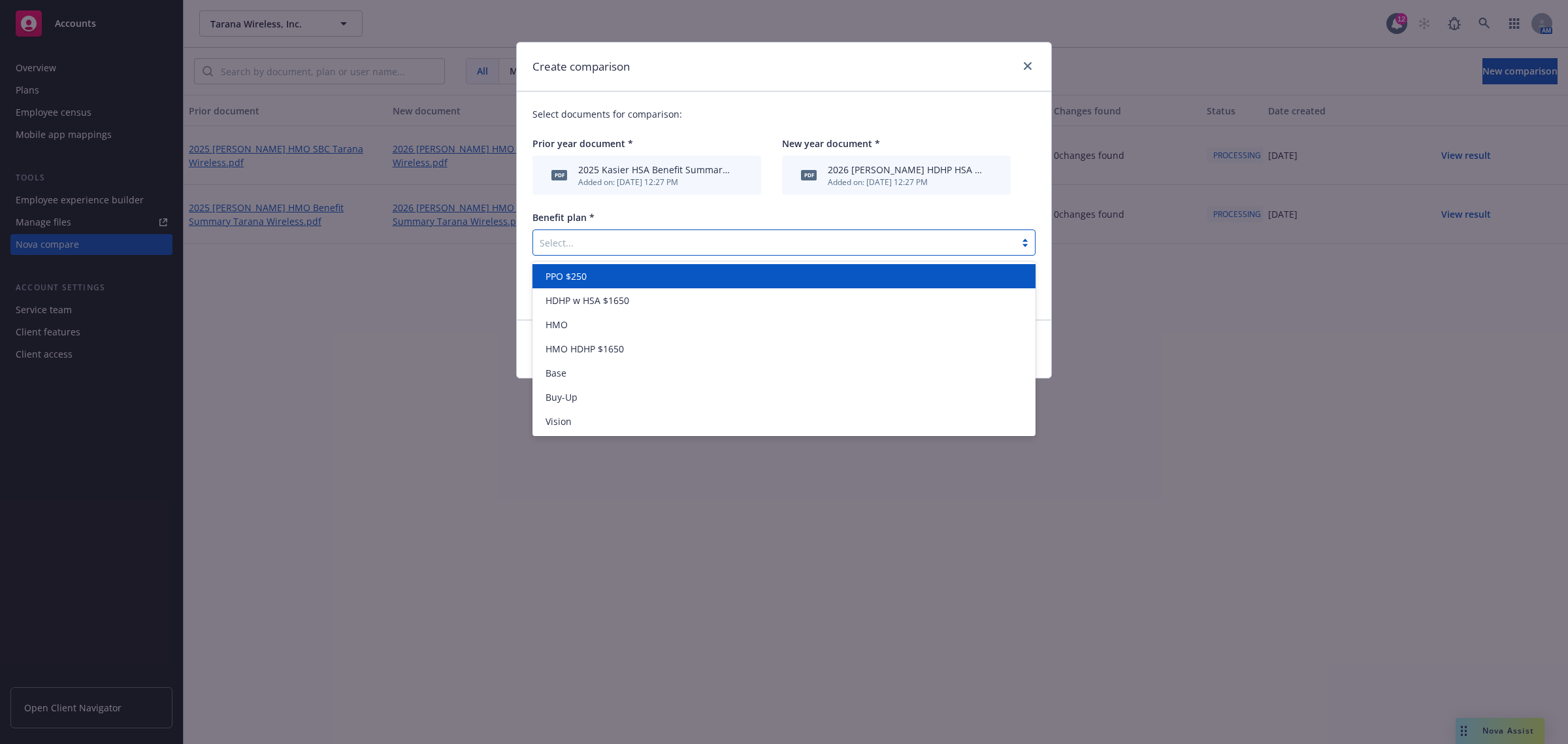
click at [619, 246] on div at bounding box center [774, 242] width 469 height 15
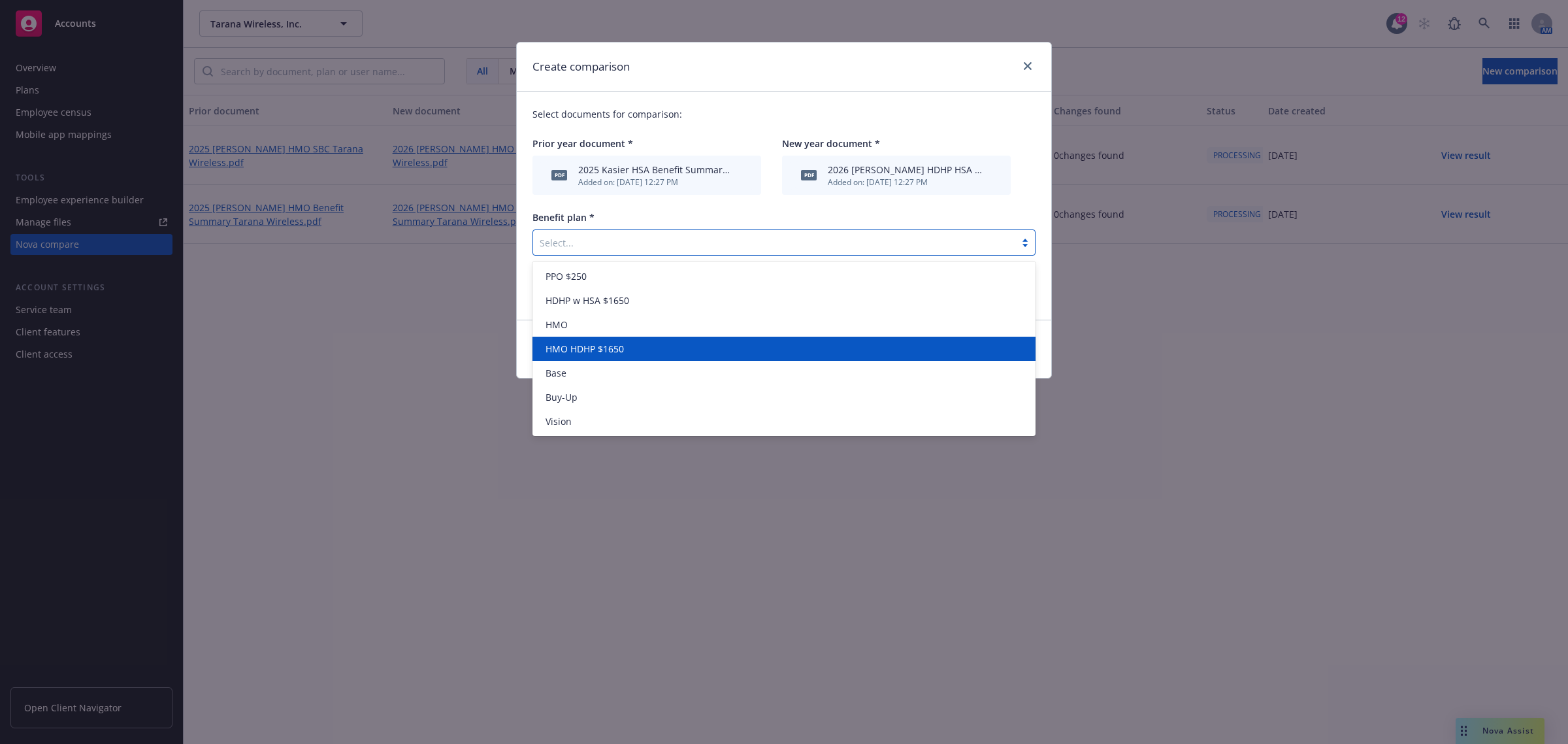
click at [642, 351] on div "HMO HDHP $1650" at bounding box center [784, 349] width 487 height 14
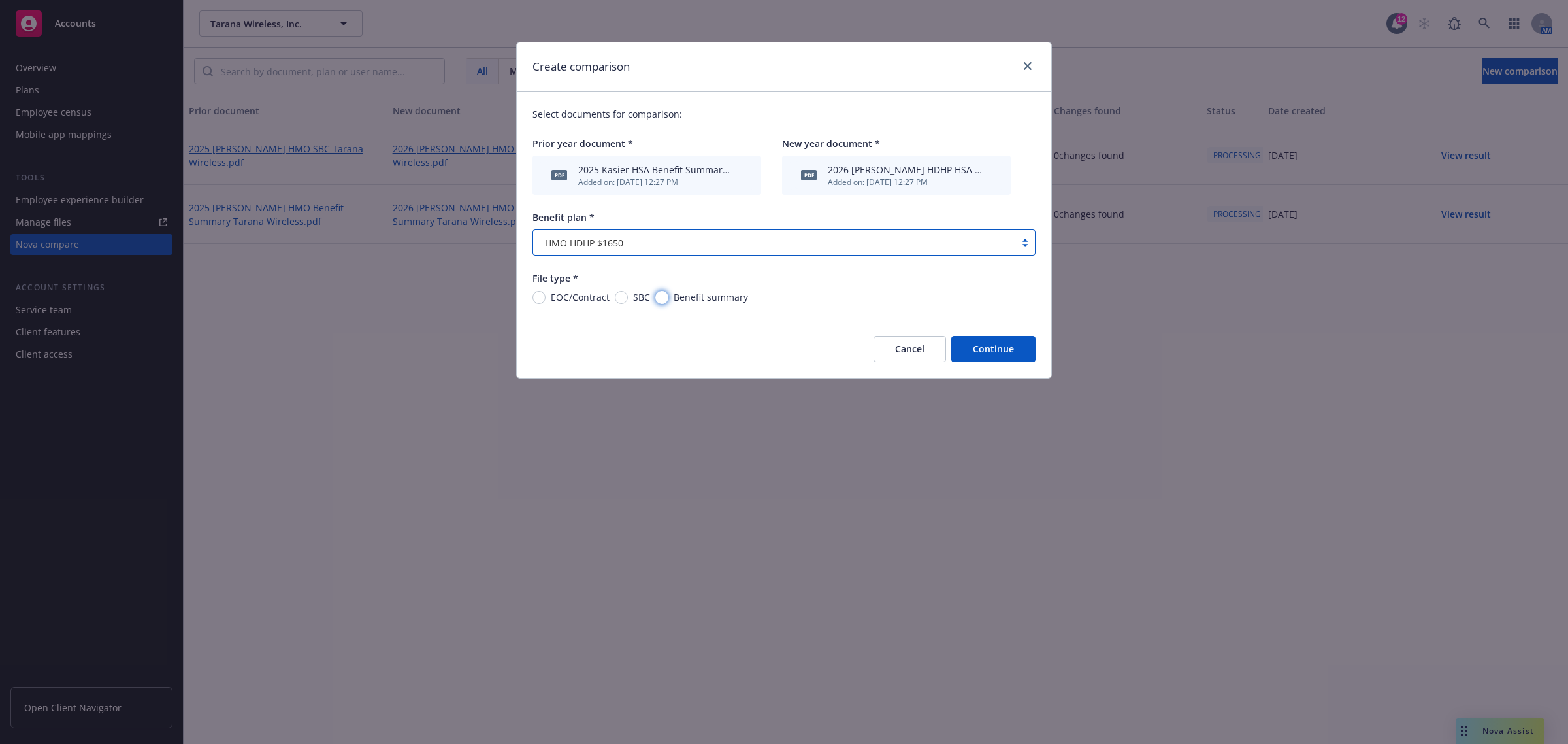
click at [666, 295] on input "Benefit summary" at bounding box center [662, 298] width 13 height 13
radio input "true"
click at [978, 341] on button "Continue" at bounding box center [993, 349] width 84 height 26
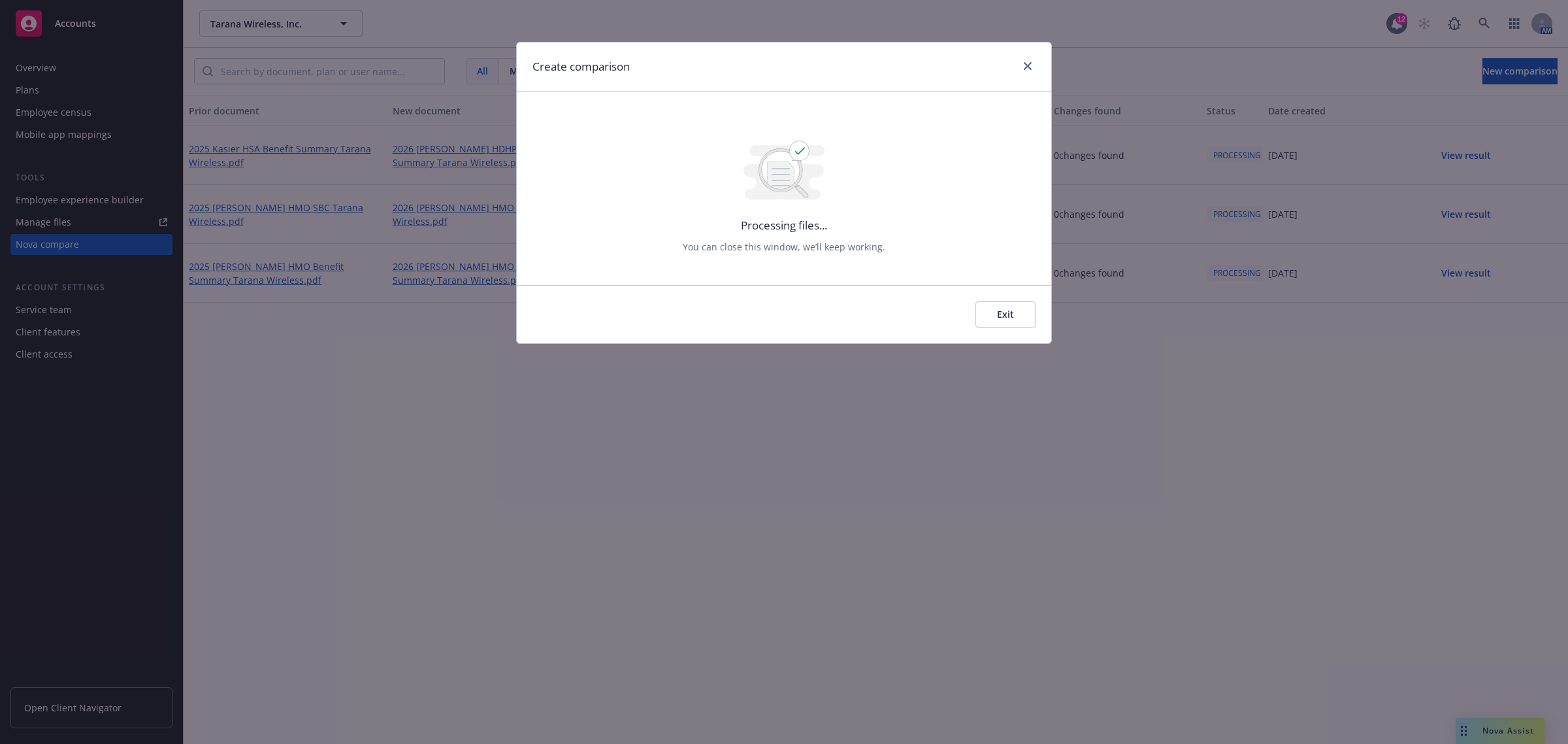
drag, startPoint x: 995, startPoint y: 314, endPoint x: 1046, endPoint y: 296, distance: 54.1
click at [1000, 312] on button "Exit" at bounding box center [1006, 314] width 60 height 26
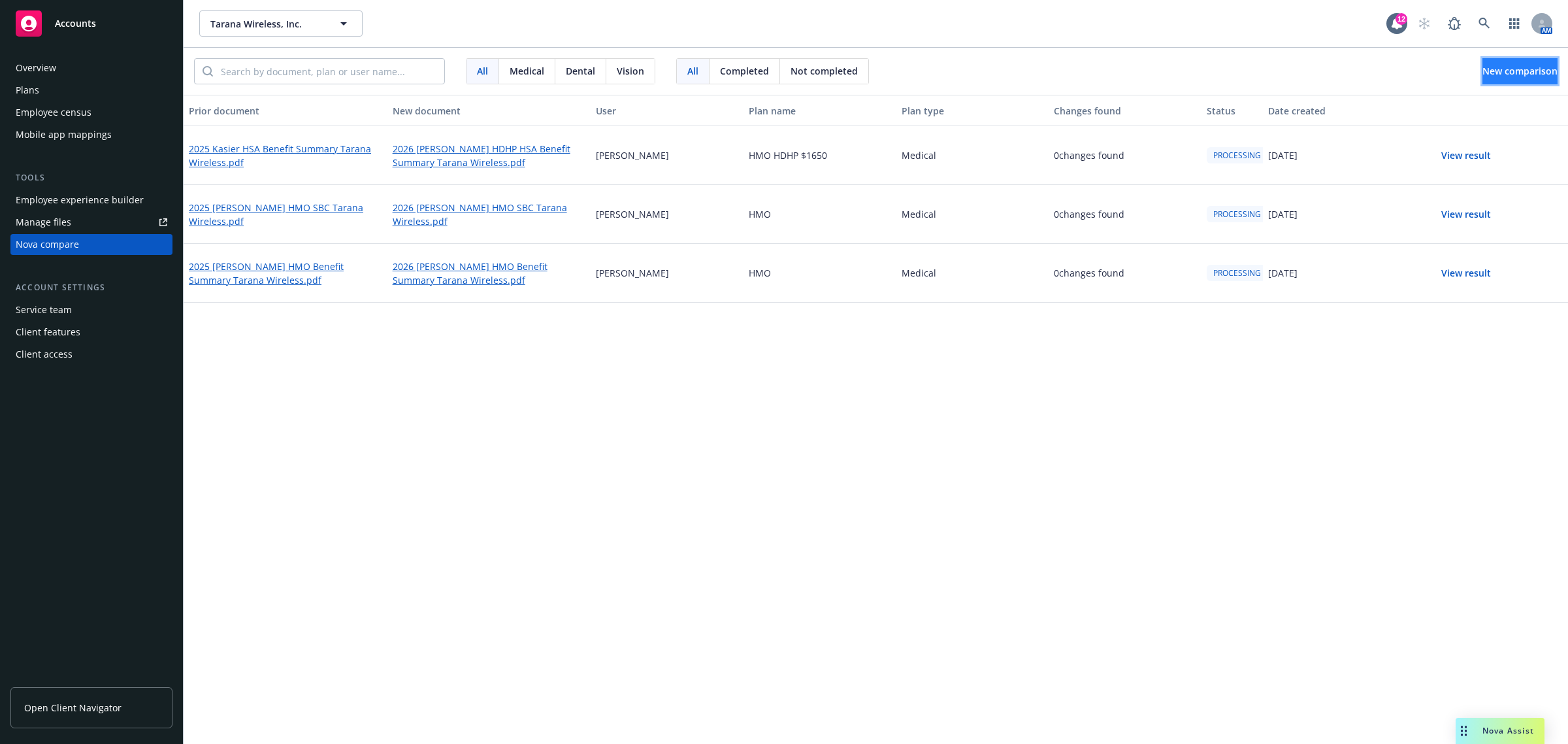
click at [1494, 74] on span "New comparison" at bounding box center [1520, 71] width 75 height 13
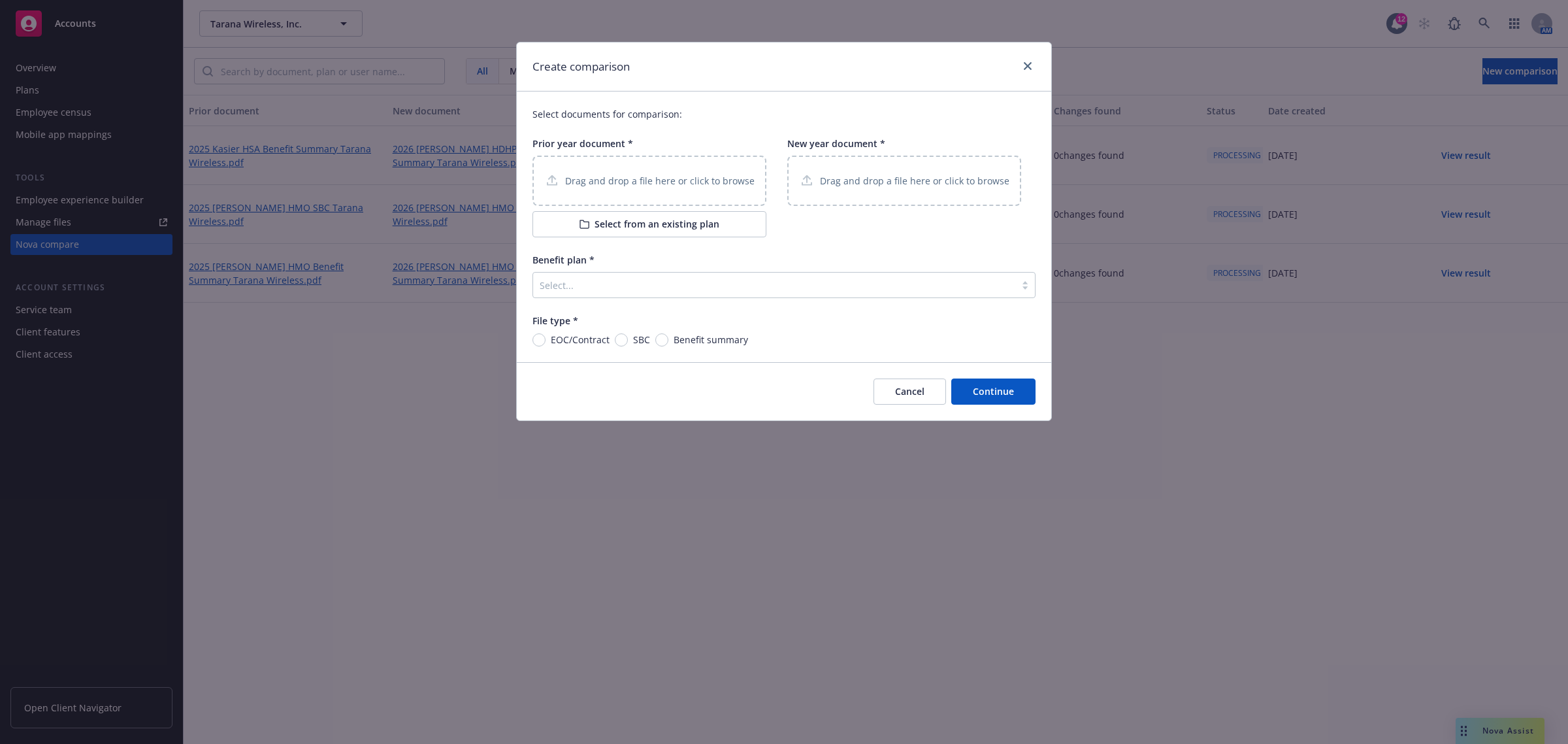
click at [580, 223] on icon at bounding box center [584, 224] width 10 height 9
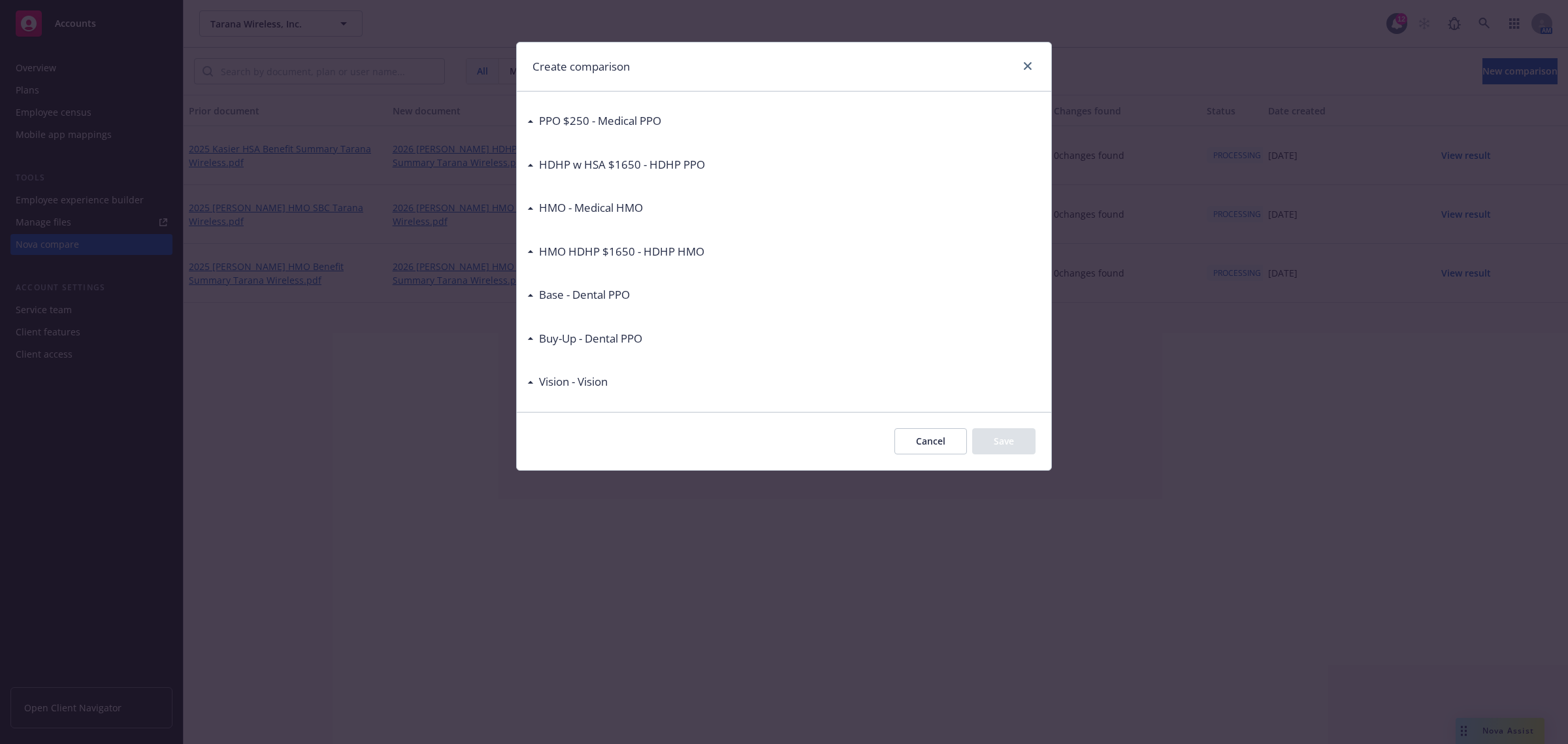
click at [527, 252] on icon at bounding box center [530, 251] width 7 height 3
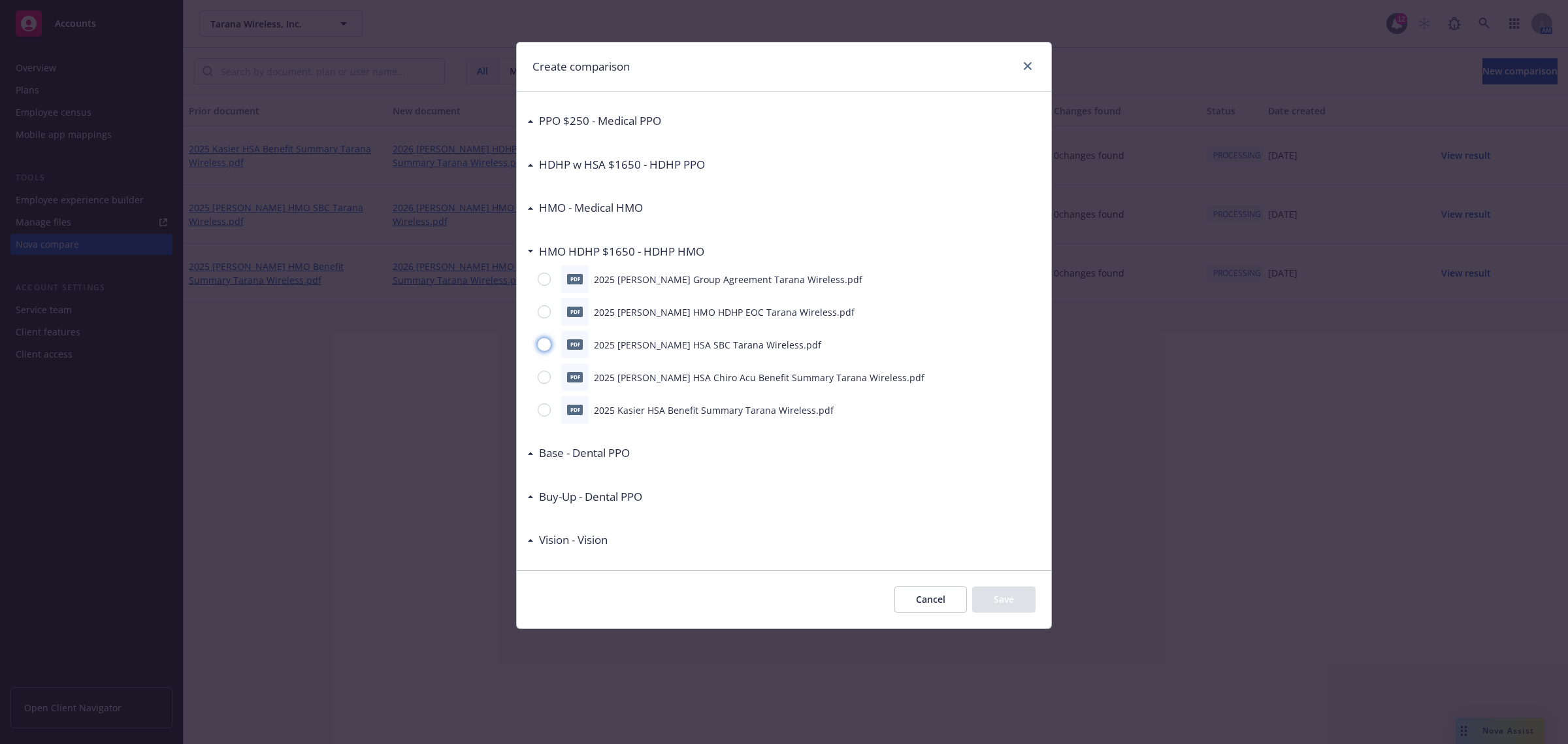
click at [546, 342] on input "radio" at bounding box center [544, 345] width 13 height 13
radio input "true"
click at [990, 597] on button "Save" at bounding box center [1004, 599] width 64 height 26
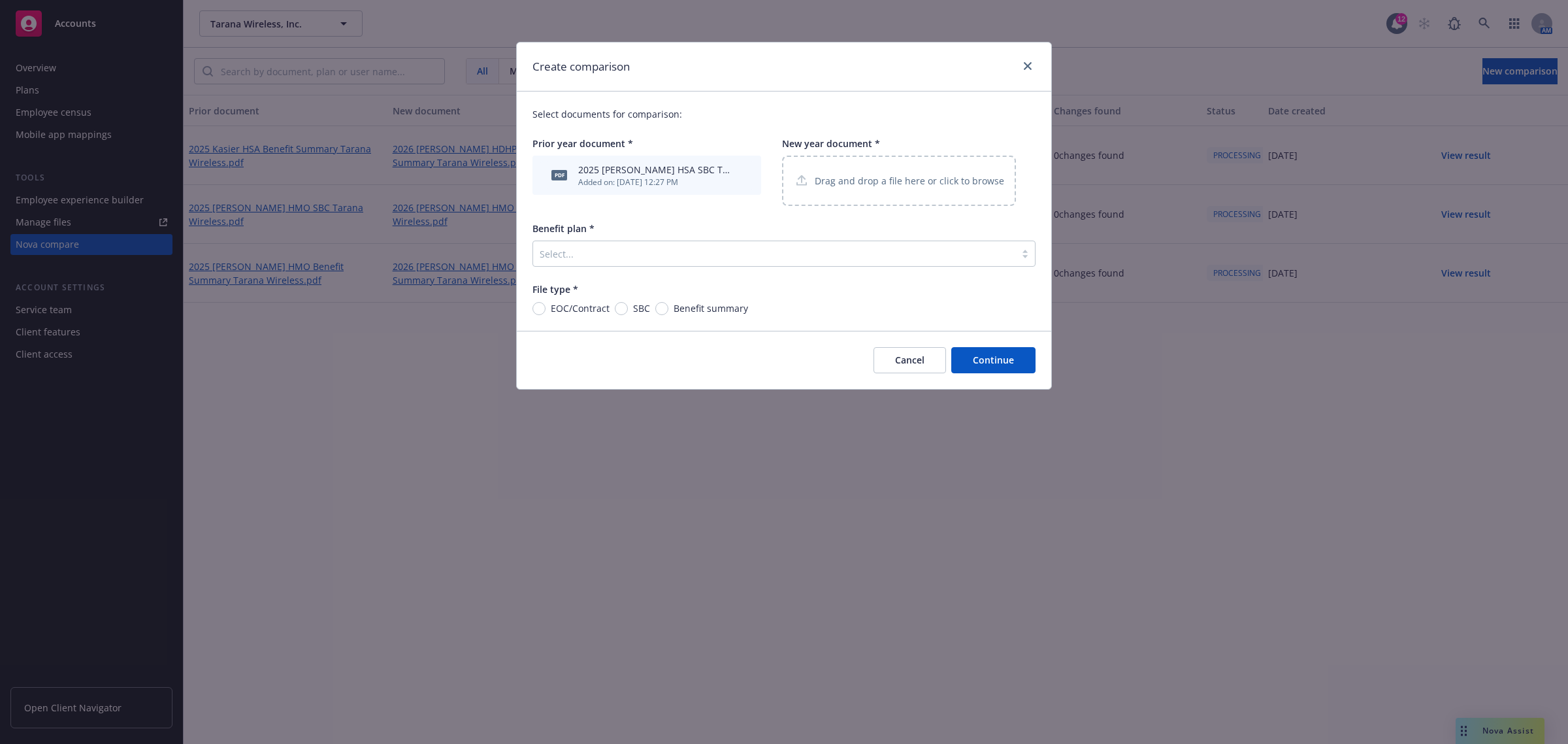
click at [903, 183] on p "Drag and drop a file here or click to browse" at bounding box center [909, 181] width 189 height 14
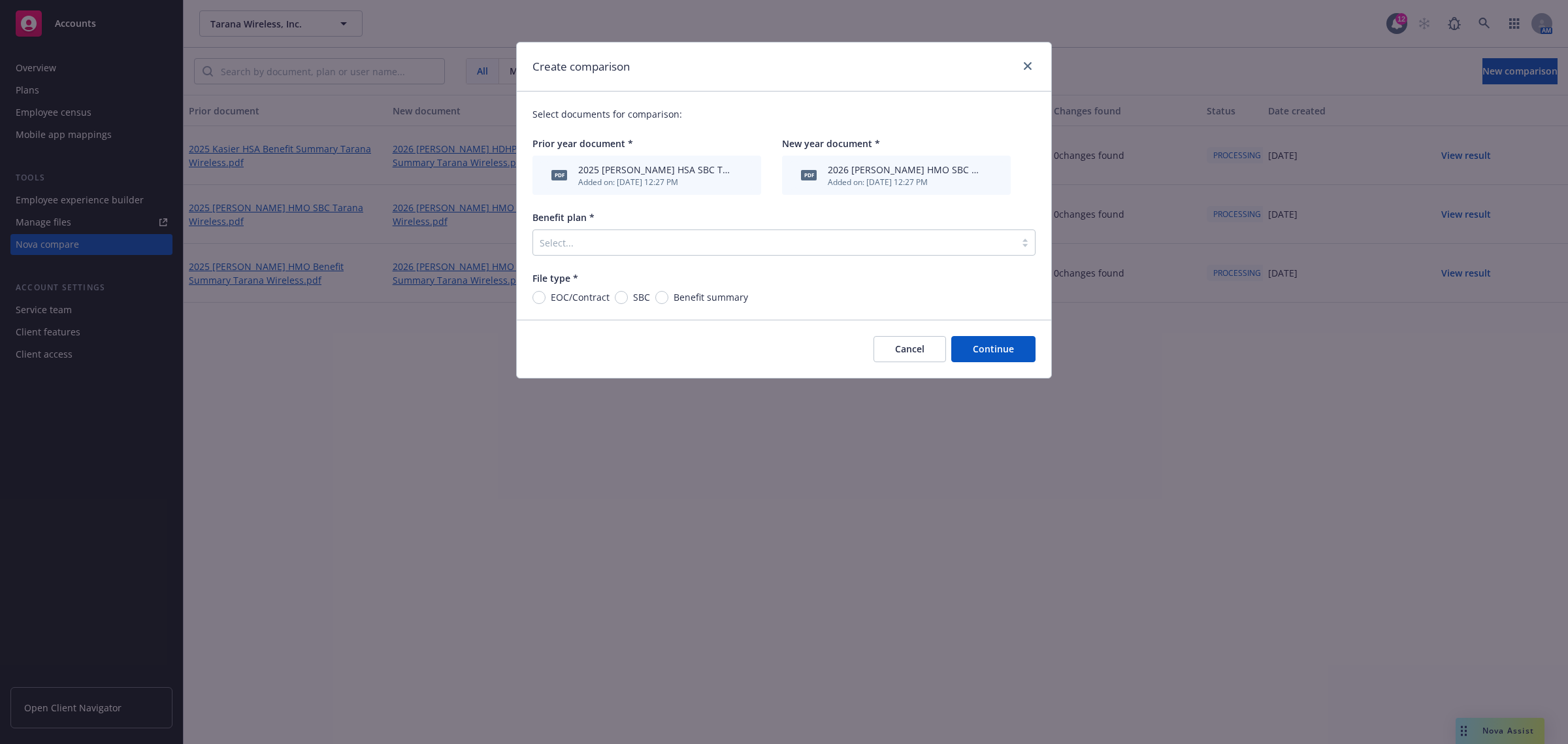
drag, startPoint x: 534, startPoint y: 239, endPoint x: 570, endPoint y: 259, distance: 41.2
click at [555, 254] on div "Benefit plan * Select..." at bounding box center [784, 233] width 503 height 45
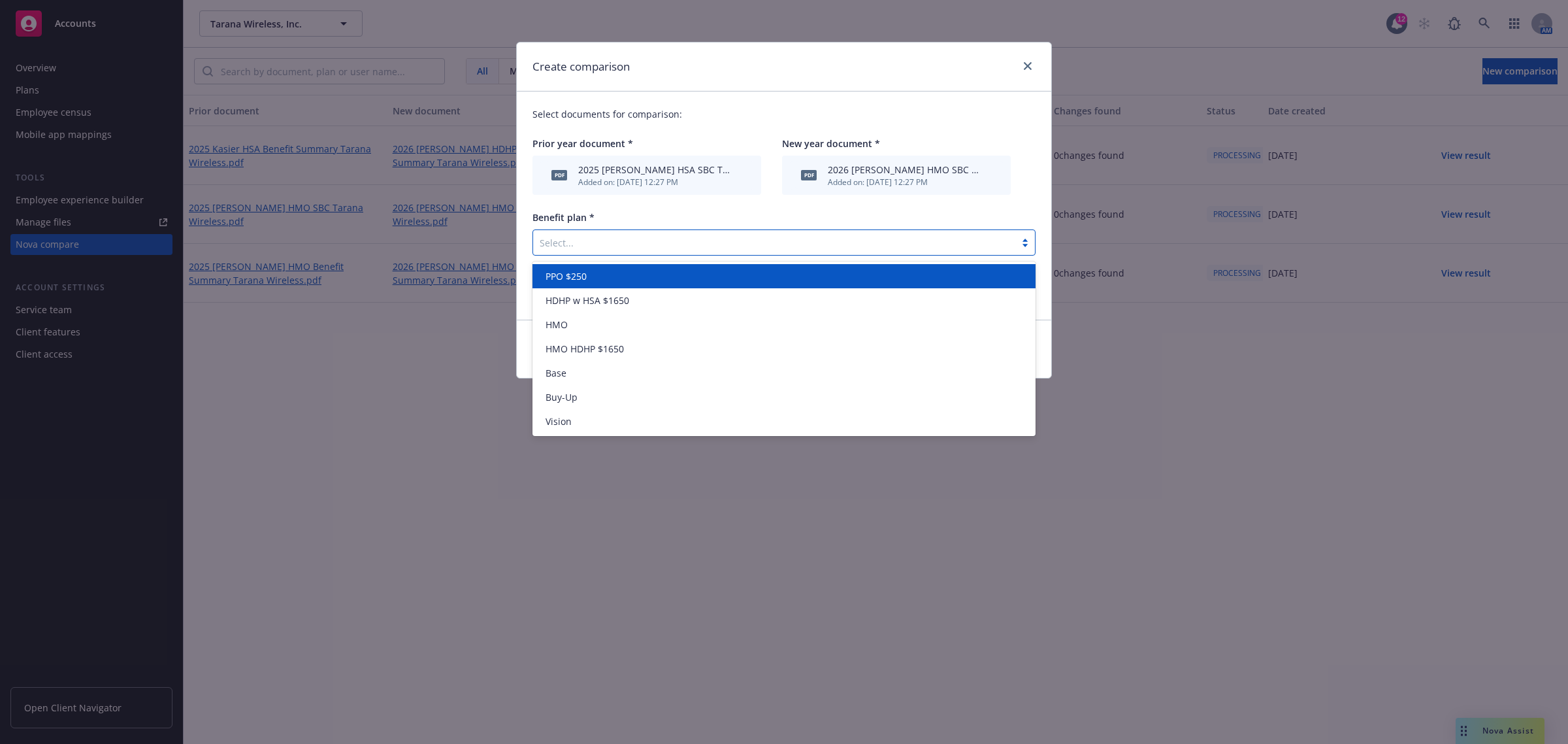
click at [622, 252] on div "Select..." at bounding box center [774, 242] width 482 height 21
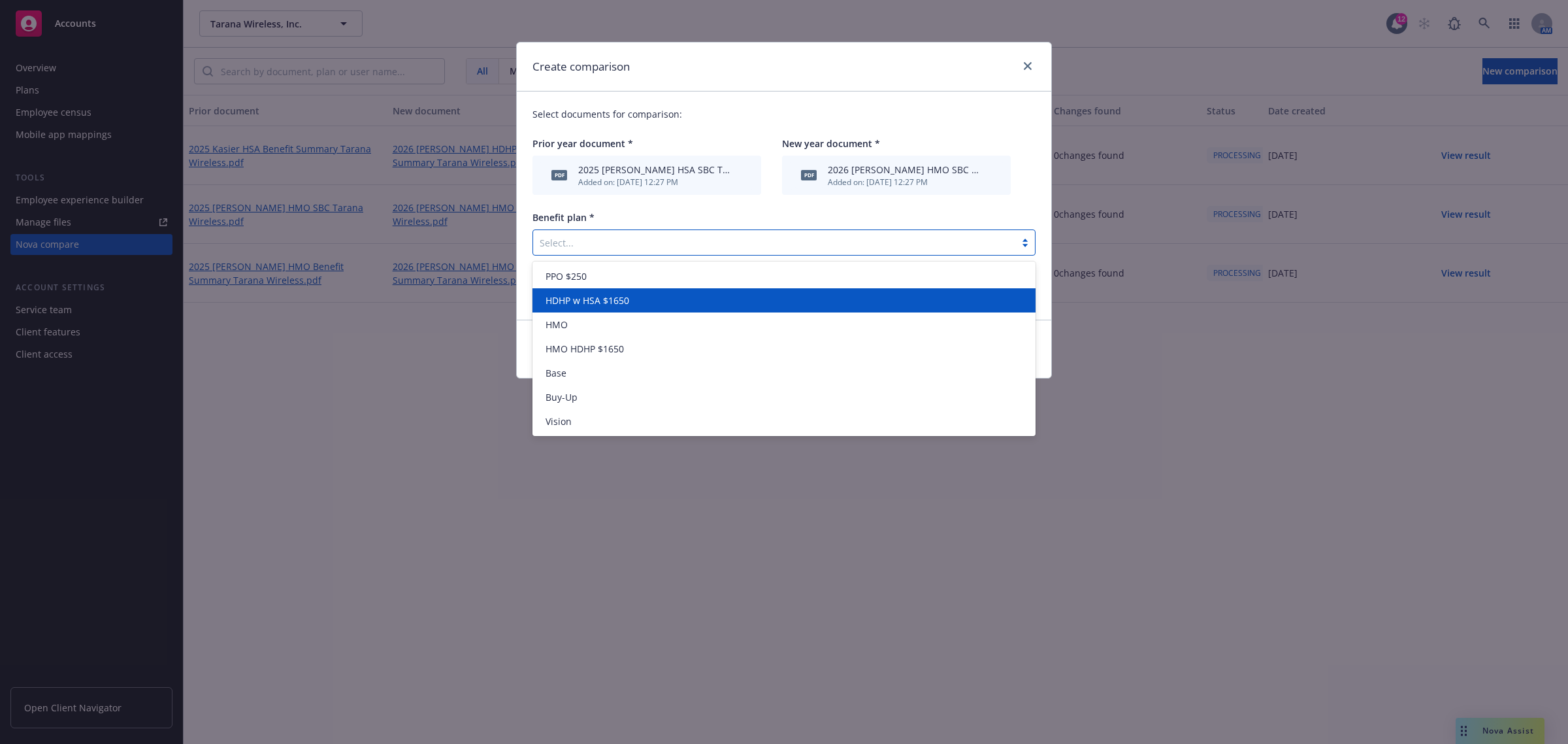
click at [608, 302] on span "HDHP w HSA $1650" at bounding box center [587, 300] width 84 height 14
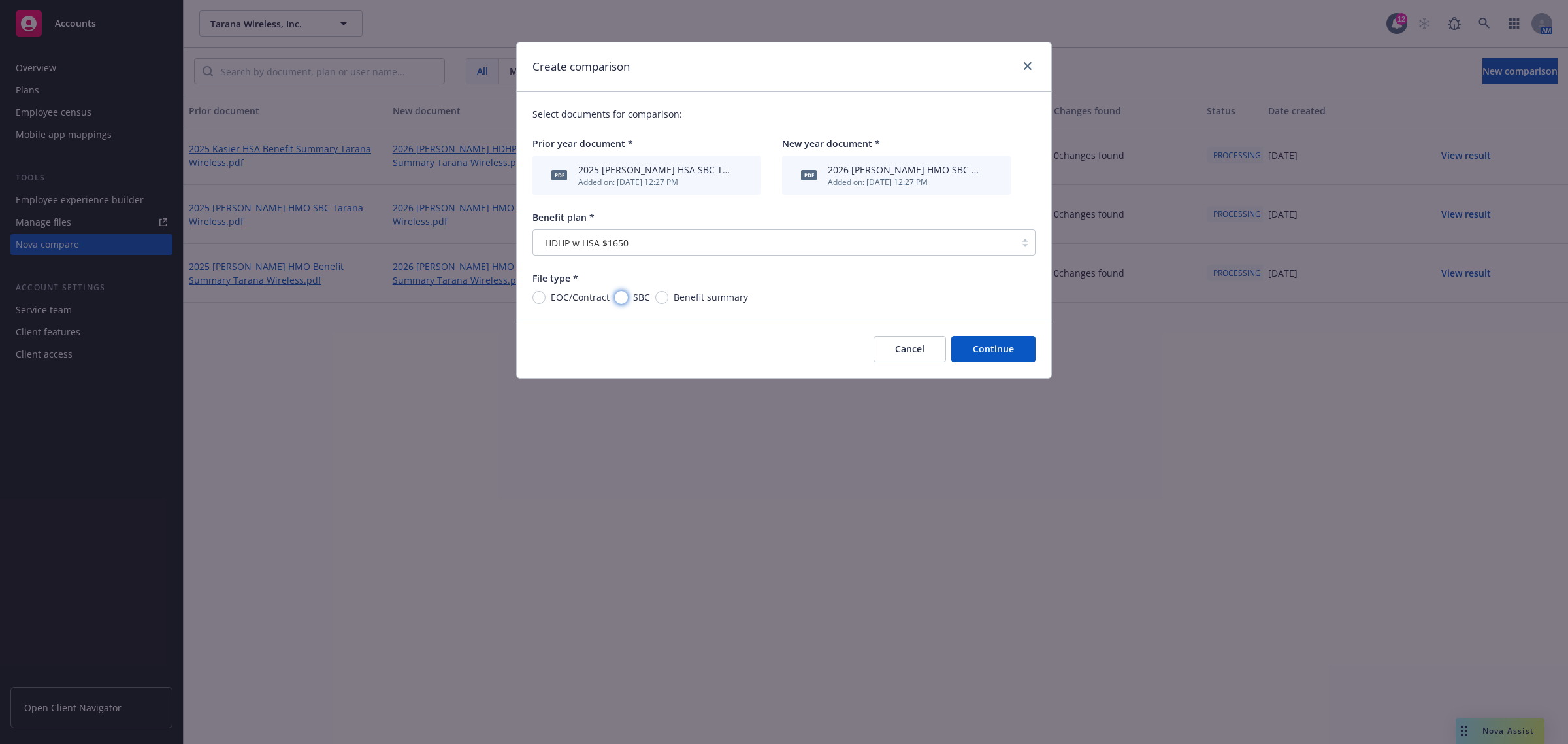
click at [624, 298] on input "SBC" at bounding box center [621, 298] width 13 height 13
radio input "true"
click at [981, 349] on button "Continue" at bounding box center [993, 349] width 84 height 26
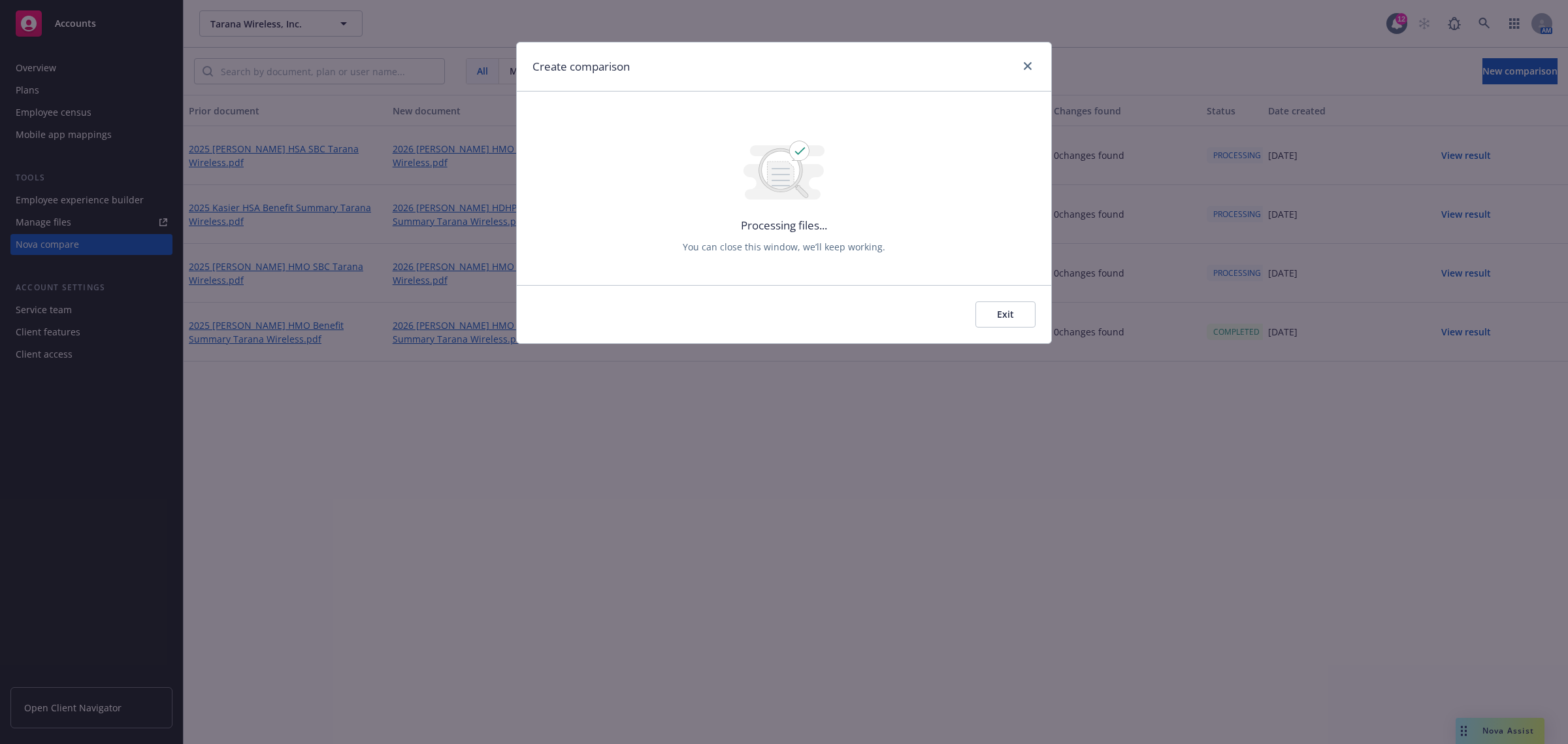
click at [1014, 312] on button "Exit" at bounding box center [1006, 314] width 60 height 26
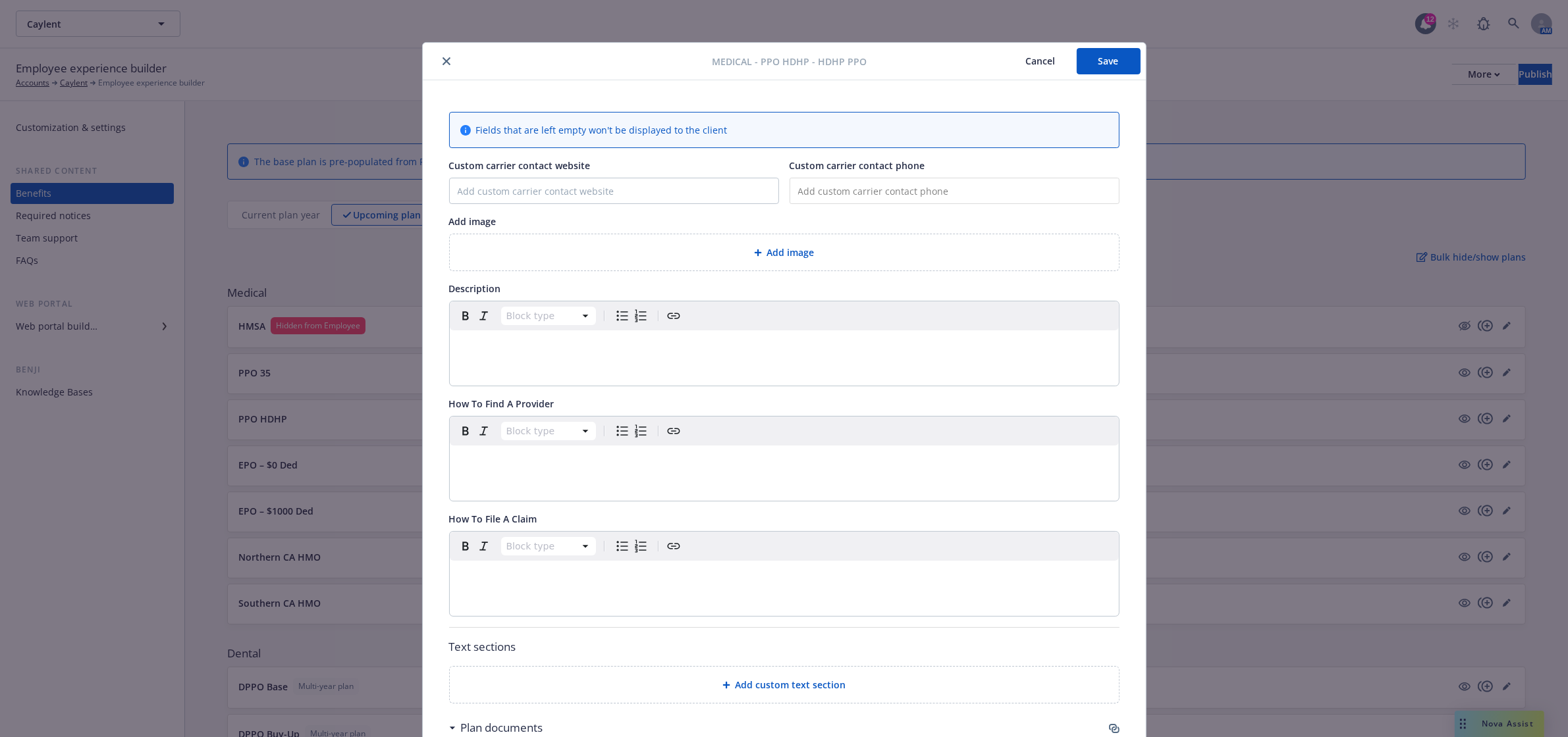
drag, startPoint x: 1091, startPoint y: 68, endPoint x: 471, endPoint y: 65, distance: 620.0
click at [1084, 67] on button "Save" at bounding box center [1108, 61] width 64 height 26
click at [442, 60] on icon "close" at bounding box center [446, 61] width 8 height 8
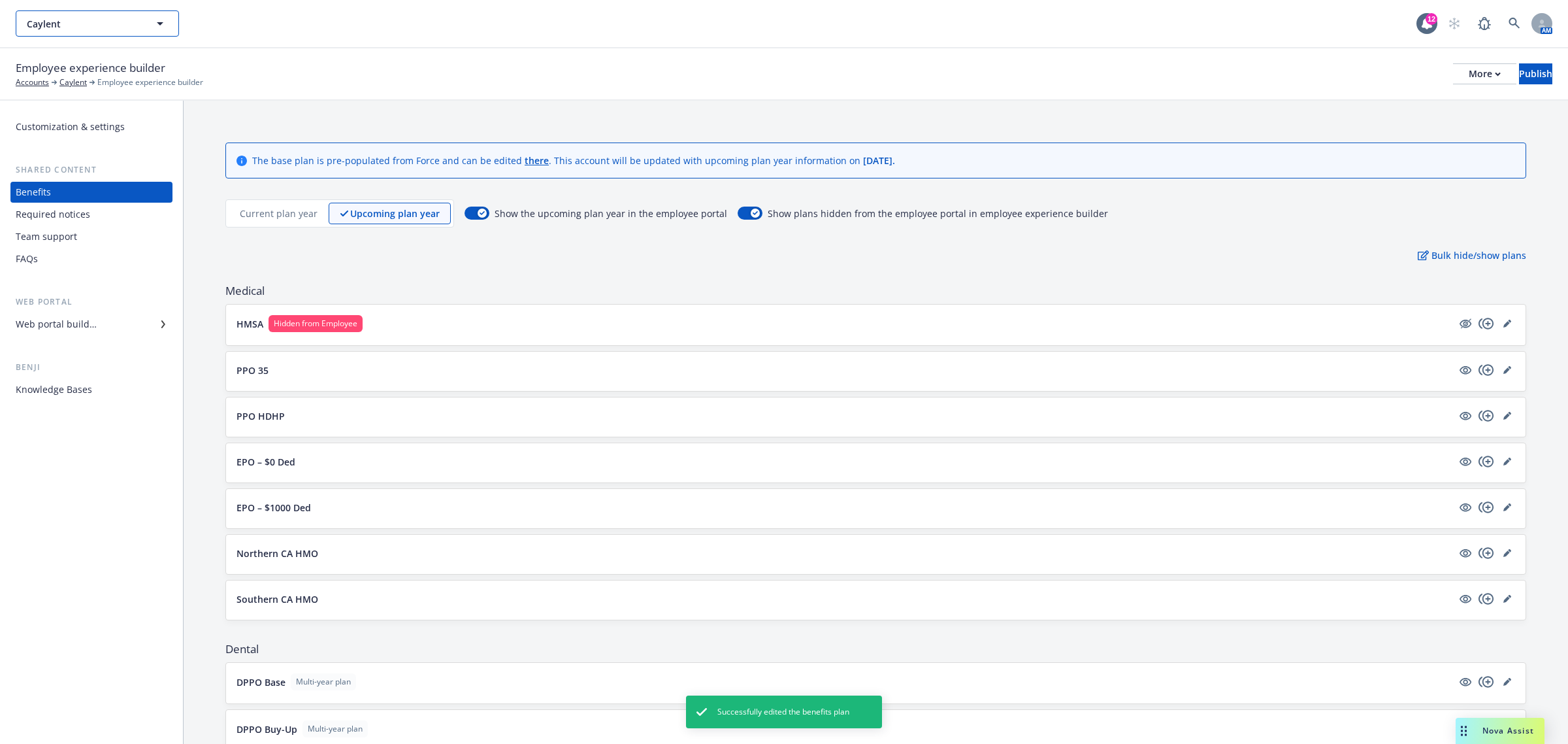
click at [88, 26] on span "Caylent" at bounding box center [83, 23] width 113 height 14
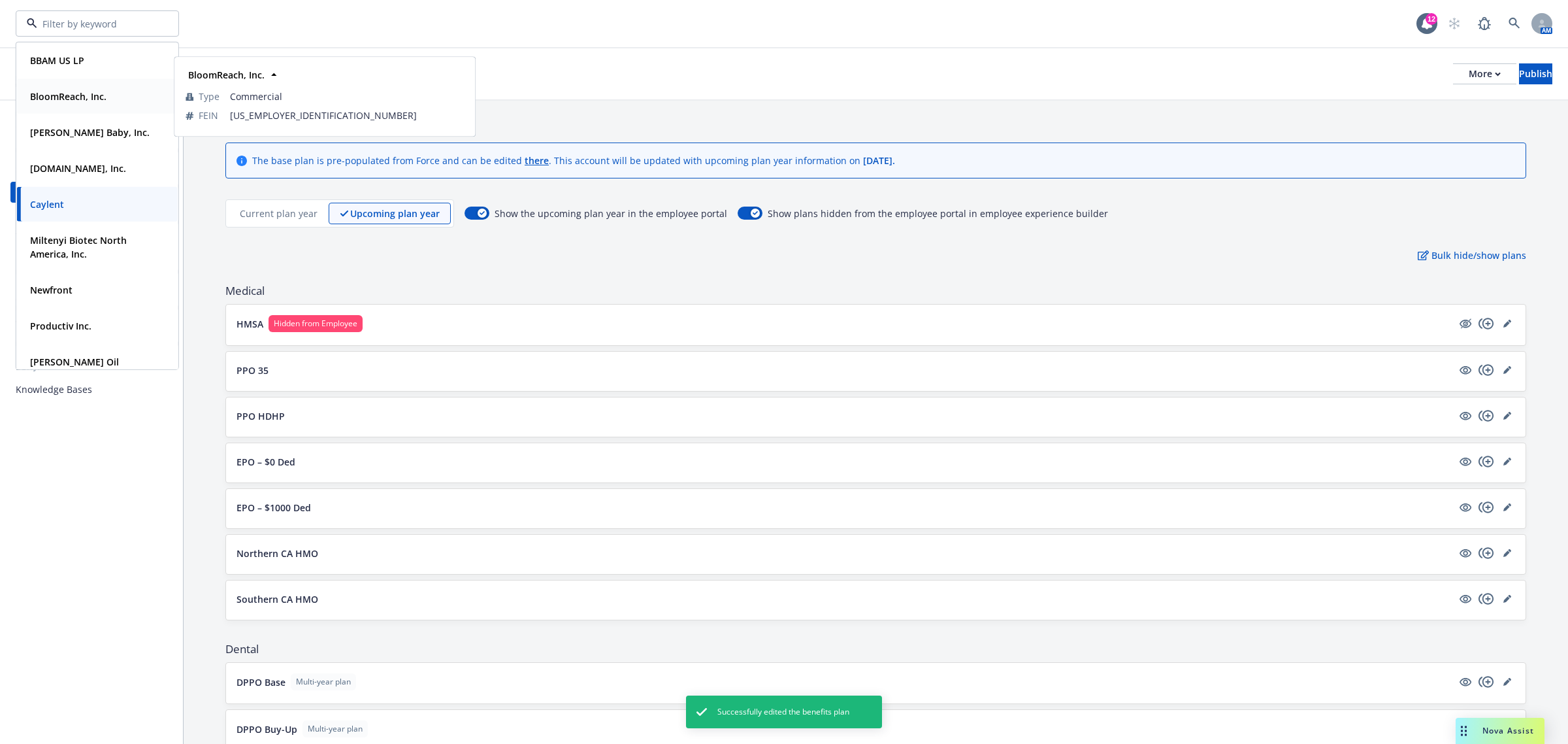
click at [85, 97] on strong "BloomReach, Inc." at bounding box center [68, 96] width 76 height 13
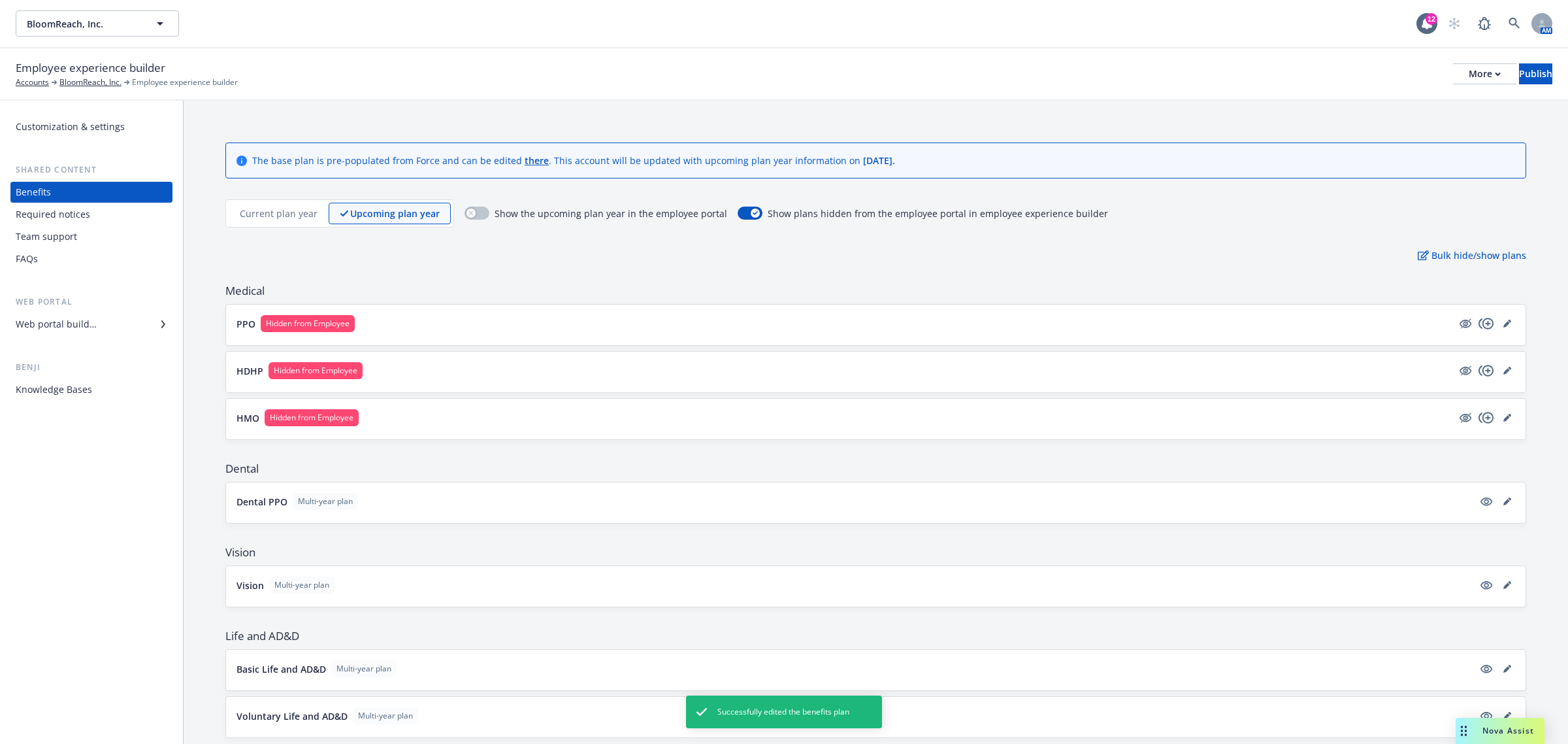
drag, startPoint x: 997, startPoint y: 415, endPoint x: 636, endPoint y: 268, distance: 389.8
click at [1459, 322] on icon "hidden" at bounding box center [1465, 324] width 12 height 9
click at [1459, 371] on icon "hidden" at bounding box center [1465, 369] width 12 height 9
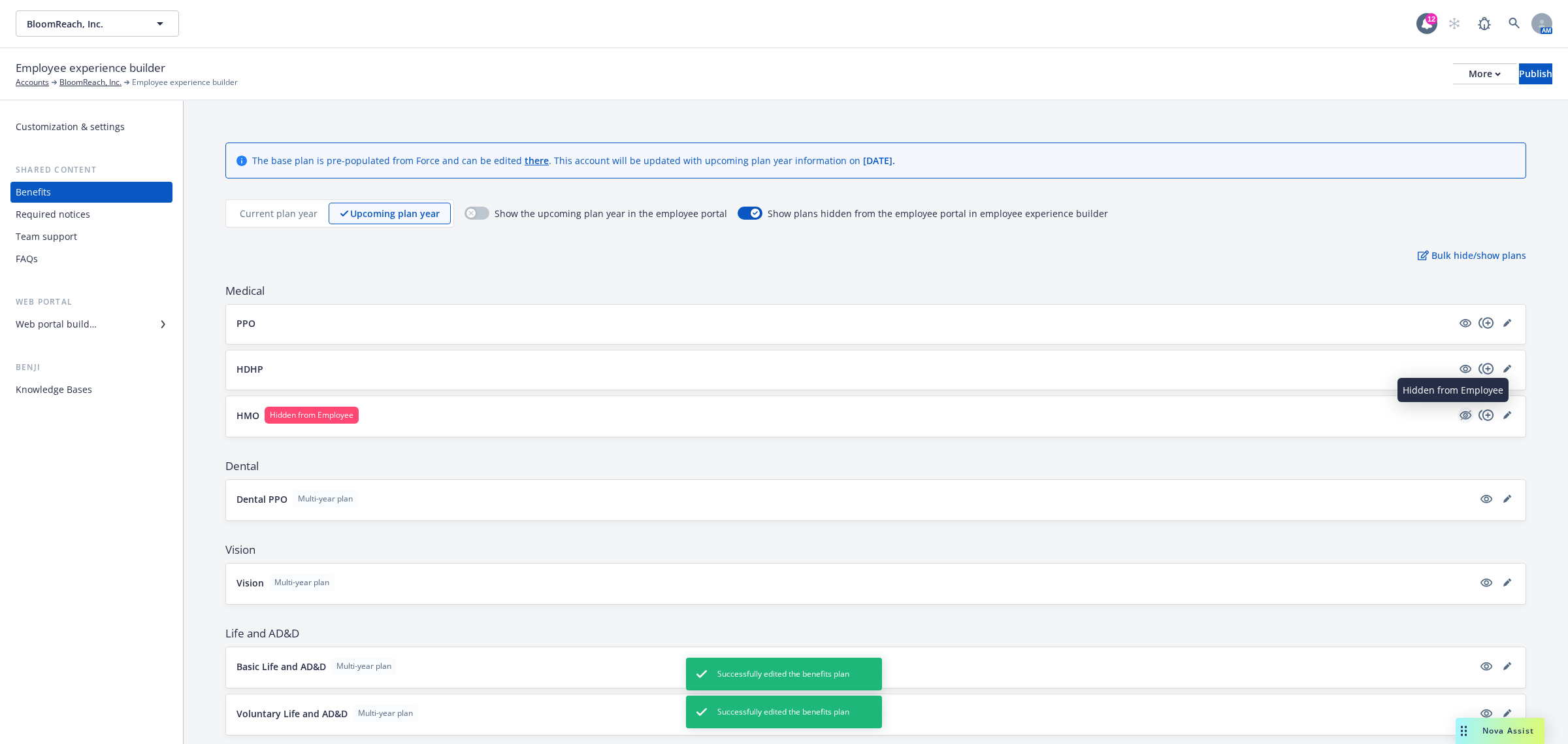
click at [1457, 420] on icon "hidden" at bounding box center [1464, 415] width 15 height 15
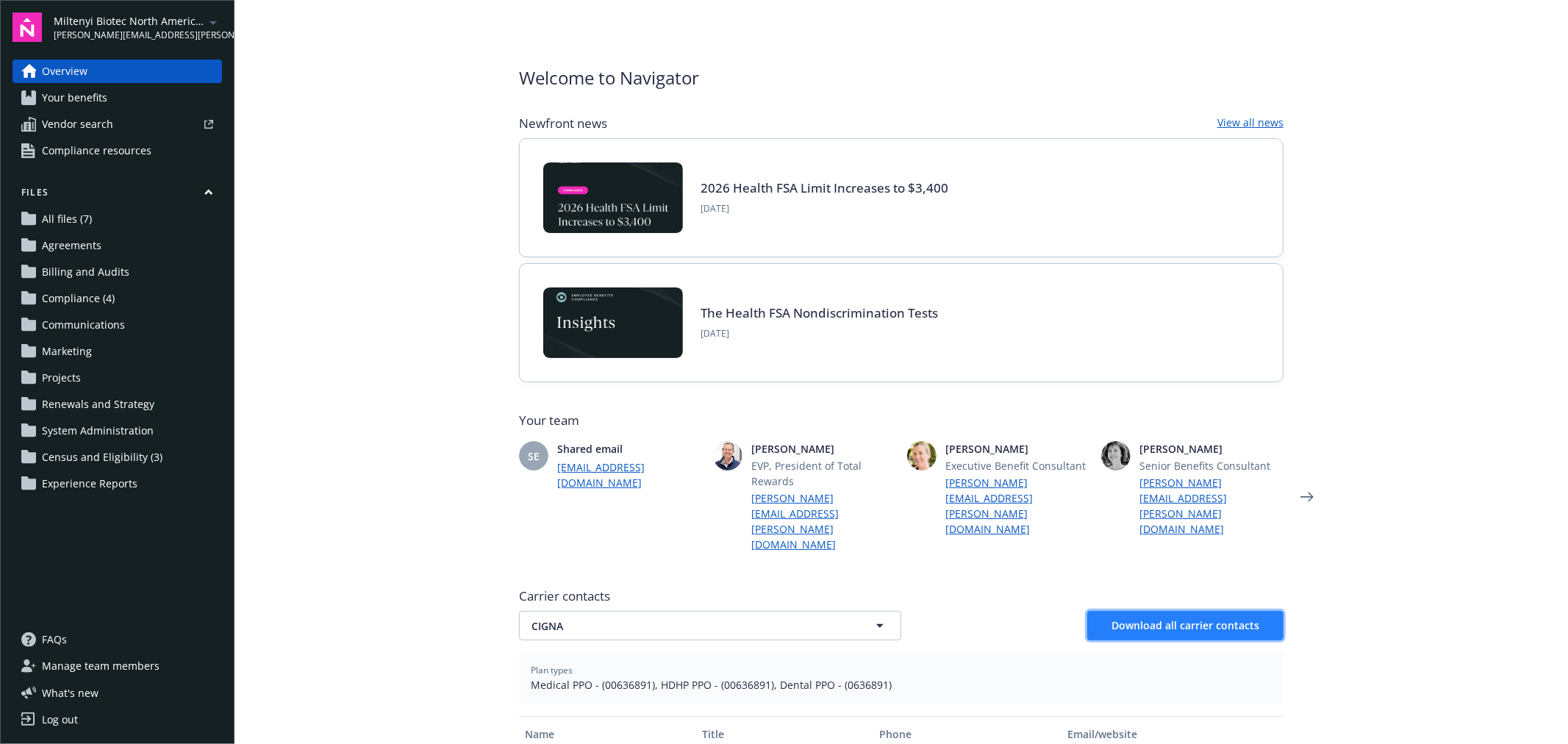
click at [1162, 611] on button "Download all carrier contacts" at bounding box center [1185, 625] width 196 height 29
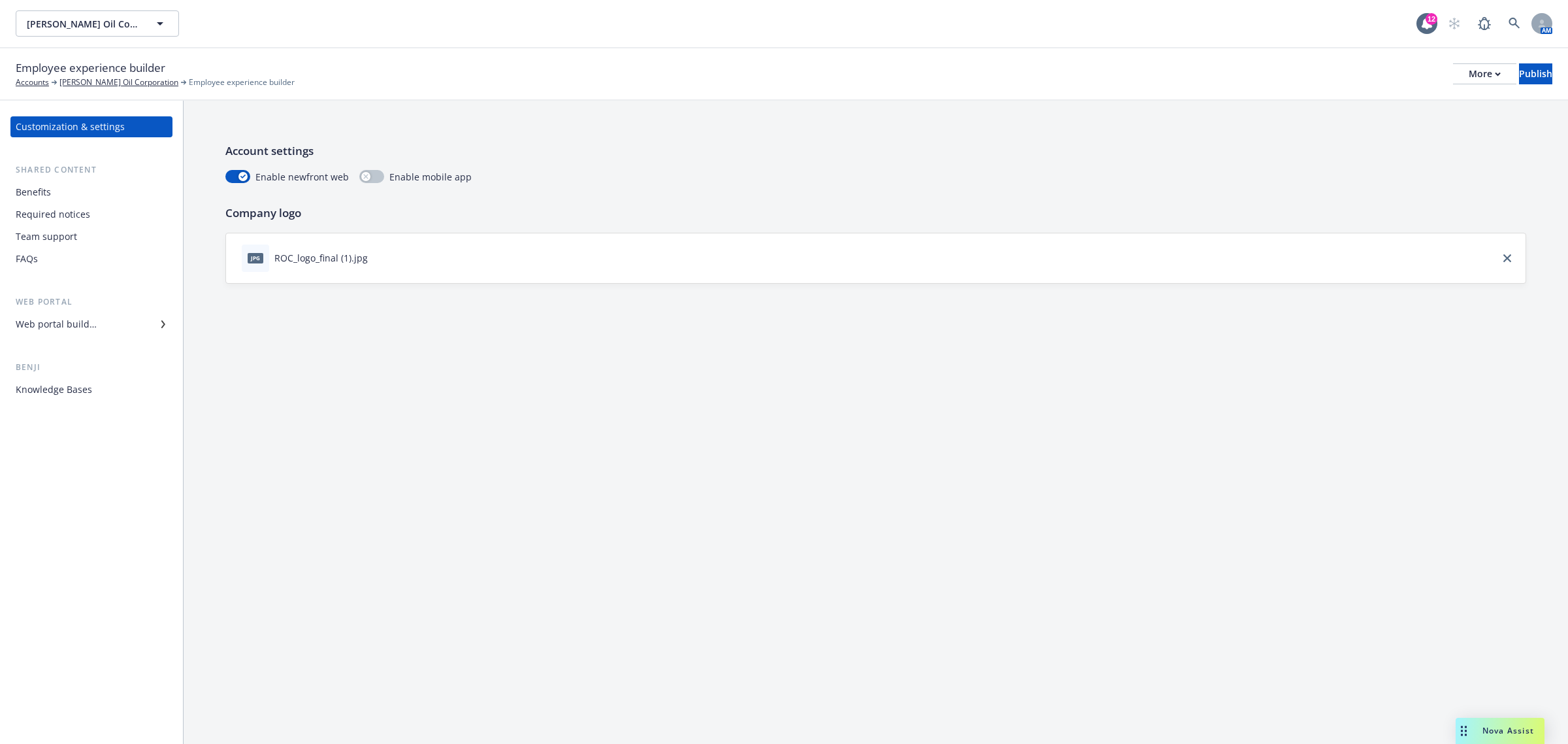
click at [73, 320] on div "Web portal builder" at bounding box center [55, 324] width 81 height 21
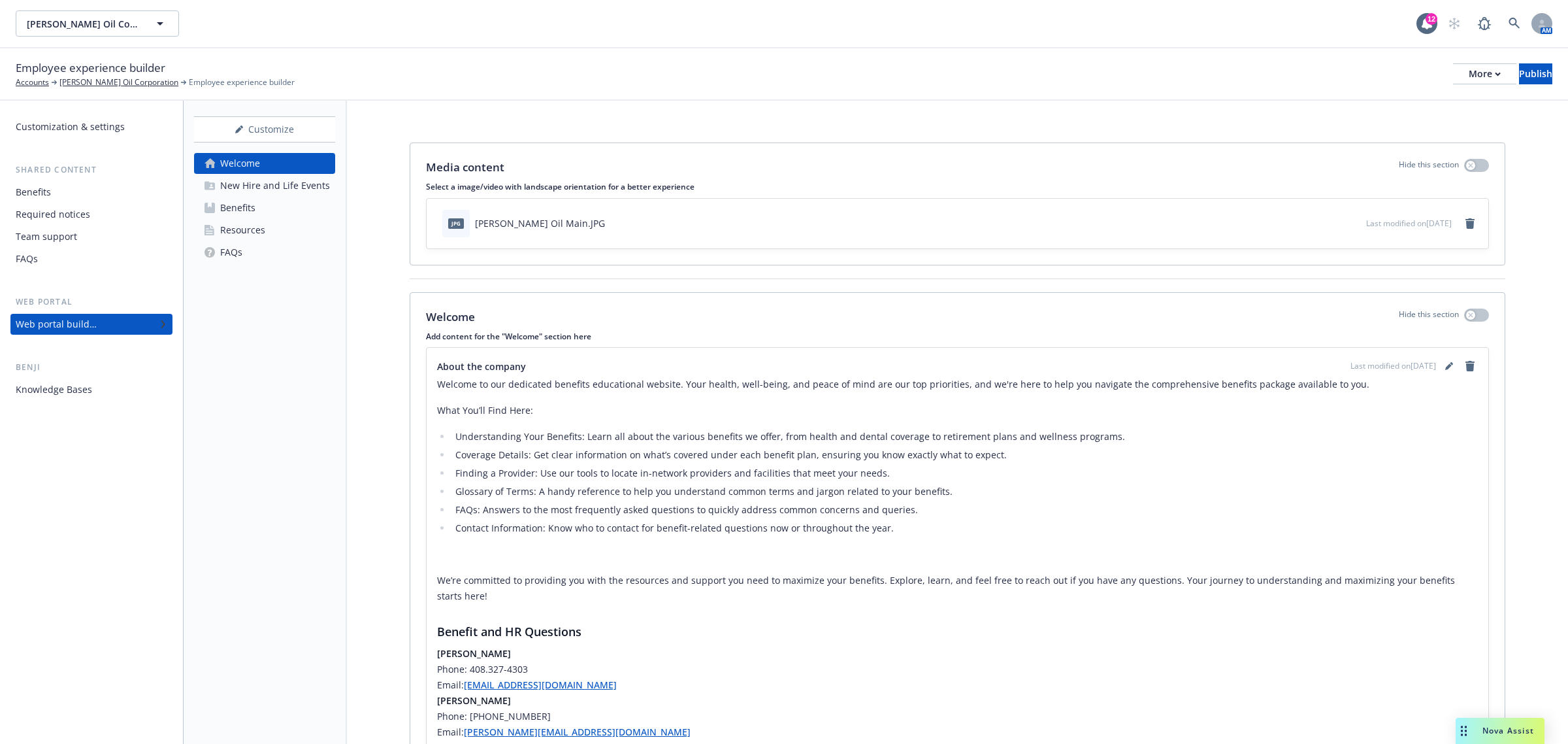
drag, startPoint x: 227, startPoint y: 204, endPoint x: 240, endPoint y: 205, distance: 13.0
click at [229, 204] on div "Benefits" at bounding box center [237, 207] width 35 height 21
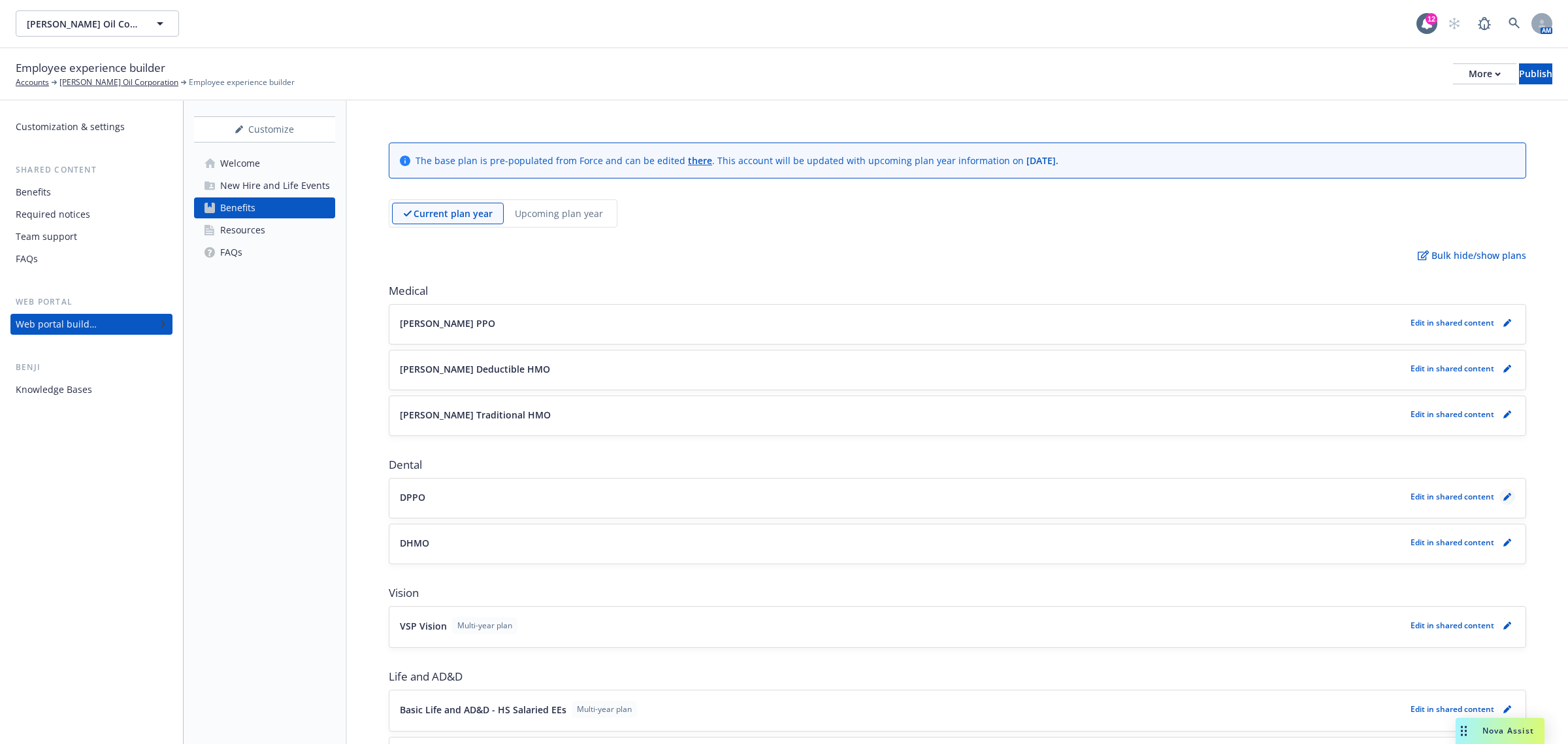
click at [1503, 496] on icon "pencil" at bounding box center [1507, 497] width 8 height 8
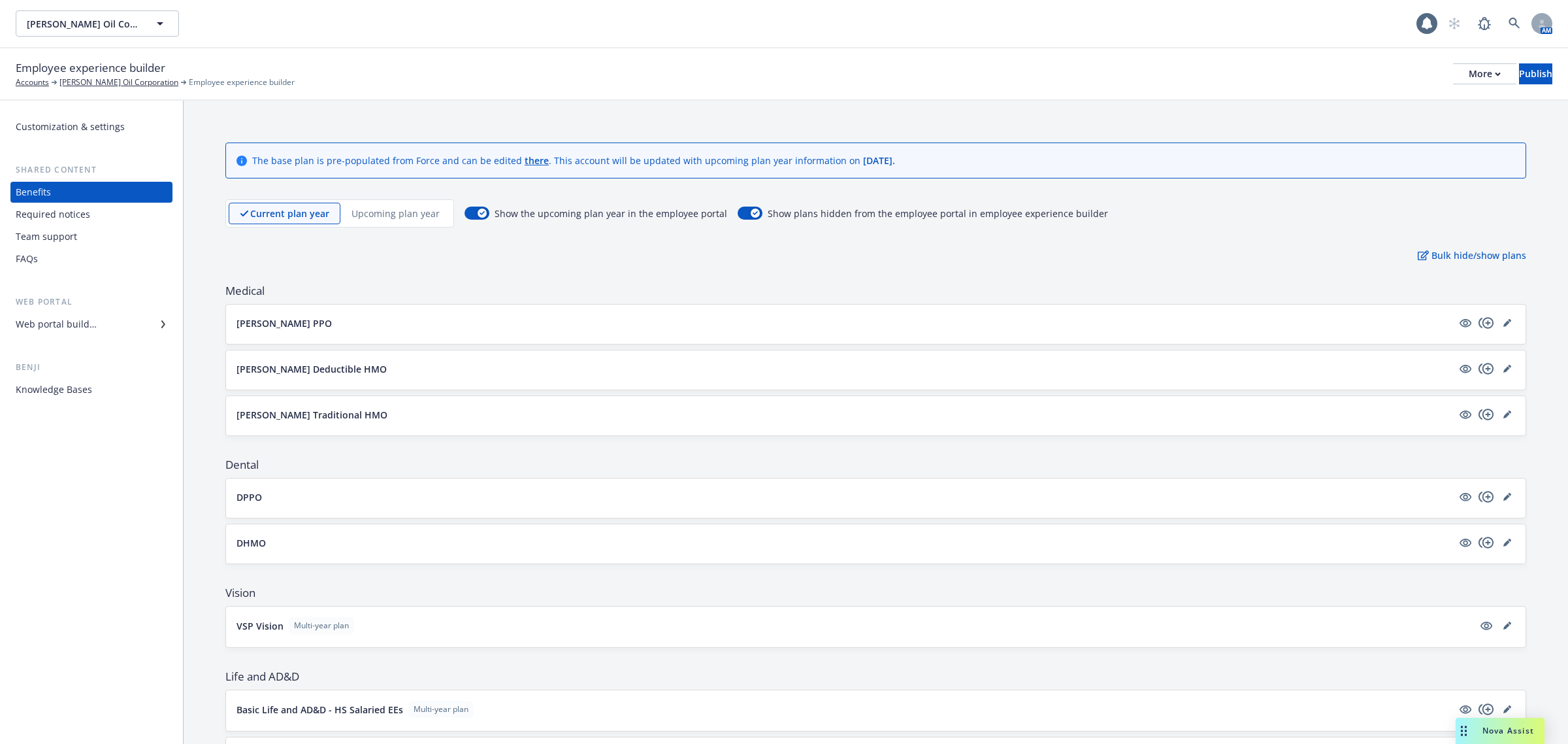
scroll to position [210, 0]
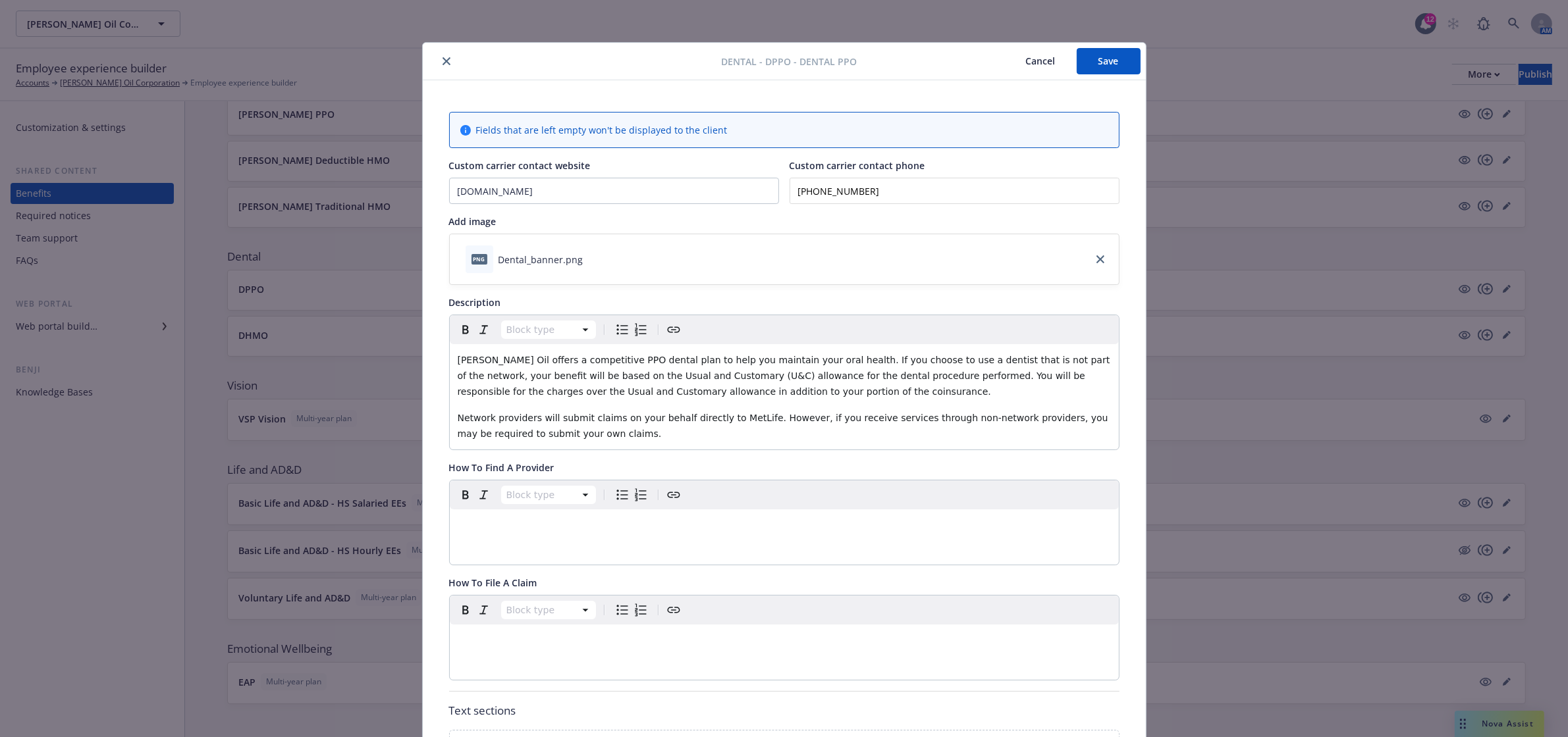
click at [442, 61] on icon "close" at bounding box center [446, 61] width 8 height 8
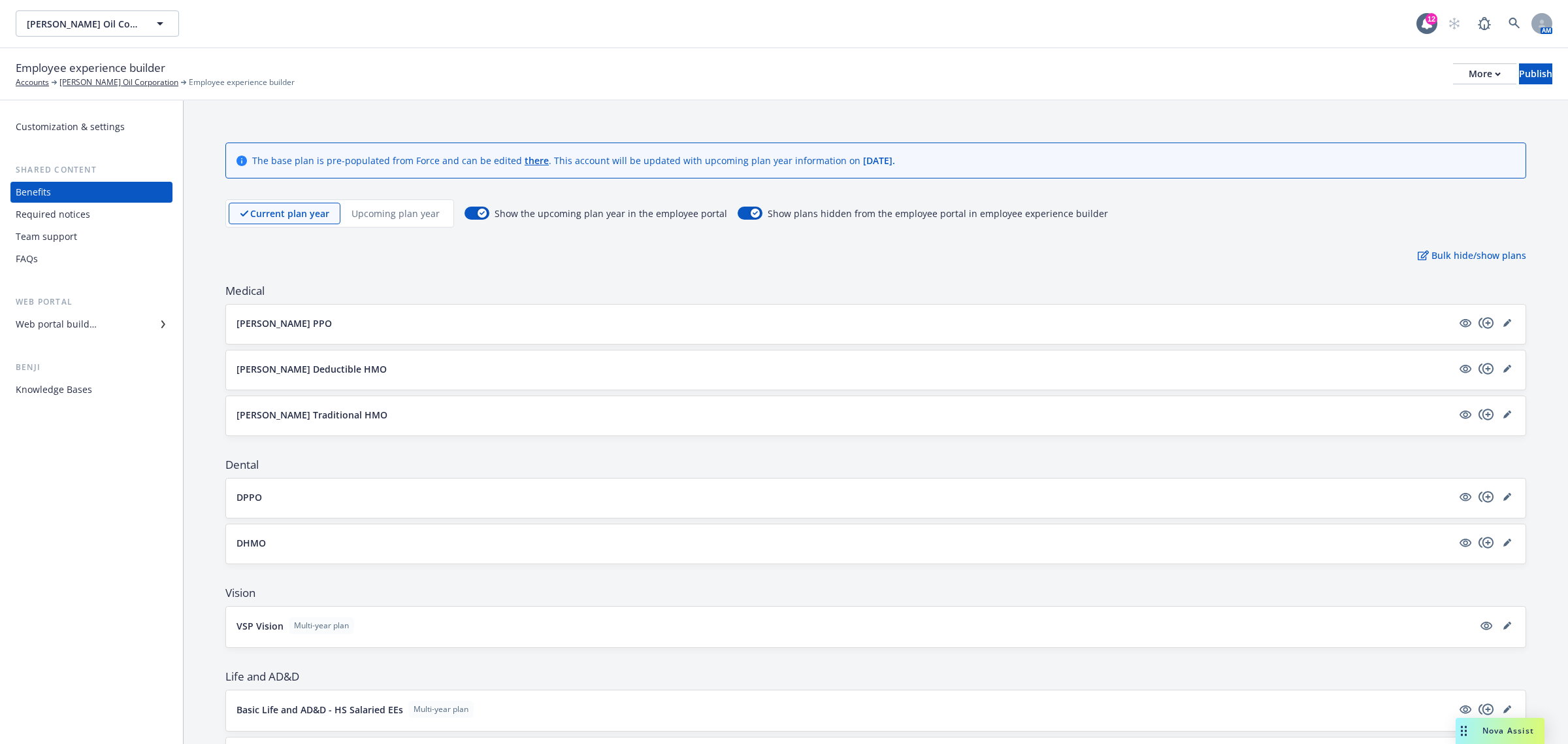
click at [380, 214] on p "Upcoming plan year" at bounding box center [396, 213] width 88 height 14
click at [1503, 500] on icon "editPencil" at bounding box center [1507, 497] width 8 height 8
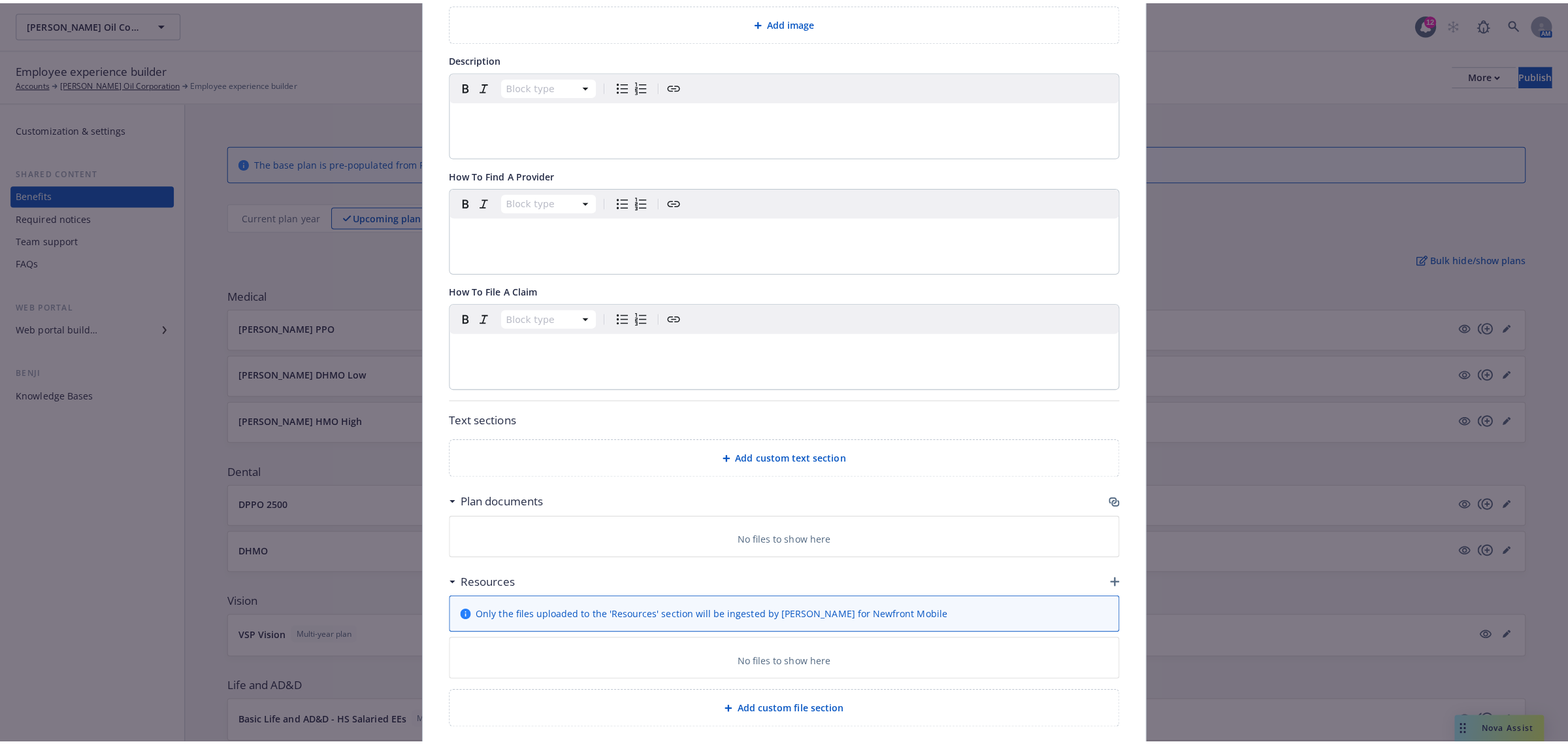
scroll to position [292, 0]
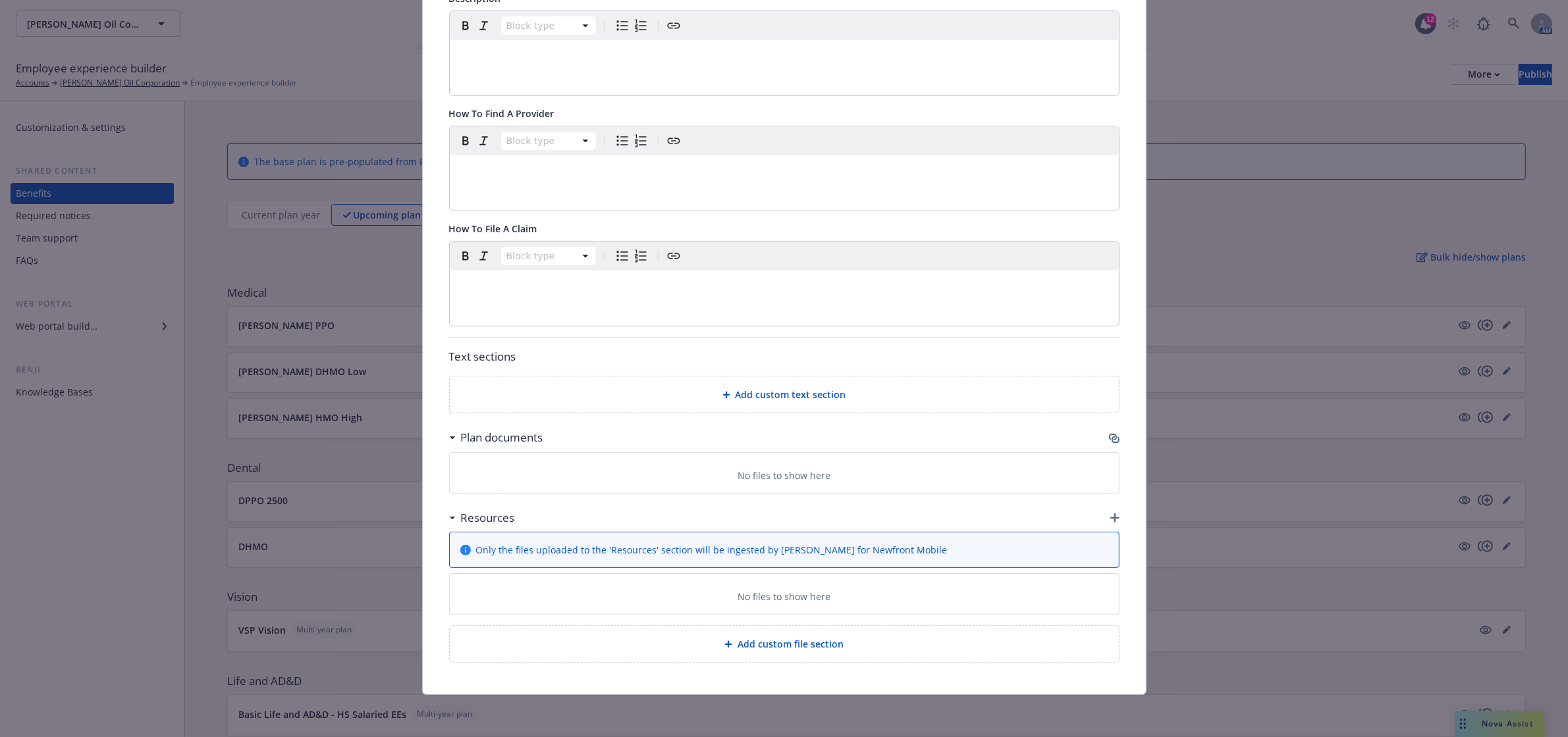
click at [1110, 517] on icon "button" at bounding box center [1115, 518] width 9 height 9
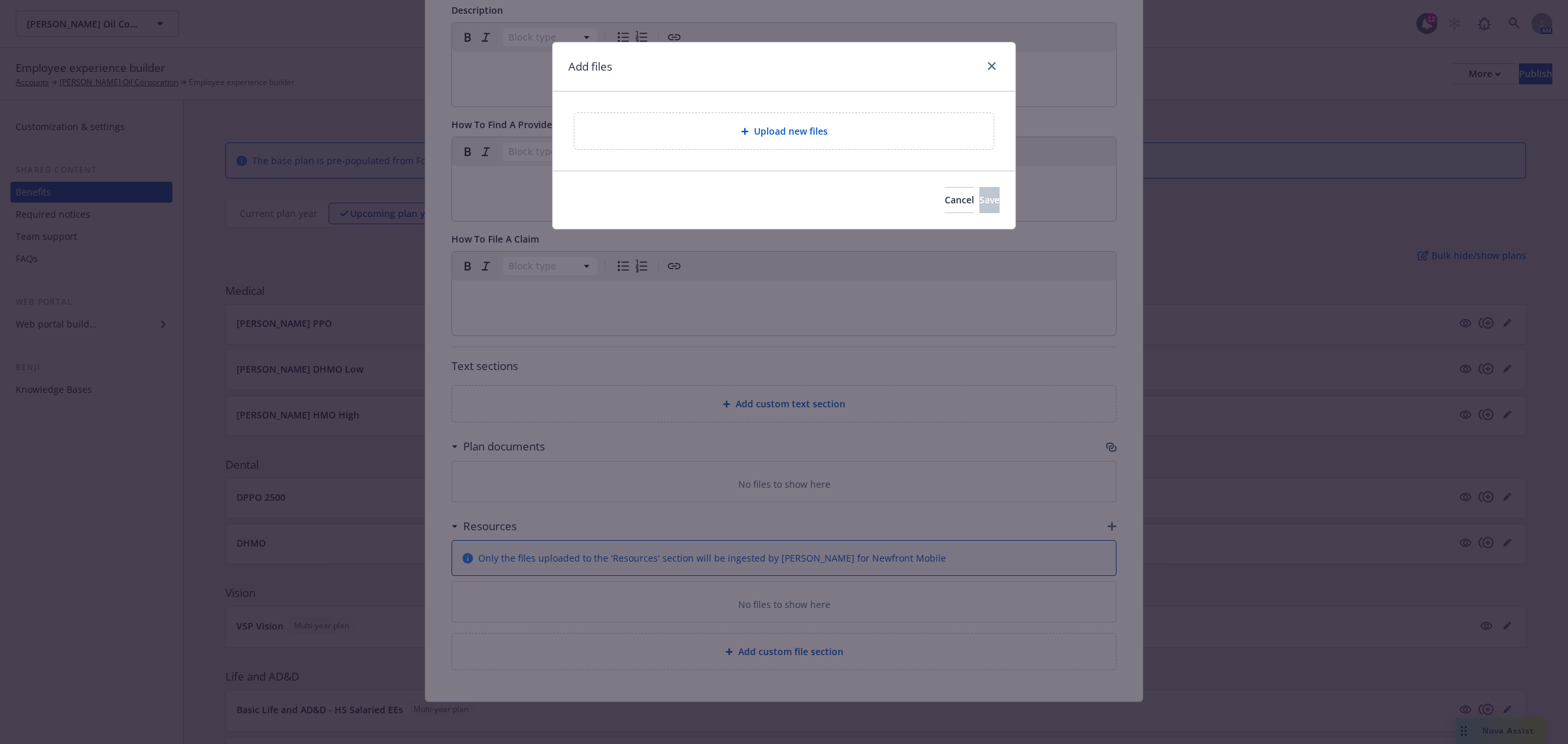
scroll to position [279, 0]
click at [789, 98] on div "Upload new files" at bounding box center [784, 131] width 463 height 79
click at [816, 139] on div "Upload new files" at bounding box center [784, 131] width 419 height 36
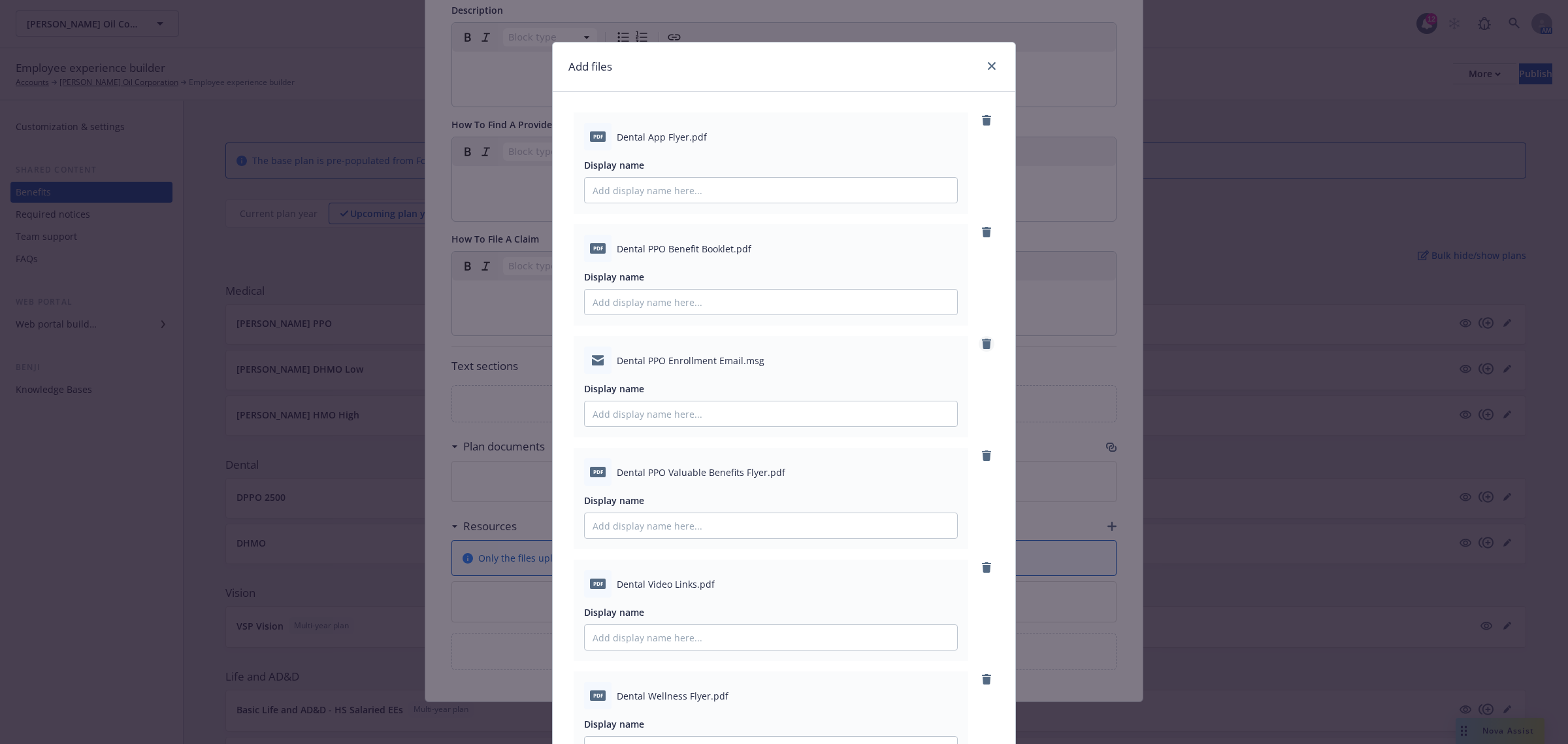
click at [982, 345] on icon "remove" at bounding box center [986, 344] width 9 height 11
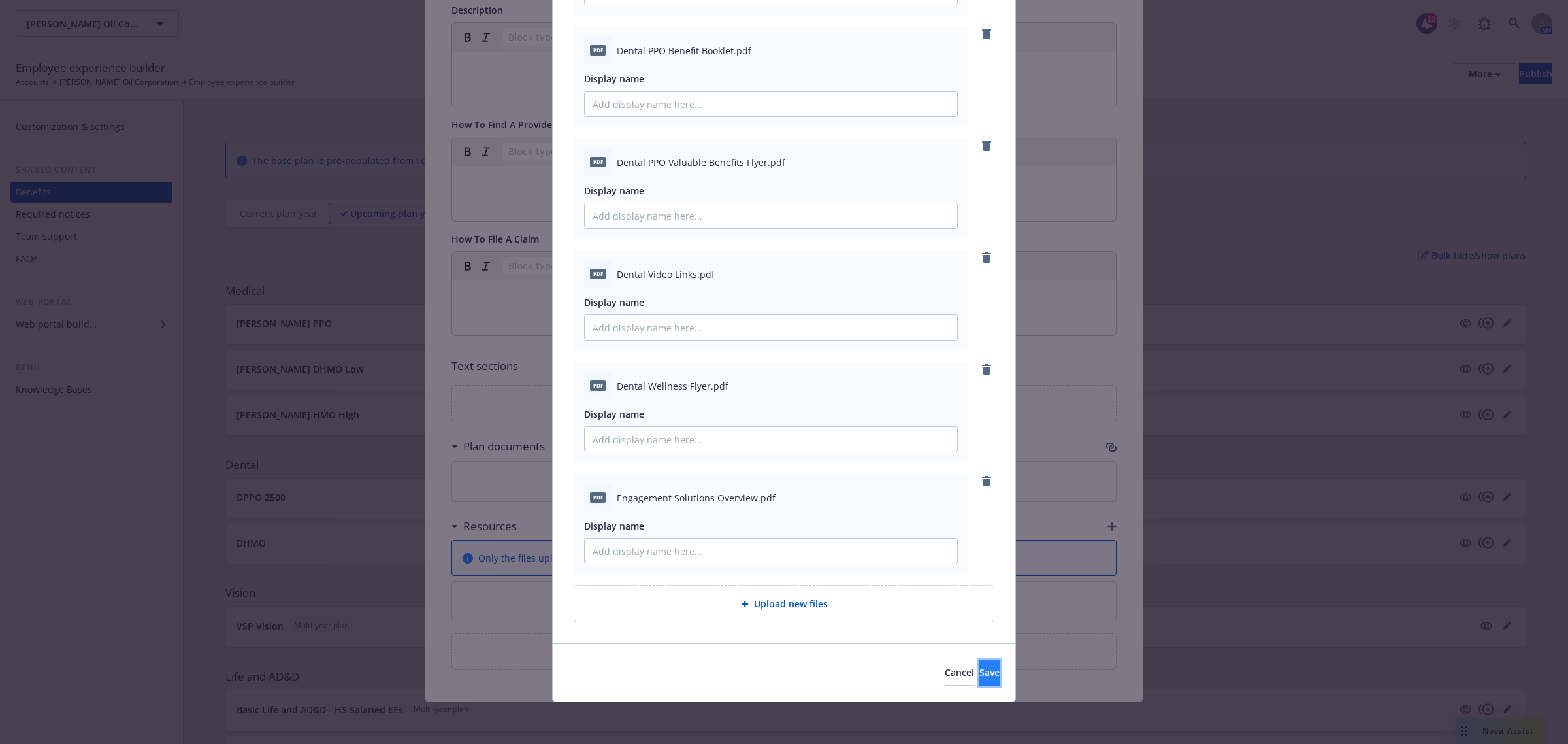
click at [979, 678] on button "Save" at bounding box center [989, 672] width 20 height 26
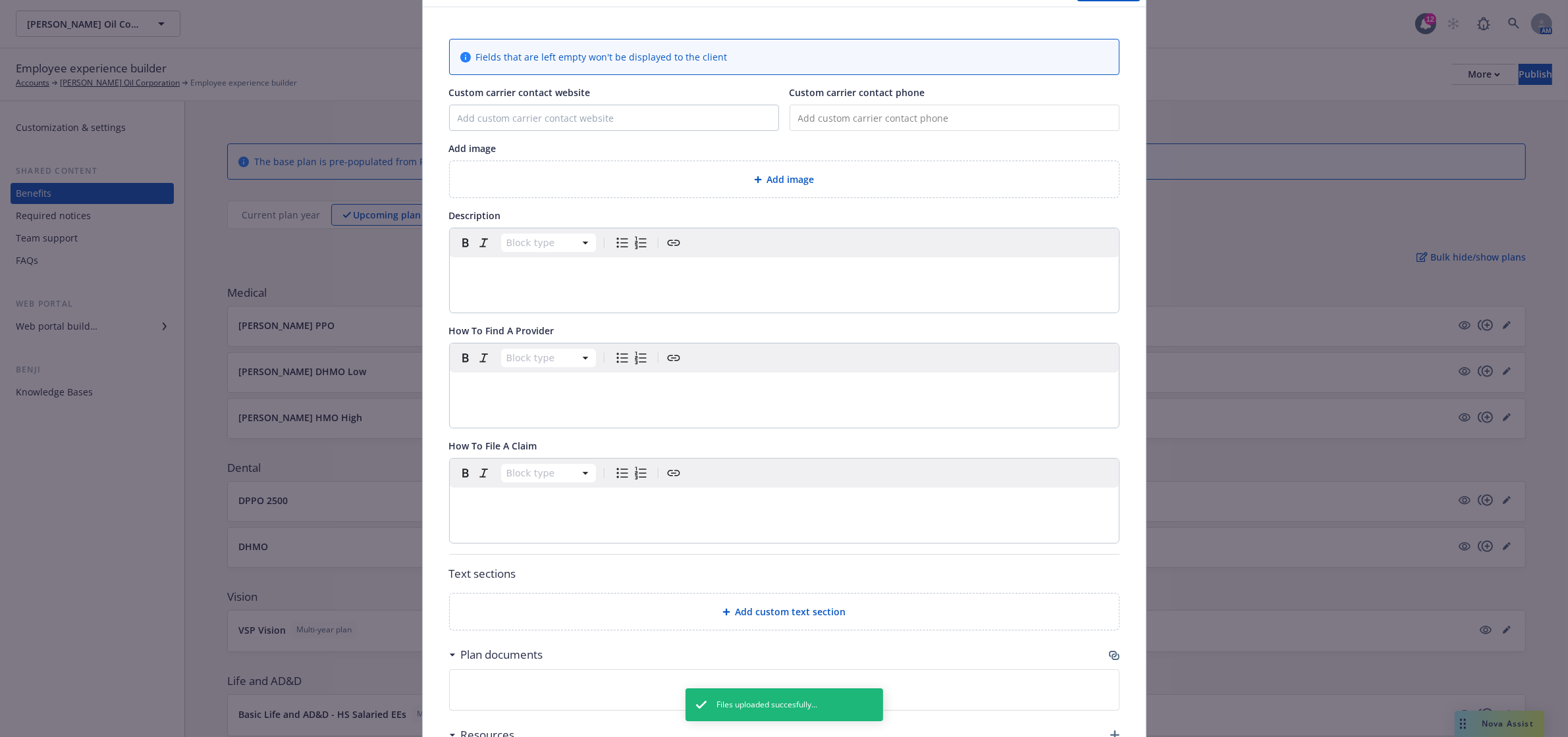
scroll to position [0, 0]
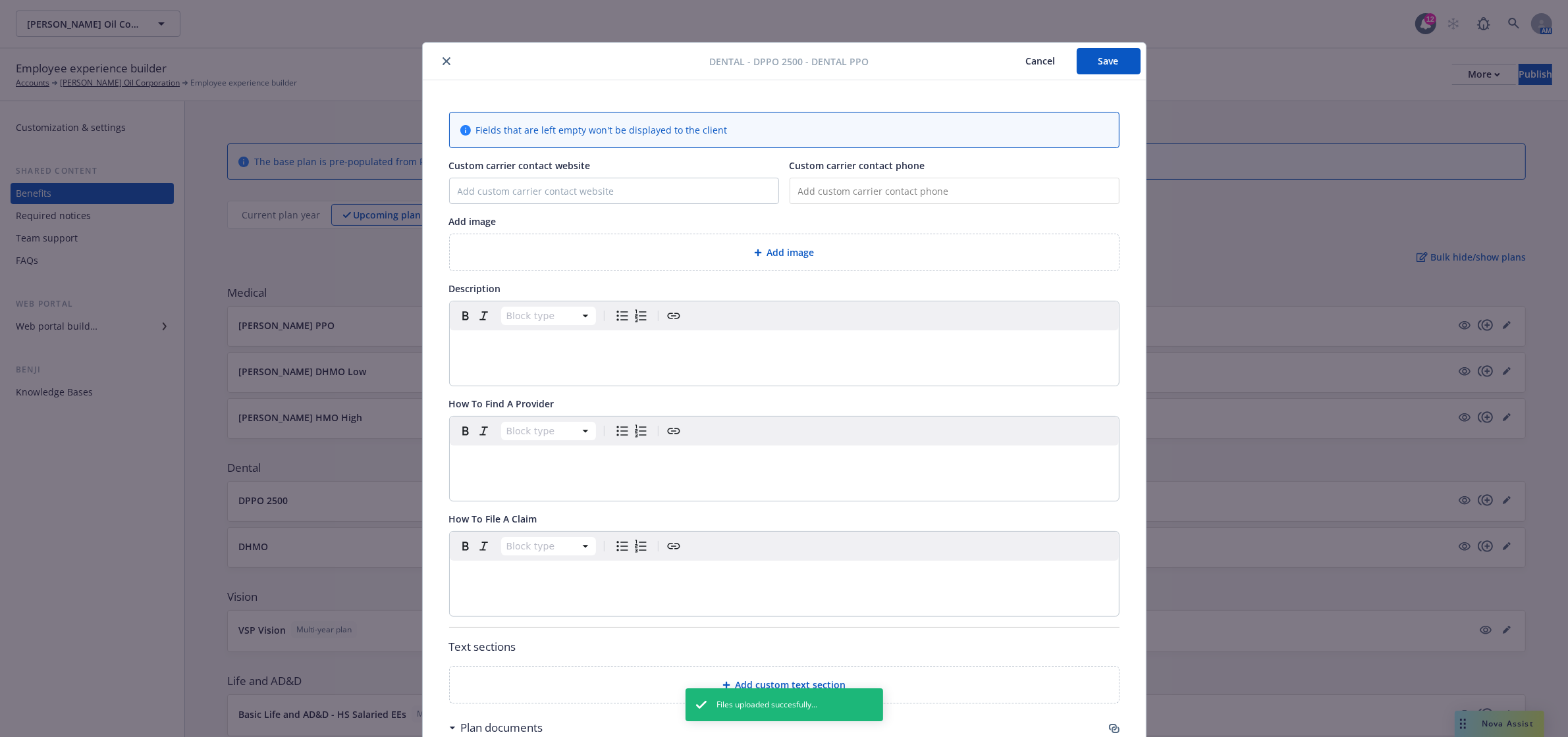
click at [1106, 63] on button "Save" at bounding box center [1108, 61] width 64 height 26
click at [442, 63] on icon "close" at bounding box center [446, 61] width 8 height 8
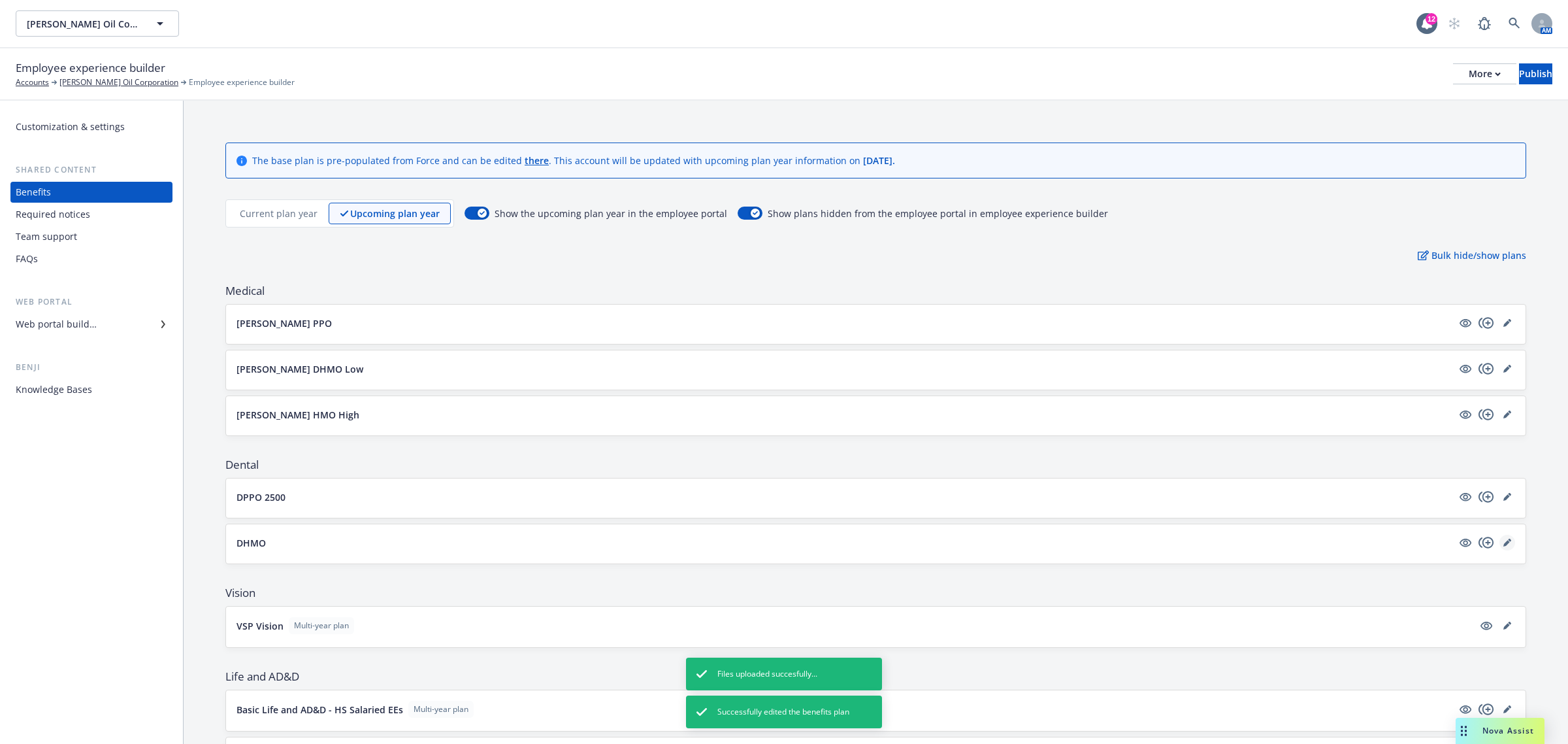
click at [1499, 537] on link "editPencil" at bounding box center [1506, 542] width 15 height 15
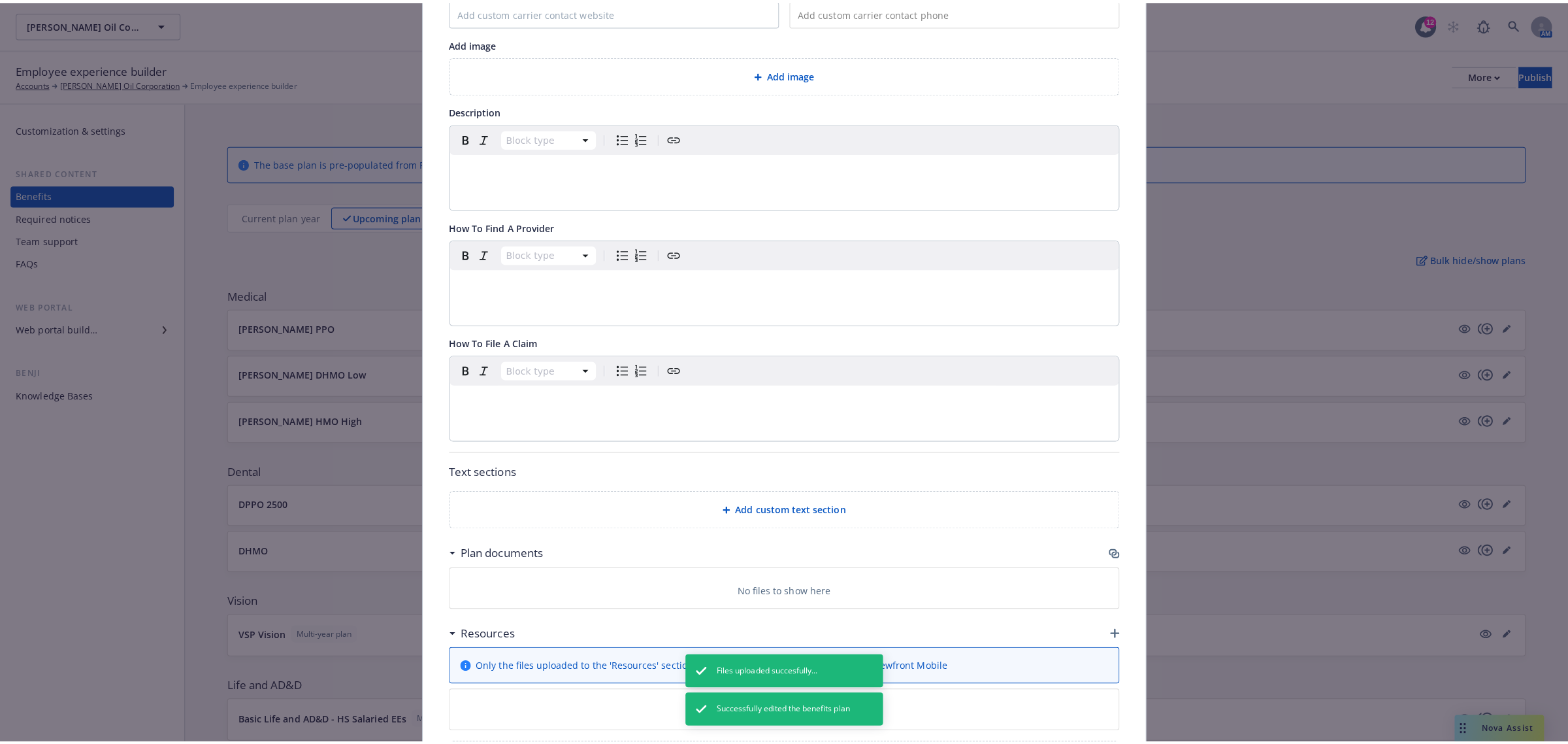
scroll to position [292, 0]
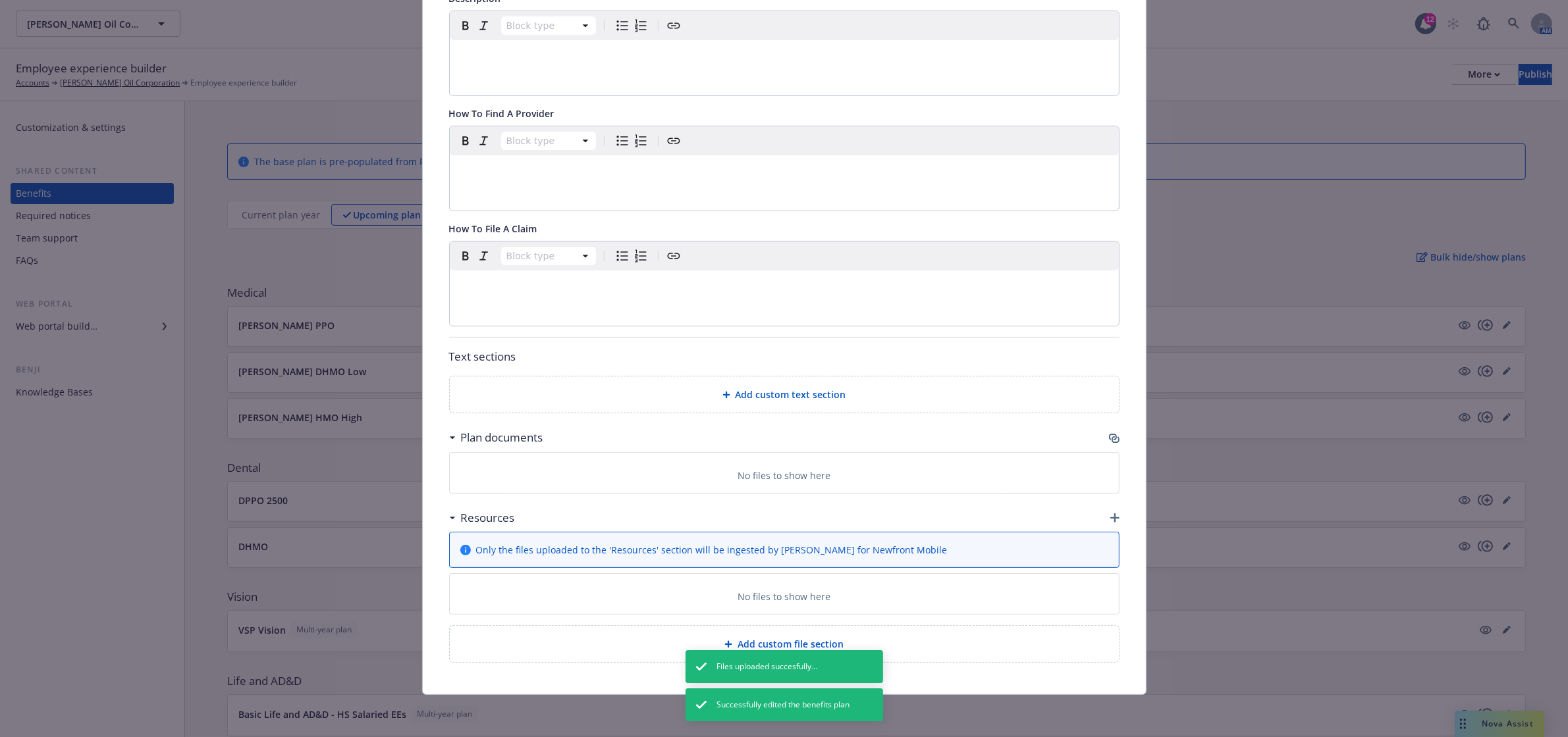
click at [1112, 511] on div "Resources" at bounding box center [784, 517] width 670 height 28
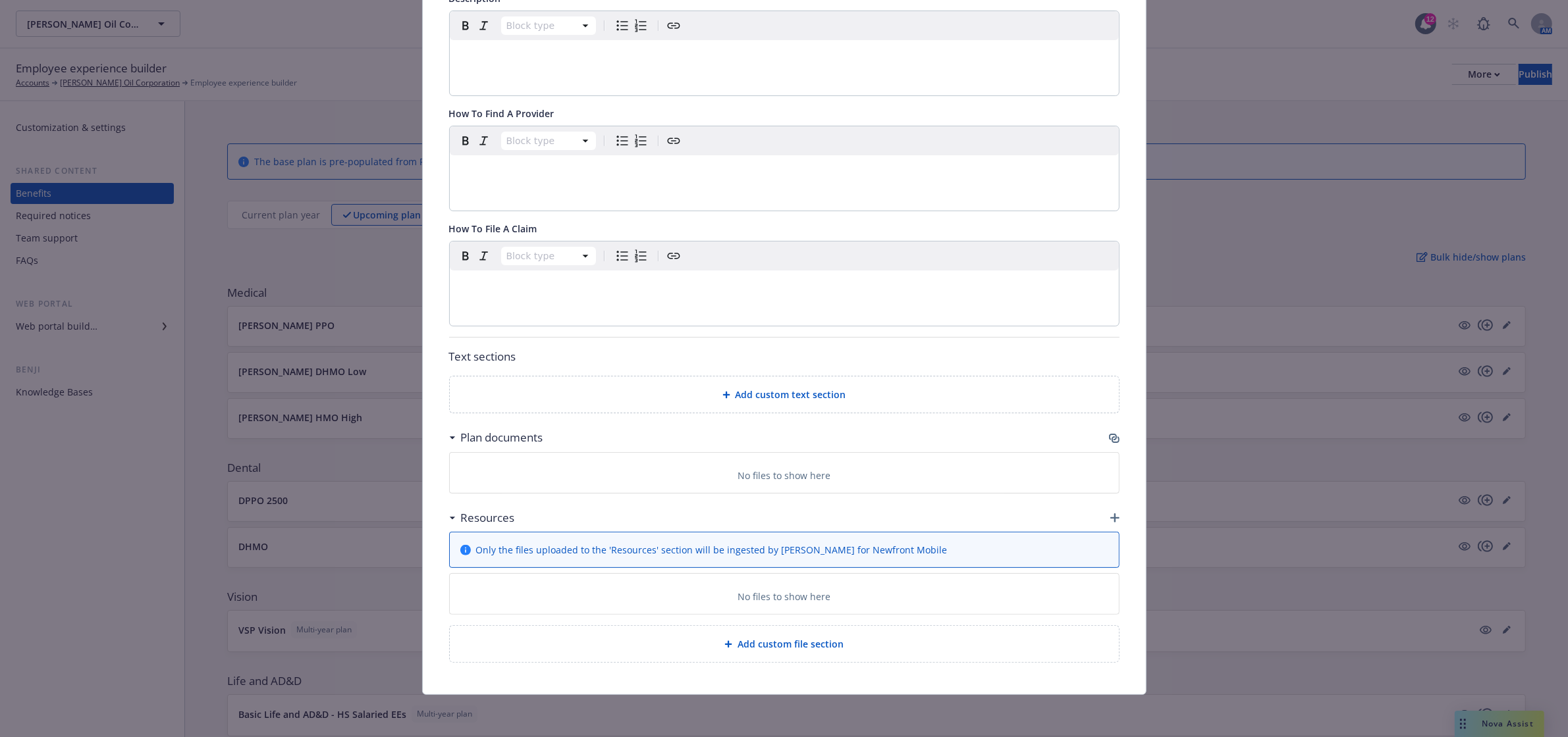
click at [1110, 517] on icon "button" at bounding box center [1115, 518] width 9 height 9
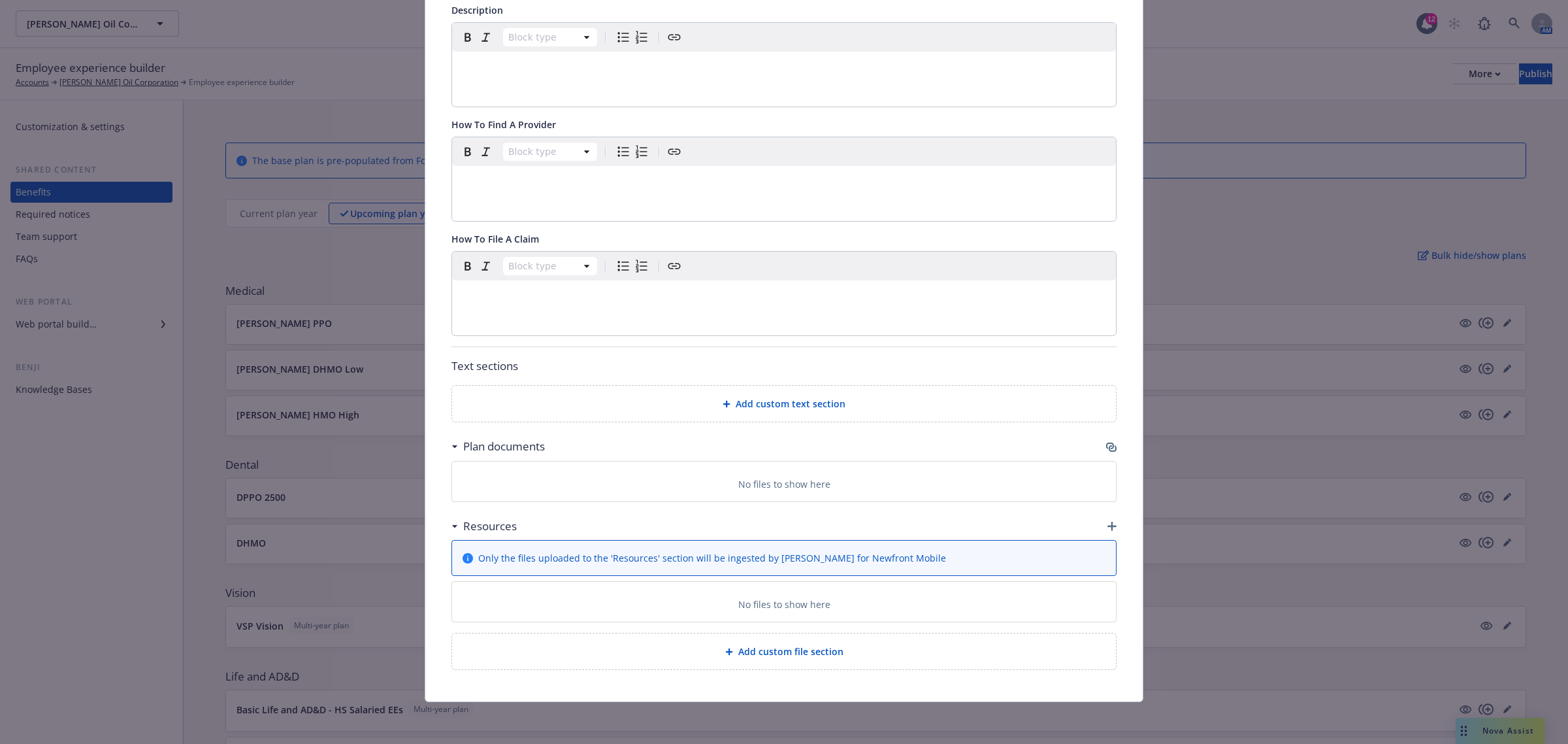
scroll to position [279, 0]
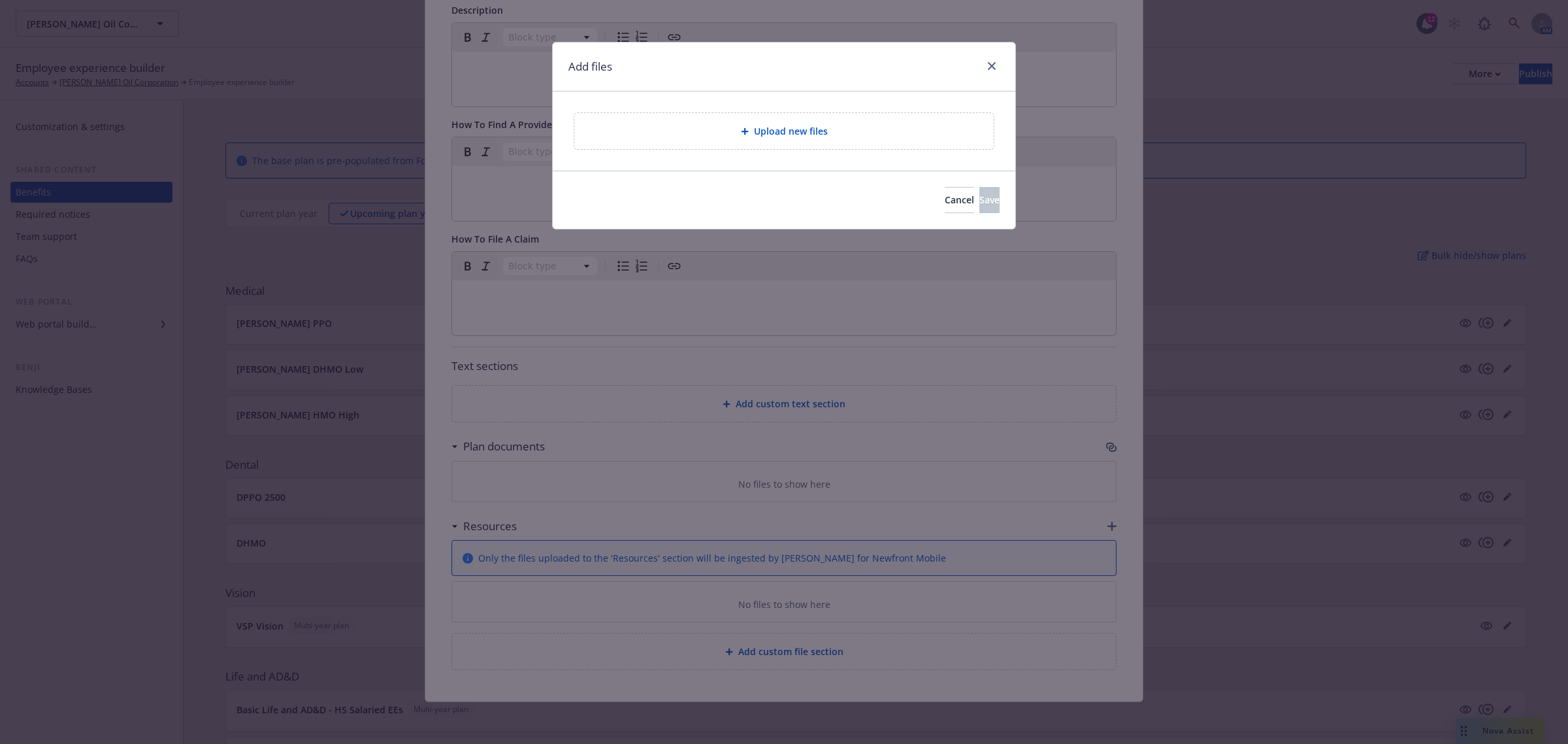
click at [771, 123] on div "Upload new files" at bounding box center [784, 131] width 419 height 36
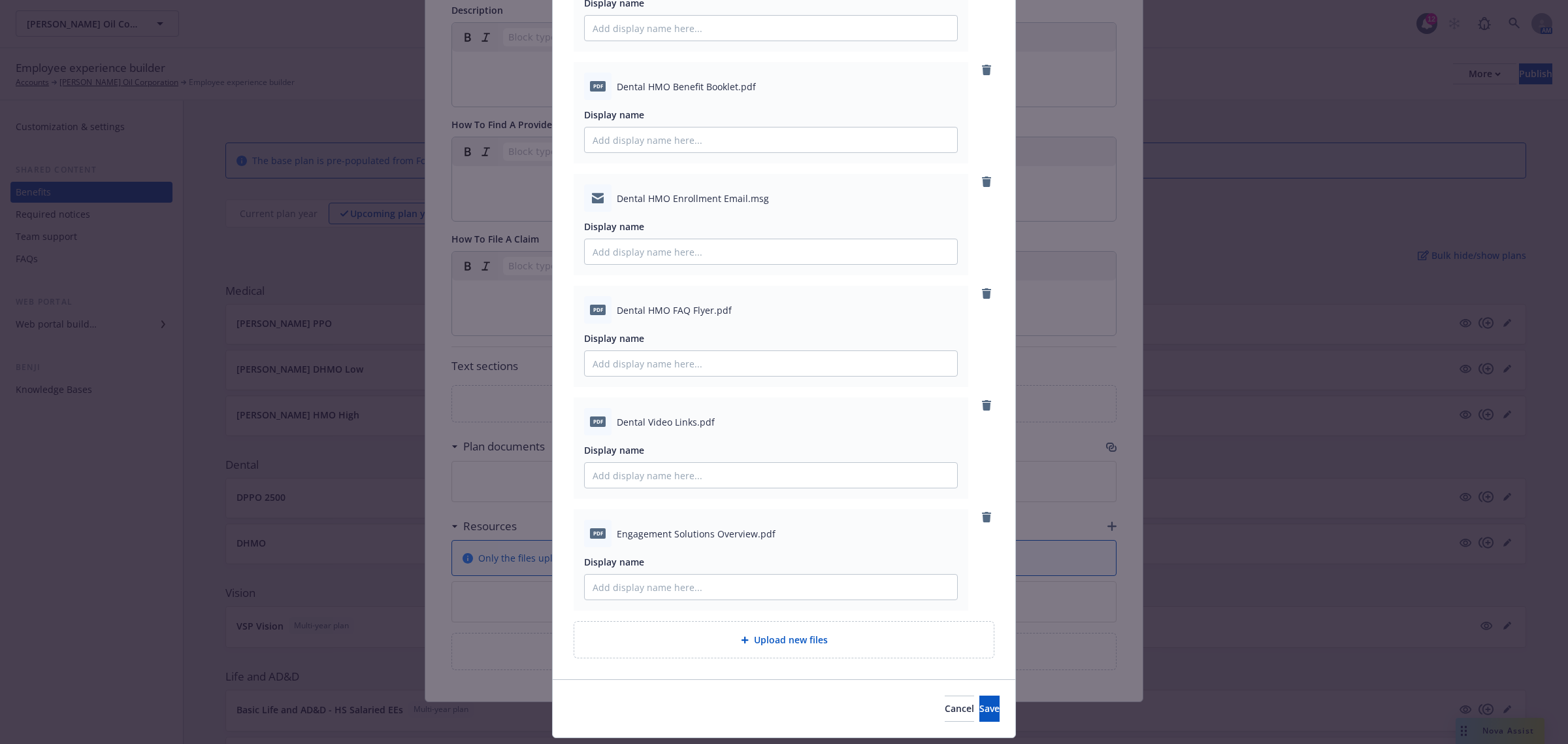
scroll to position [198, 0]
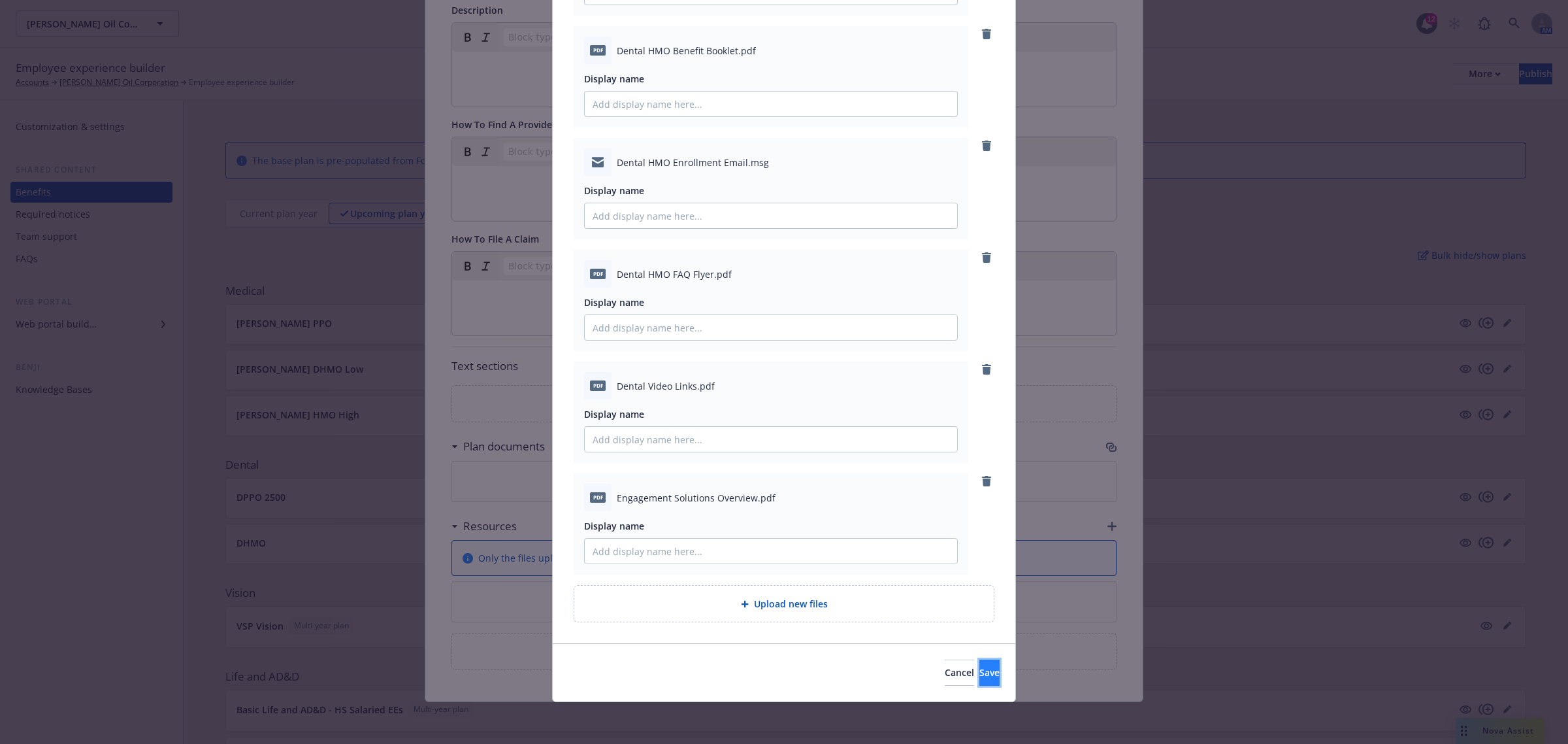
click at [979, 672] on button "Save" at bounding box center [989, 672] width 20 height 26
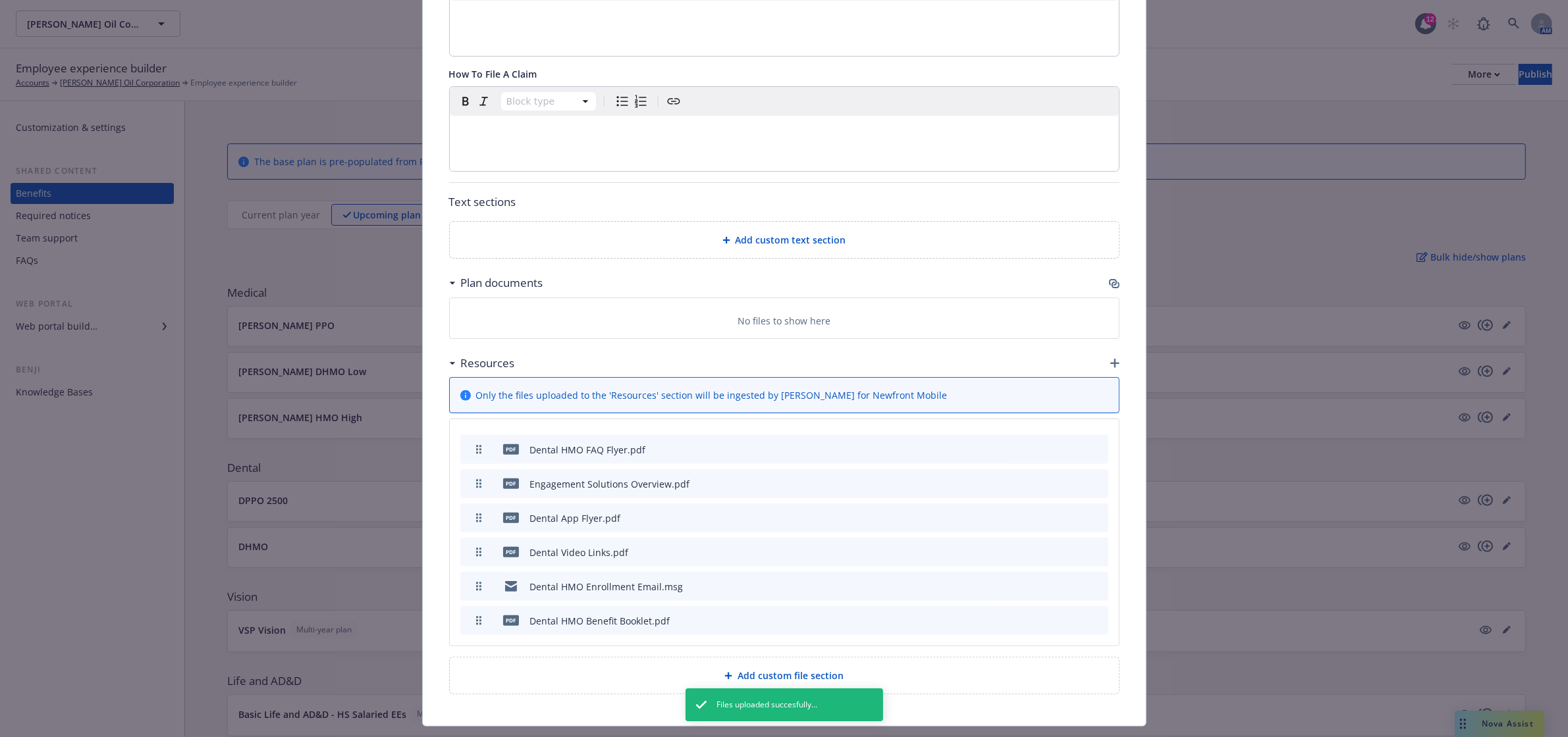
scroll to position [480, 0]
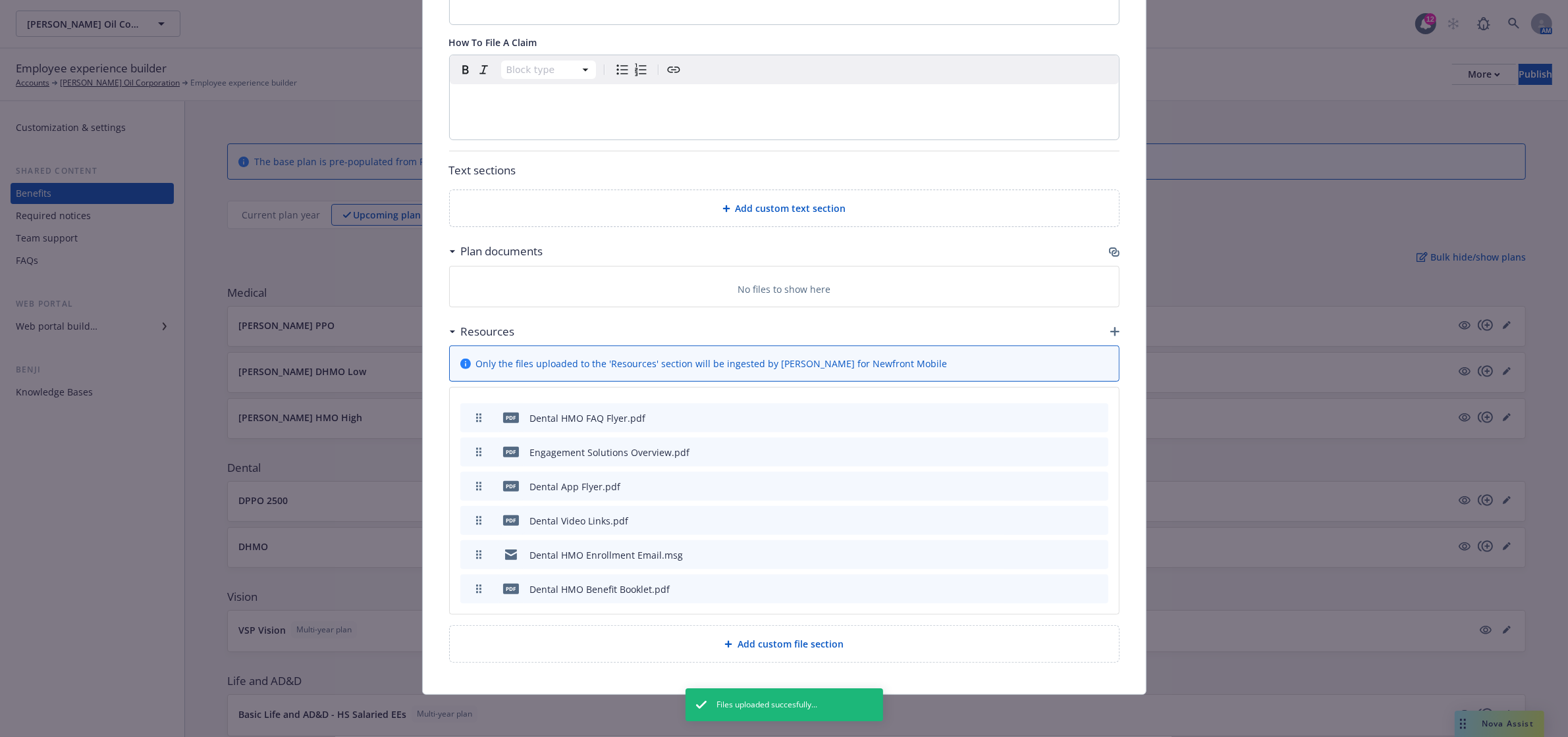
click at [1091, 552] on icon "archive file" at bounding box center [1097, 554] width 11 height 11
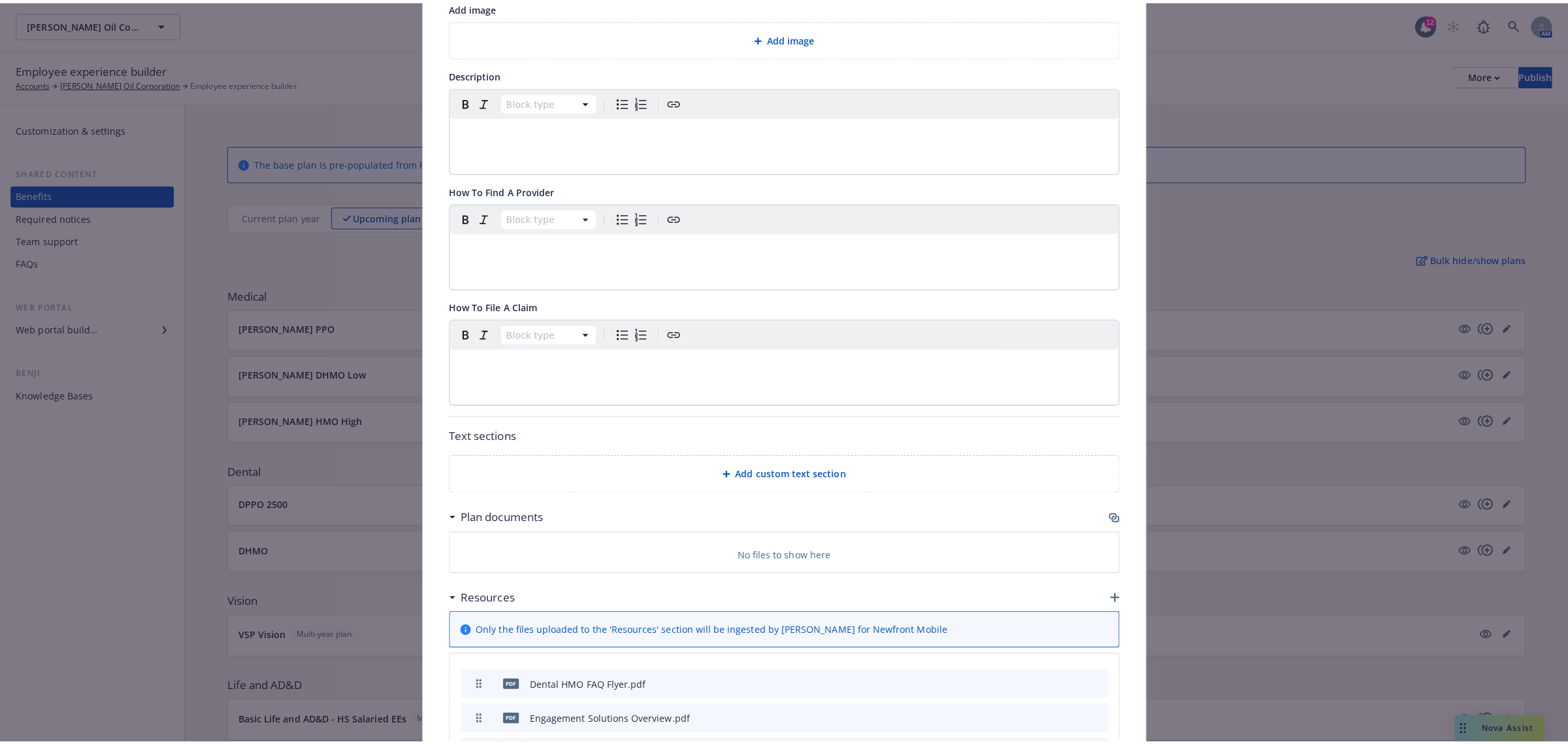
scroll to position [0, 0]
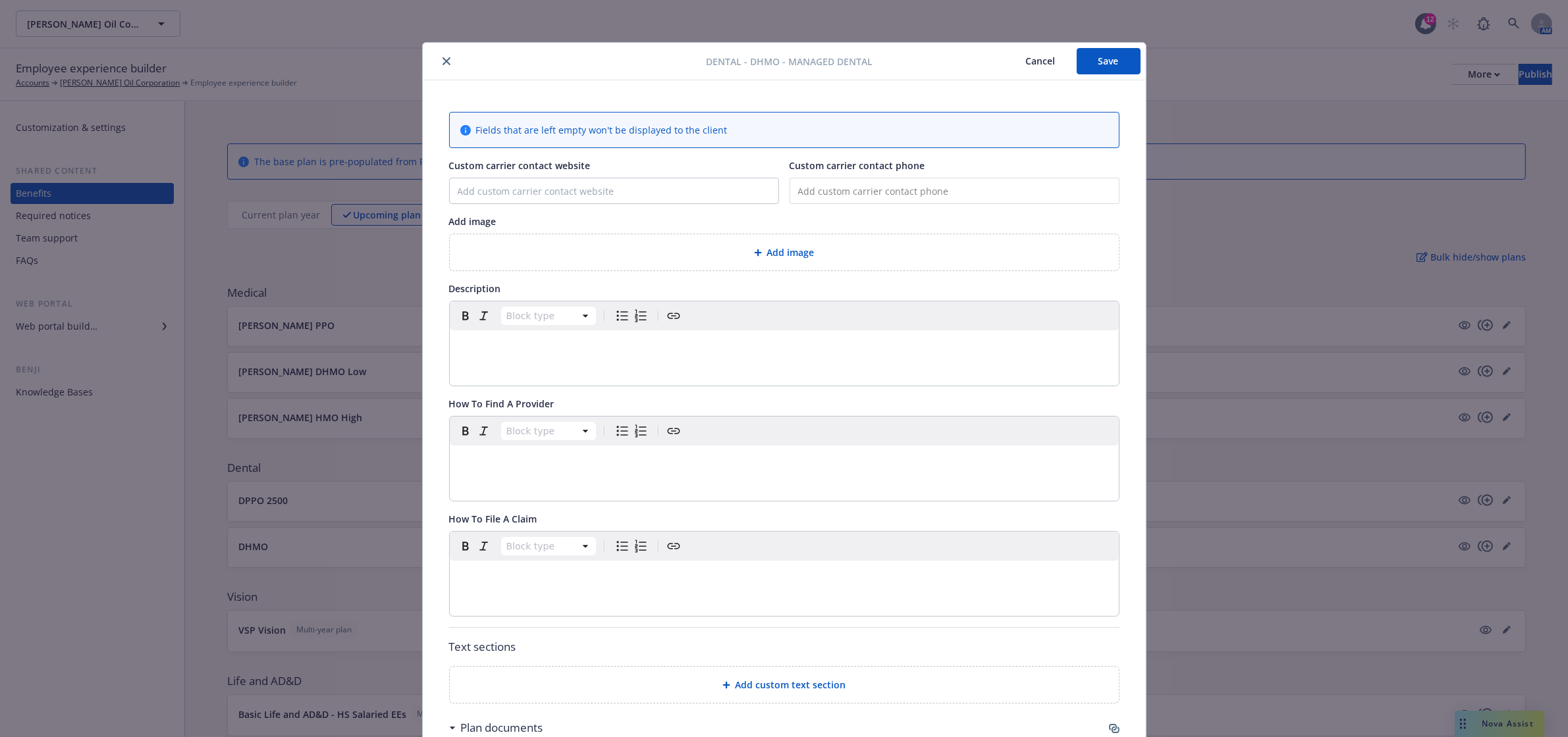
click at [1108, 67] on button "Save" at bounding box center [1108, 61] width 64 height 26
click at [442, 65] on icon "close" at bounding box center [446, 61] width 8 height 8
